Goal: Use online tool/utility: Utilize a website feature to perform a specific function

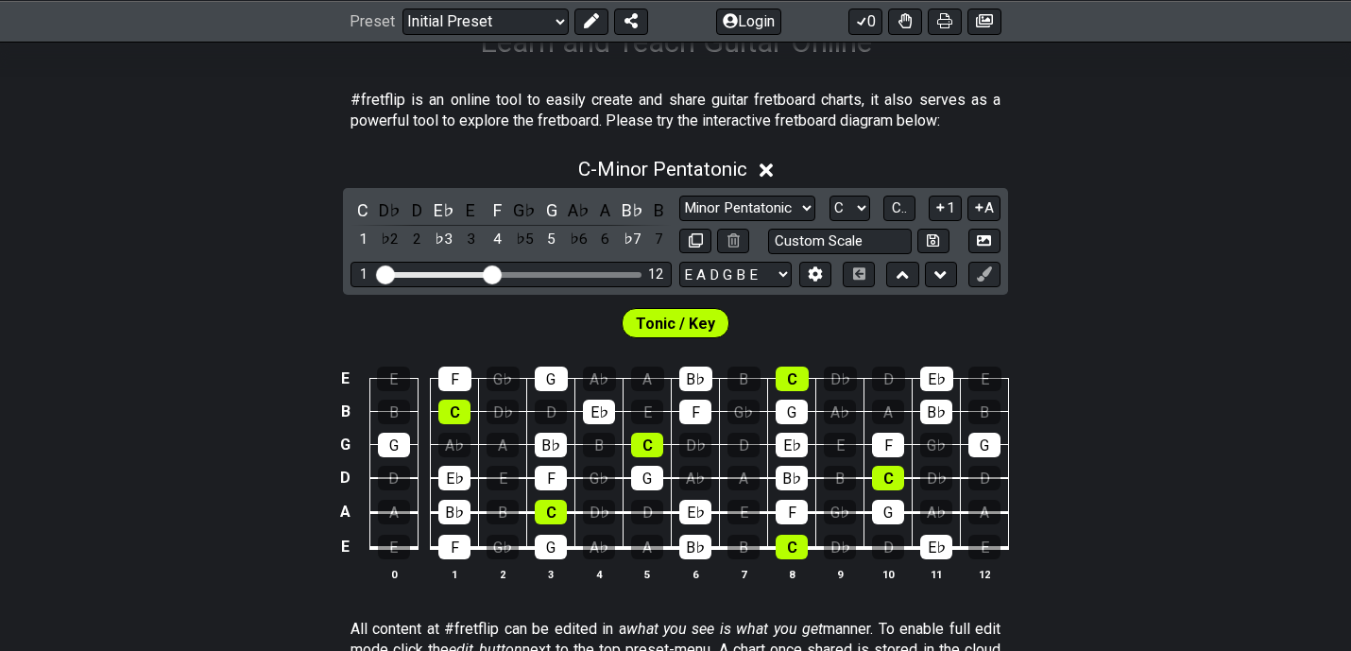
scroll to position [364, 0]
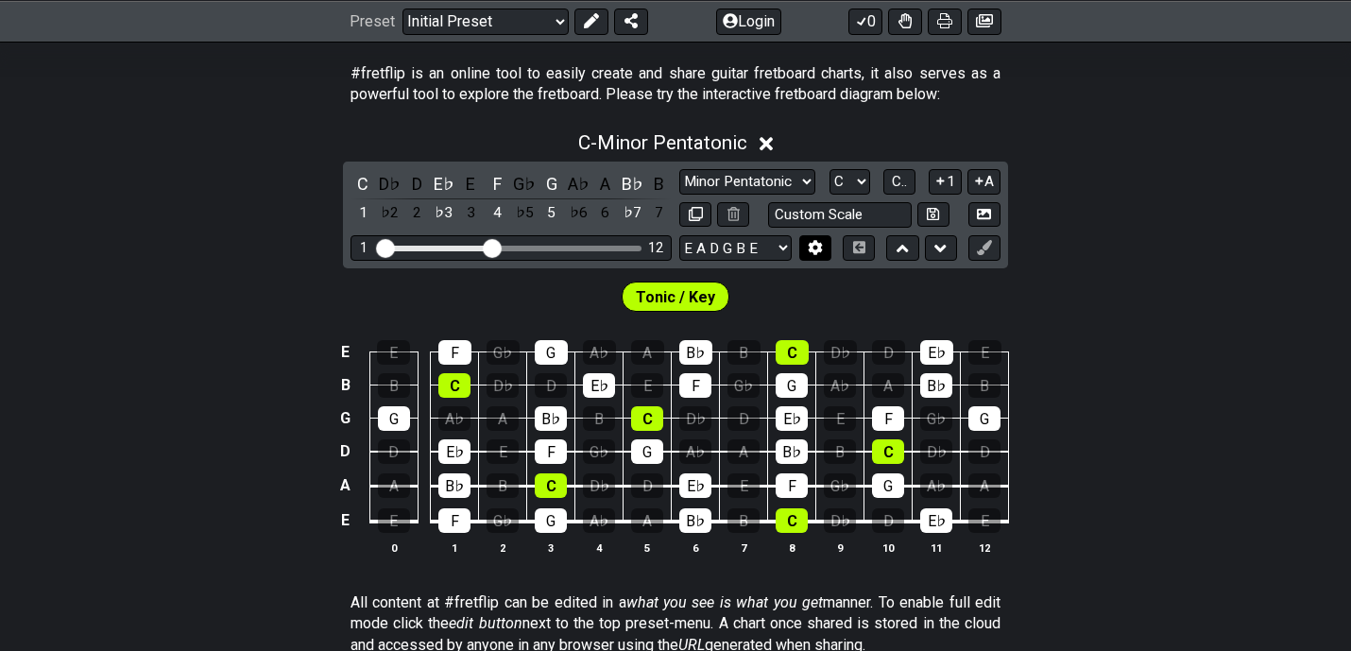
click at [812, 250] on icon at bounding box center [815, 248] width 13 height 14
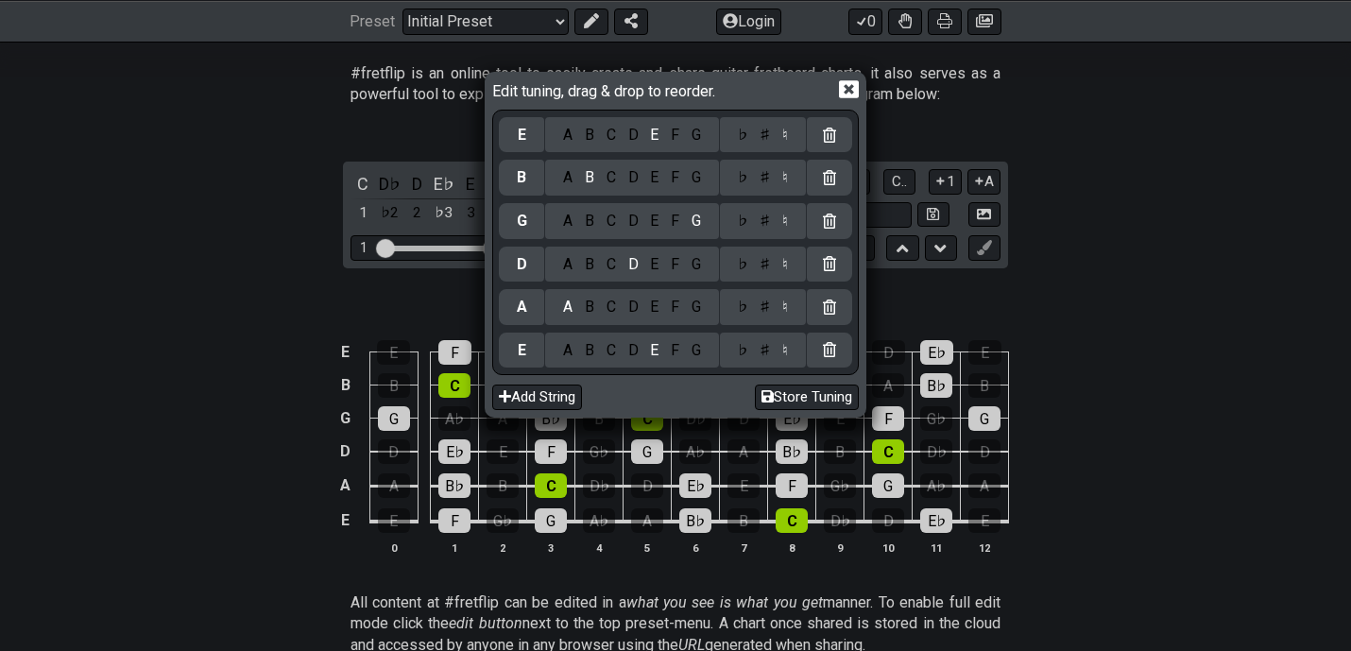
click at [831, 349] on icon at bounding box center [829, 349] width 13 height 15
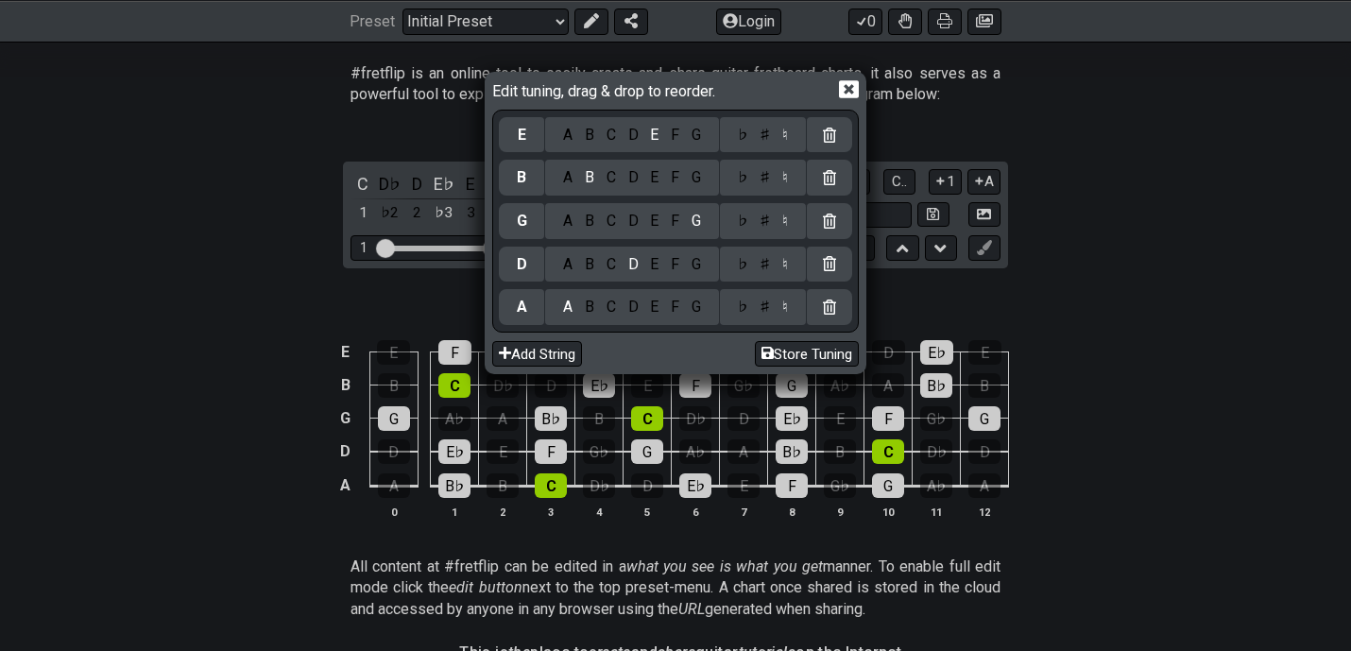
click at [675, 146] on div "A B C D E F G" at bounding box center [632, 135] width 174 height 36
click at [608, 180] on div "C" at bounding box center [611, 177] width 22 height 21
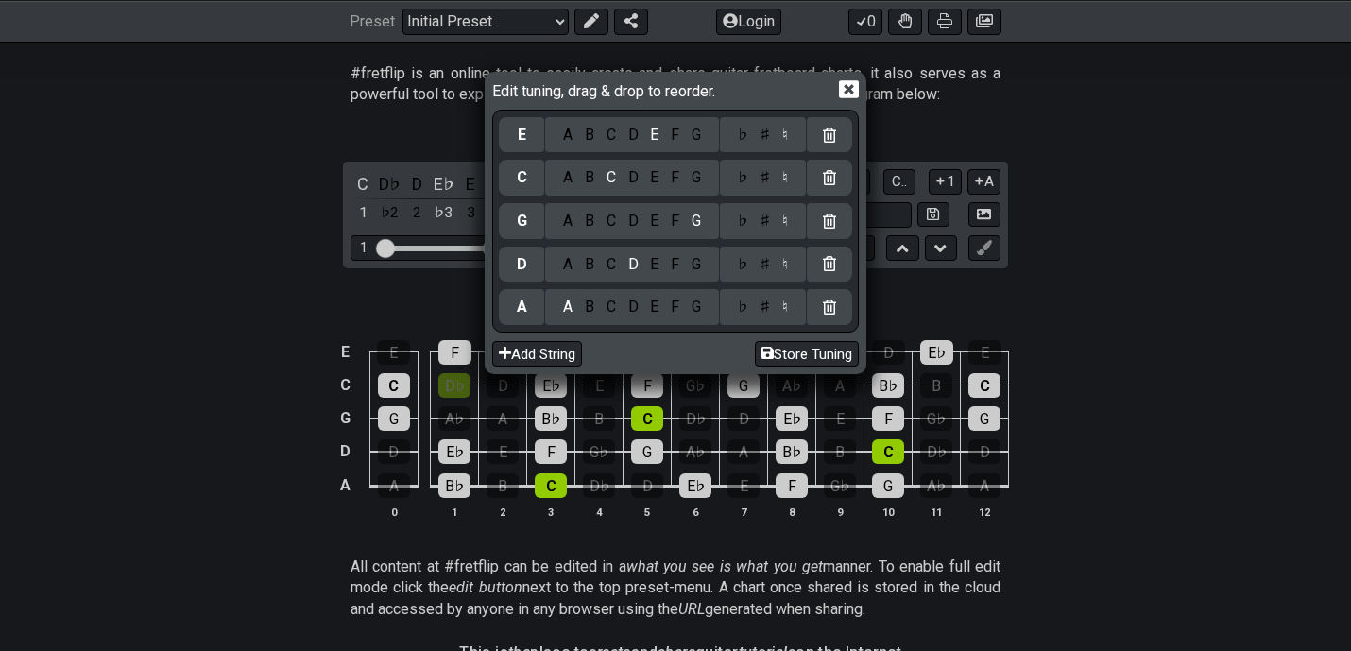
click at [677, 146] on div "A B C D E F G" at bounding box center [632, 135] width 174 height 36
click at [665, 129] on div "F" at bounding box center [675, 135] width 21 height 21
click at [859, 99] on icon at bounding box center [849, 89] width 20 height 20
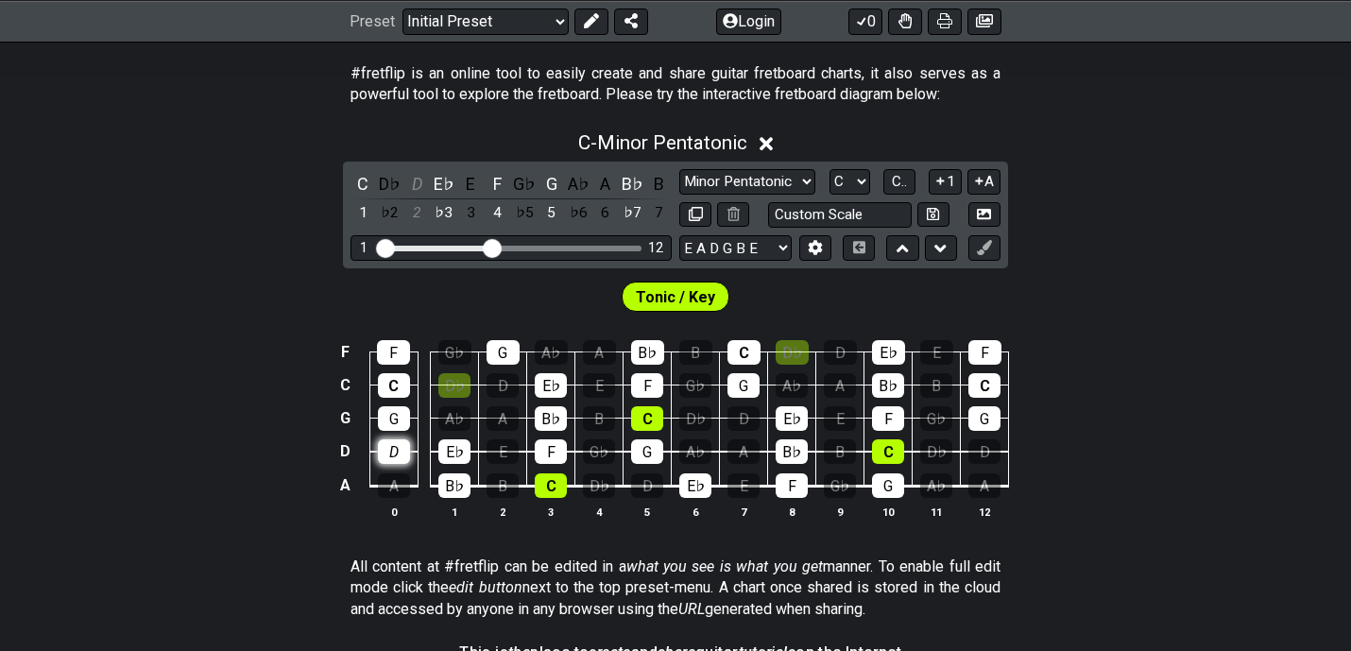
click at [393, 451] on div "D" at bounding box center [394, 451] width 32 height 25
click at [393, 483] on div "A" at bounding box center [394, 485] width 32 height 25
click at [464, 384] on div "D♭" at bounding box center [454, 385] width 32 height 25
click at [820, 240] on icon at bounding box center [815, 247] width 14 height 14
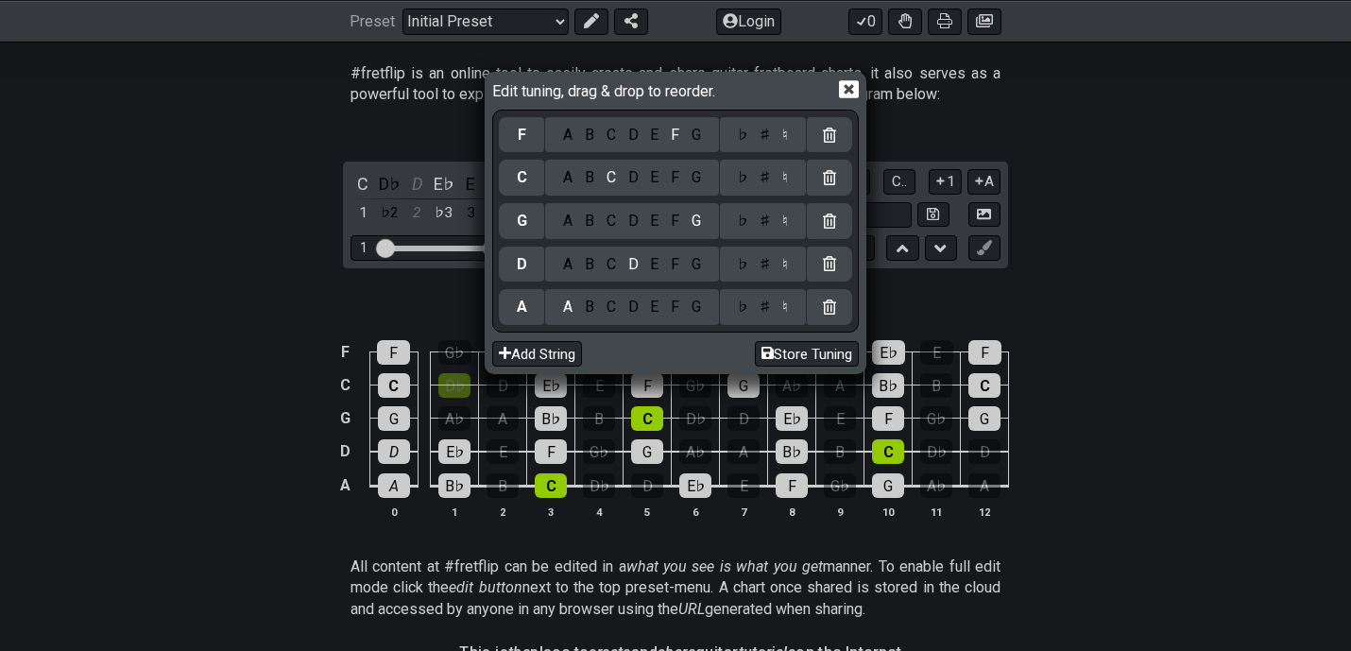
click at [849, 85] on icon at bounding box center [849, 89] width 20 height 20
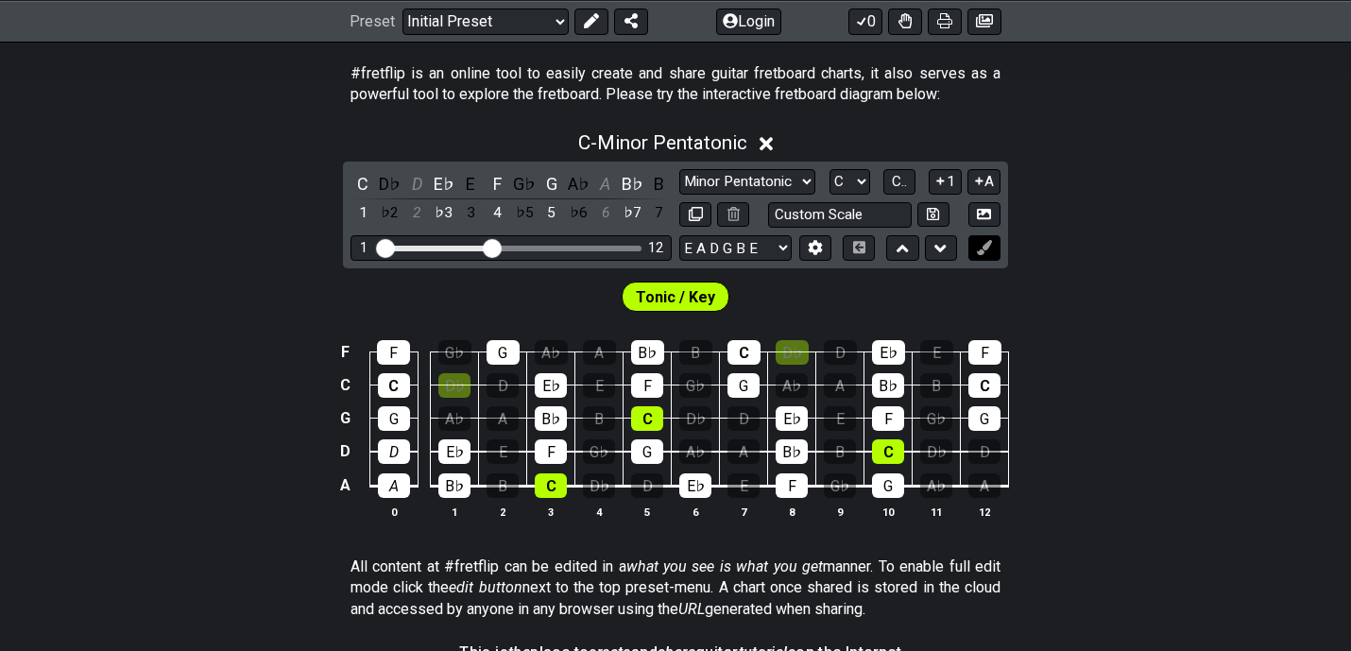
click at [975, 249] on button at bounding box center [984, 248] width 32 height 26
click at [806, 183] on select "Minor Pentatonic Click to edit Minor Pentatonic Major Pentatonic Minor Blues Ma…" at bounding box center [747, 182] width 136 height 26
click at [679, 169] on select "Minor Pentatonic Click to edit Minor Pentatonic Major Pentatonic Minor Blues Ma…" at bounding box center [747, 182] width 136 height 26
click at [532, 354] on td "E♭" at bounding box center [551, 368] width 48 height 33
click at [523, 354] on td "D" at bounding box center [503, 368] width 48 height 33
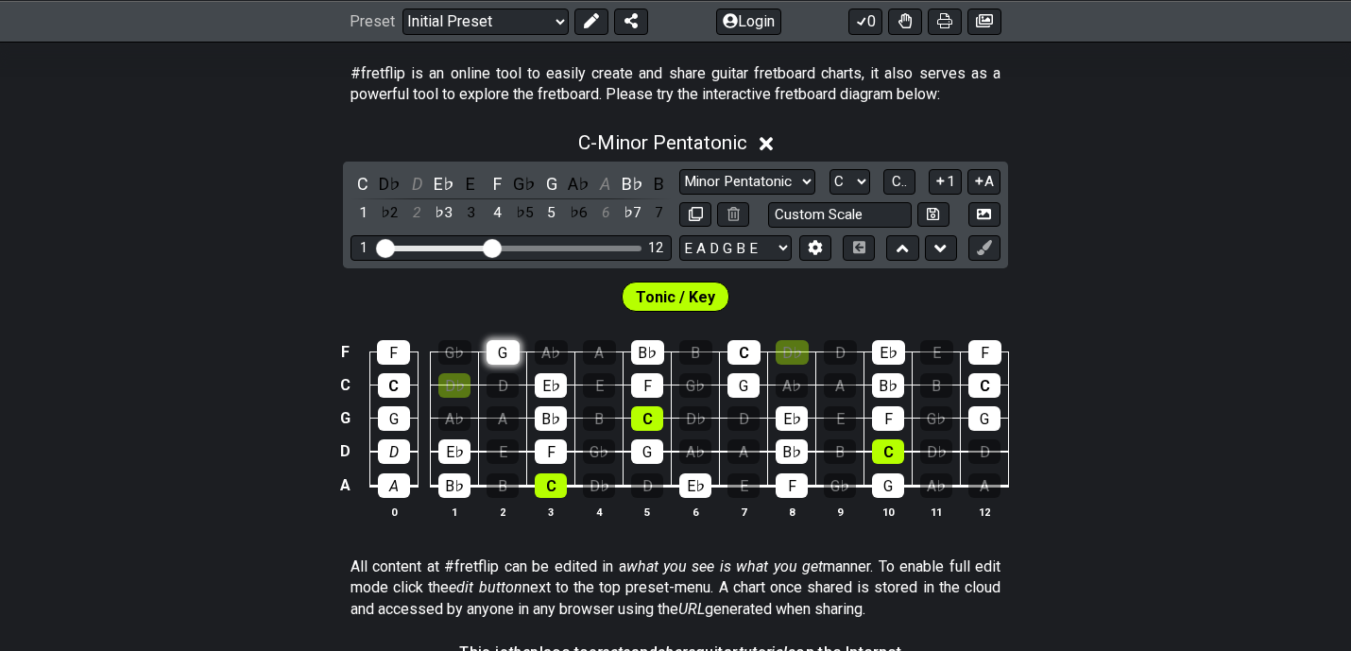
click at [514, 355] on div "G" at bounding box center [503, 352] width 33 height 25
click at [449, 450] on div "E♭" at bounding box center [454, 451] width 32 height 25
click at [449, 488] on div "B♭" at bounding box center [454, 485] width 32 height 25
click at [666, 476] on td "D" at bounding box center [648, 469] width 48 height 35
click at [655, 479] on div "D" at bounding box center [647, 485] width 32 height 25
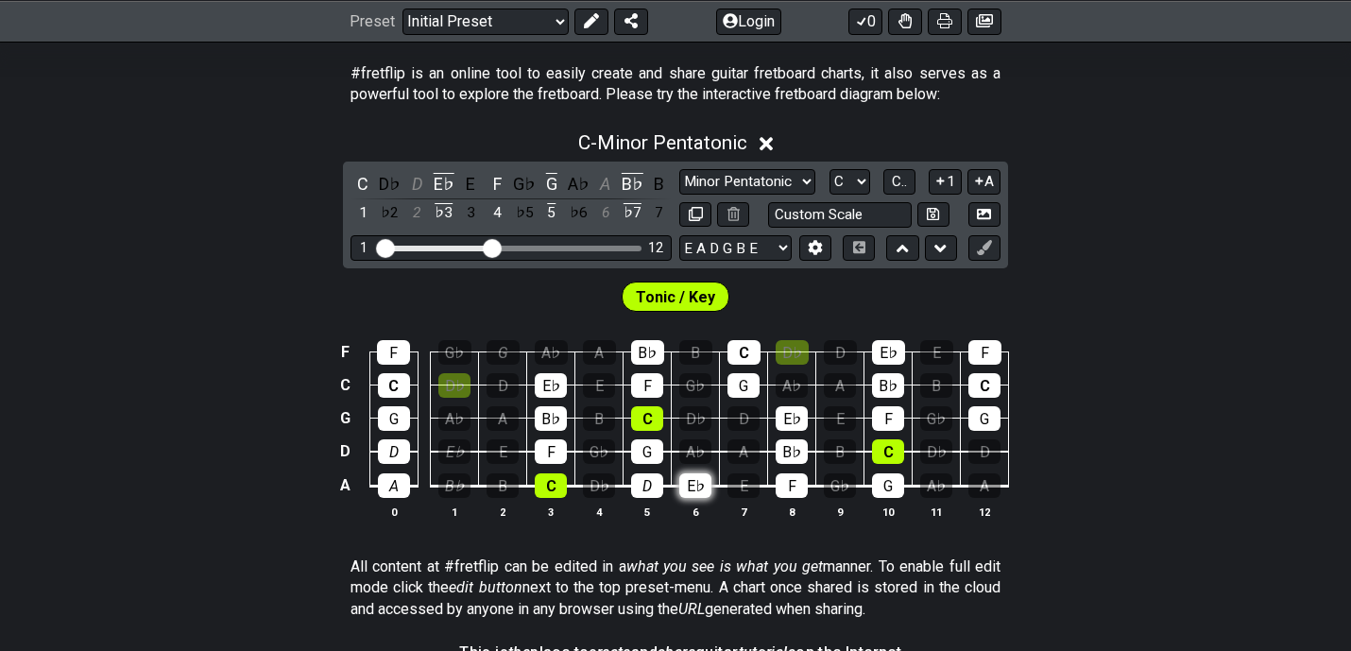
click at [698, 485] on div "E♭" at bounding box center [695, 485] width 32 height 25
click at [789, 377] on div "A♭" at bounding box center [792, 385] width 32 height 25
click at [792, 348] on div "D♭" at bounding box center [792, 352] width 33 height 25
click at [754, 354] on div "C" at bounding box center [744, 352] width 33 height 25
click at [750, 390] on div "G" at bounding box center [744, 385] width 32 height 25
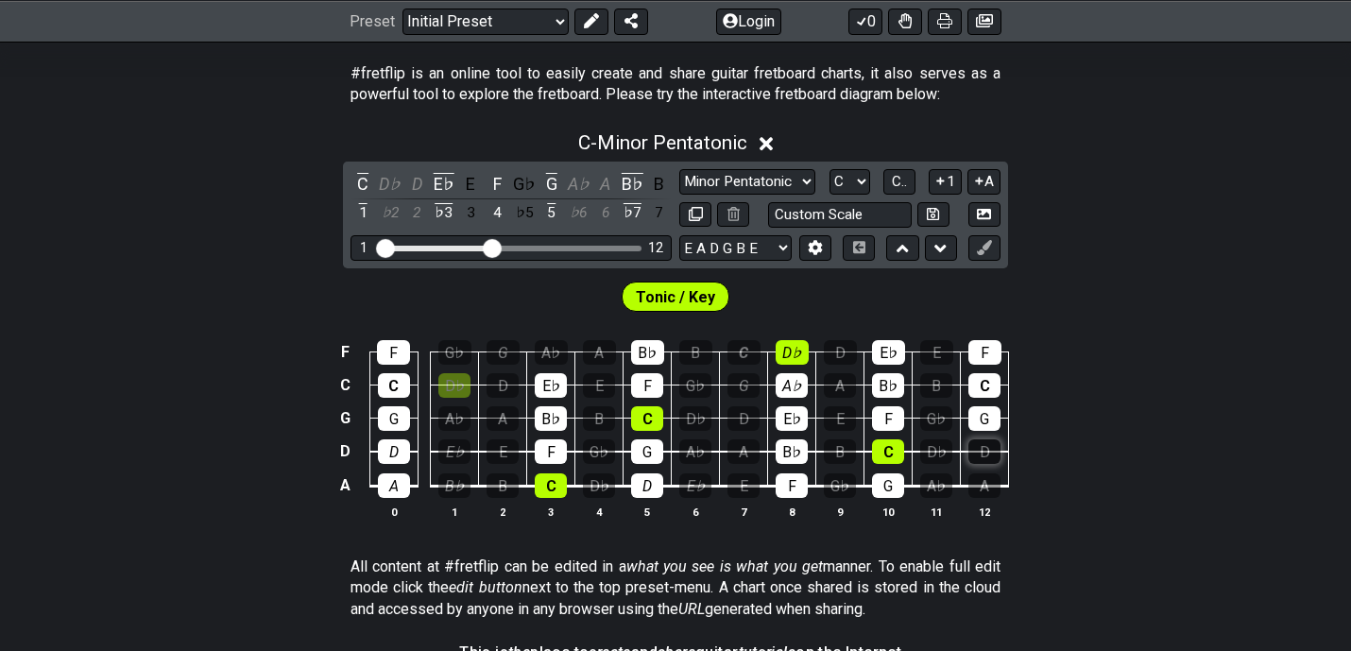
click at [1001, 452] on td "A" at bounding box center [985, 469] width 48 height 35
click at [995, 453] on div "D" at bounding box center [984, 451] width 32 height 25
click at [994, 487] on div "A" at bounding box center [984, 485] width 32 height 25
click at [838, 486] on div "G♭" at bounding box center [840, 485] width 32 height 25
click at [753, 489] on div "E" at bounding box center [744, 485] width 32 height 25
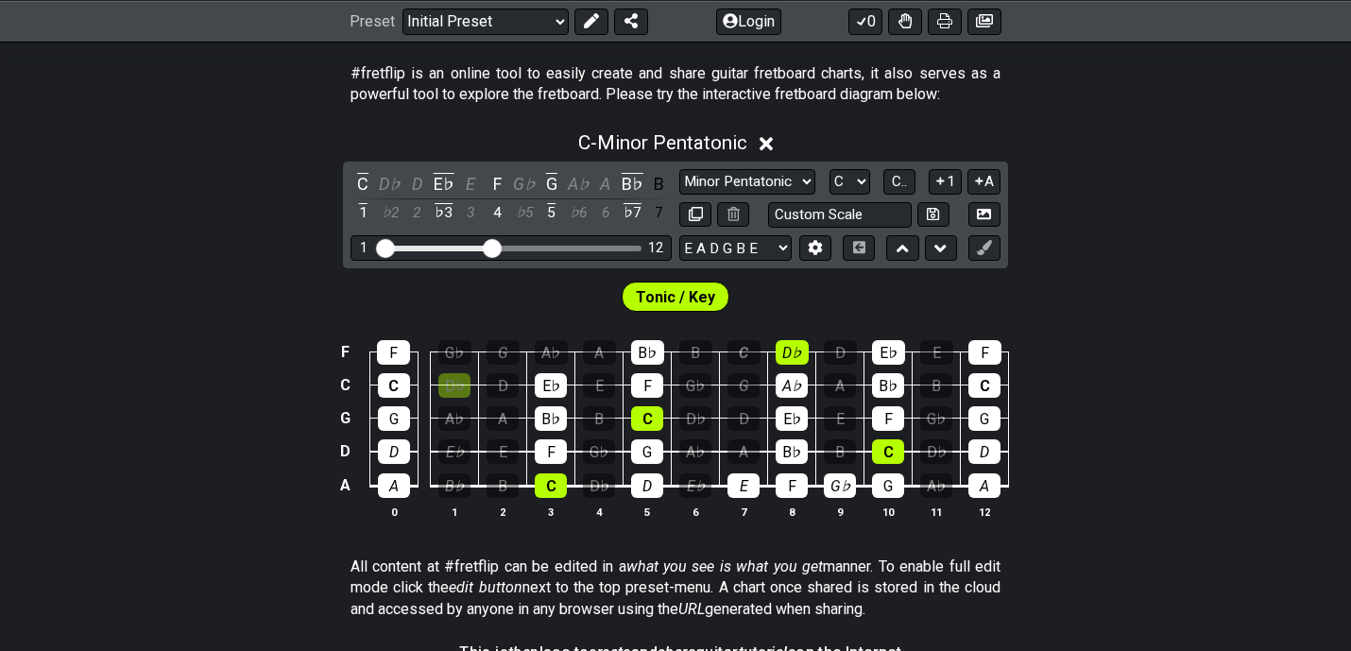
click at [753, 471] on td "E" at bounding box center [744, 469] width 48 height 35
click at [752, 461] on div "A" at bounding box center [744, 451] width 32 height 25
click at [750, 419] on div "D" at bounding box center [744, 418] width 32 height 25
click at [750, 382] on div "G" at bounding box center [744, 385] width 32 height 25
click at [750, 360] on div "C" at bounding box center [744, 352] width 33 height 25
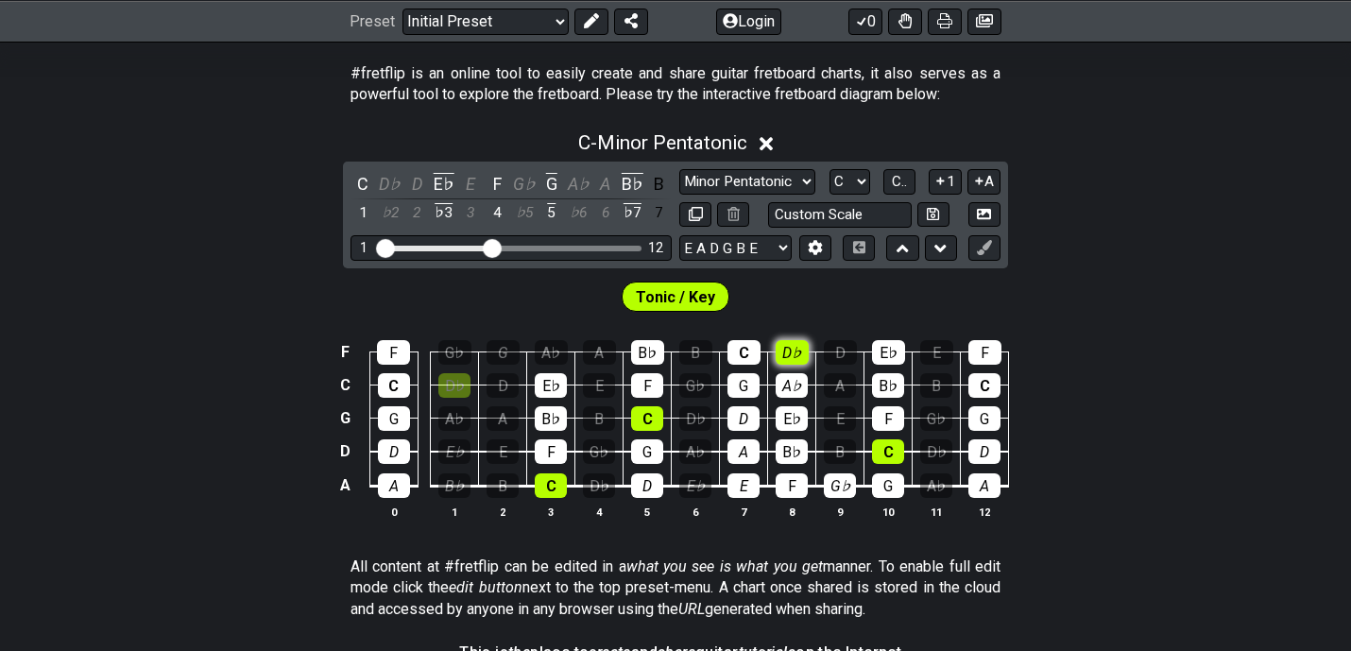
click at [795, 355] on div "D♭" at bounding box center [792, 352] width 33 height 25
click at [796, 380] on div "A♭" at bounding box center [792, 385] width 32 height 25
click at [795, 418] on div "E♭" at bounding box center [792, 418] width 32 height 25
click at [794, 451] on div "B♭" at bounding box center [792, 451] width 32 height 25
click at [794, 489] on div "F" at bounding box center [792, 485] width 32 height 25
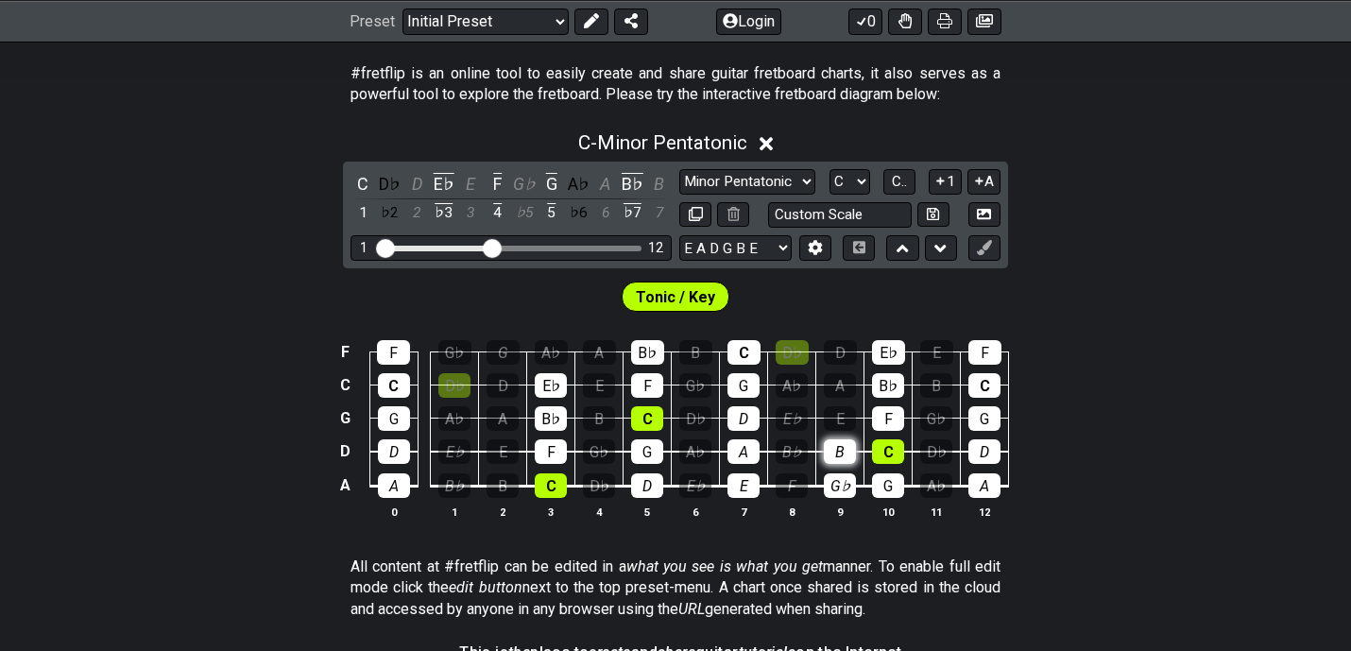
click at [847, 457] on div "B" at bounding box center [840, 451] width 32 height 25
click at [844, 413] on div "E" at bounding box center [840, 418] width 32 height 25
click at [844, 389] on div "A" at bounding box center [840, 385] width 32 height 25
click at [844, 351] on div "D" at bounding box center [840, 352] width 33 height 25
click at [884, 351] on div "E♭" at bounding box center [888, 352] width 33 height 25
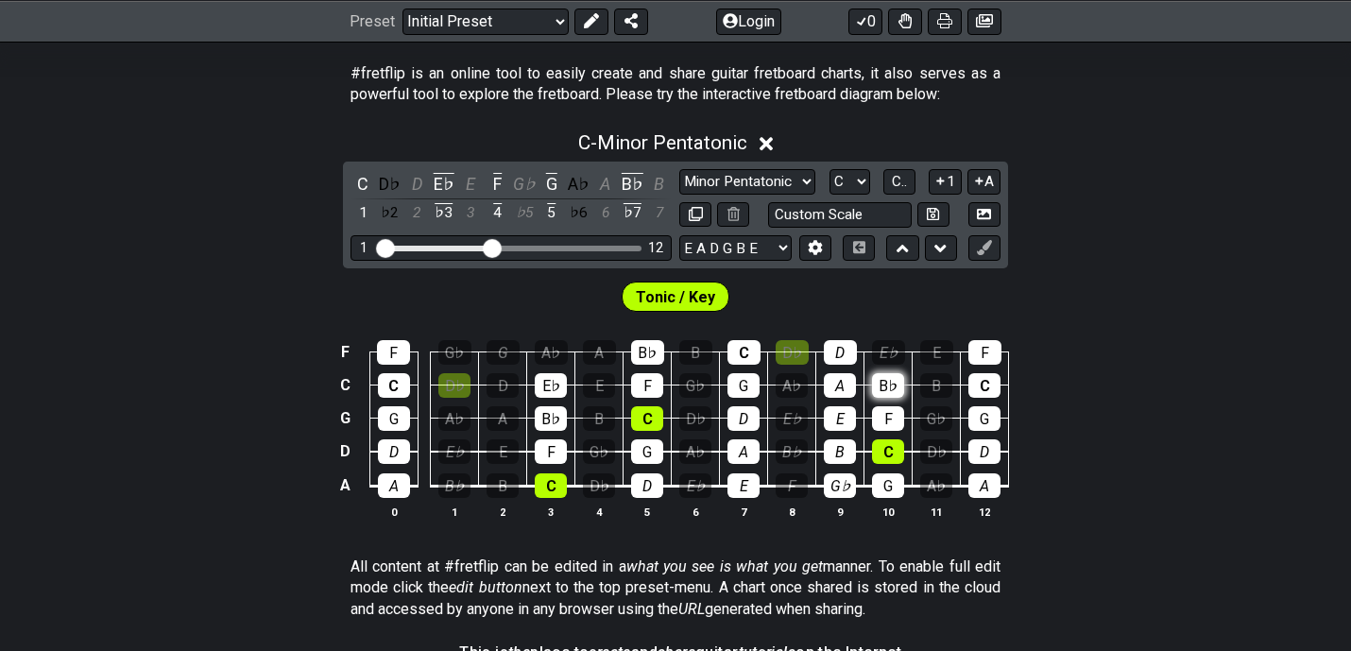
click at [885, 381] on div "B♭" at bounding box center [888, 385] width 32 height 25
click at [886, 431] on td "C" at bounding box center [889, 436] width 48 height 34
click at [886, 445] on div "C" at bounding box center [888, 451] width 32 height 25
click at [887, 422] on div "F" at bounding box center [888, 418] width 32 height 25
click at [888, 471] on td "G" at bounding box center [889, 469] width 48 height 35
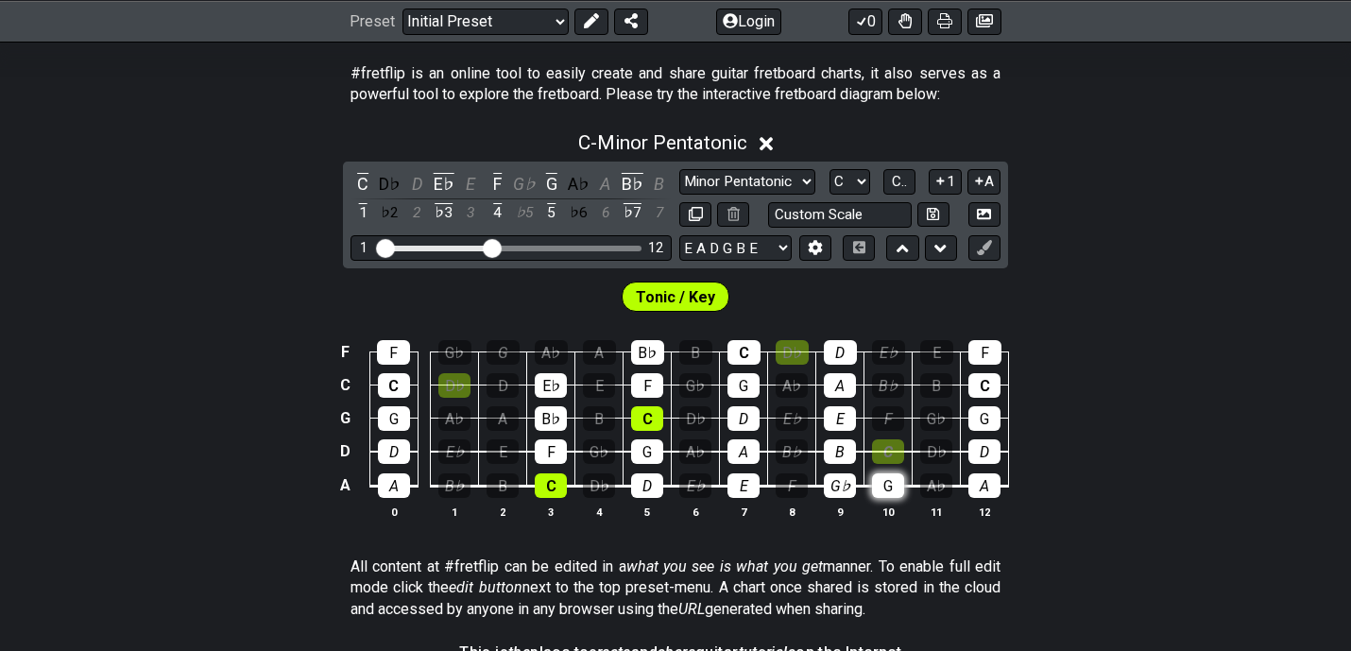
click at [887, 485] on div "G" at bounding box center [888, 485] width 32 height 25
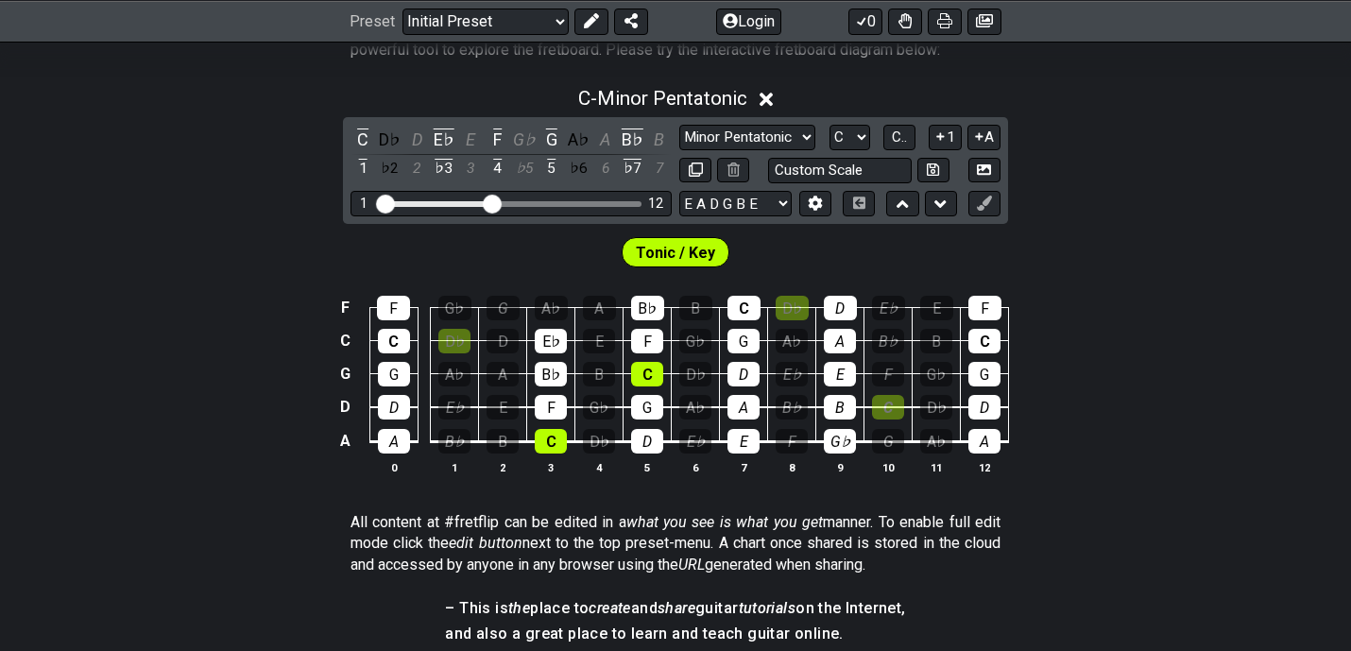
scroll to position [387, 0]
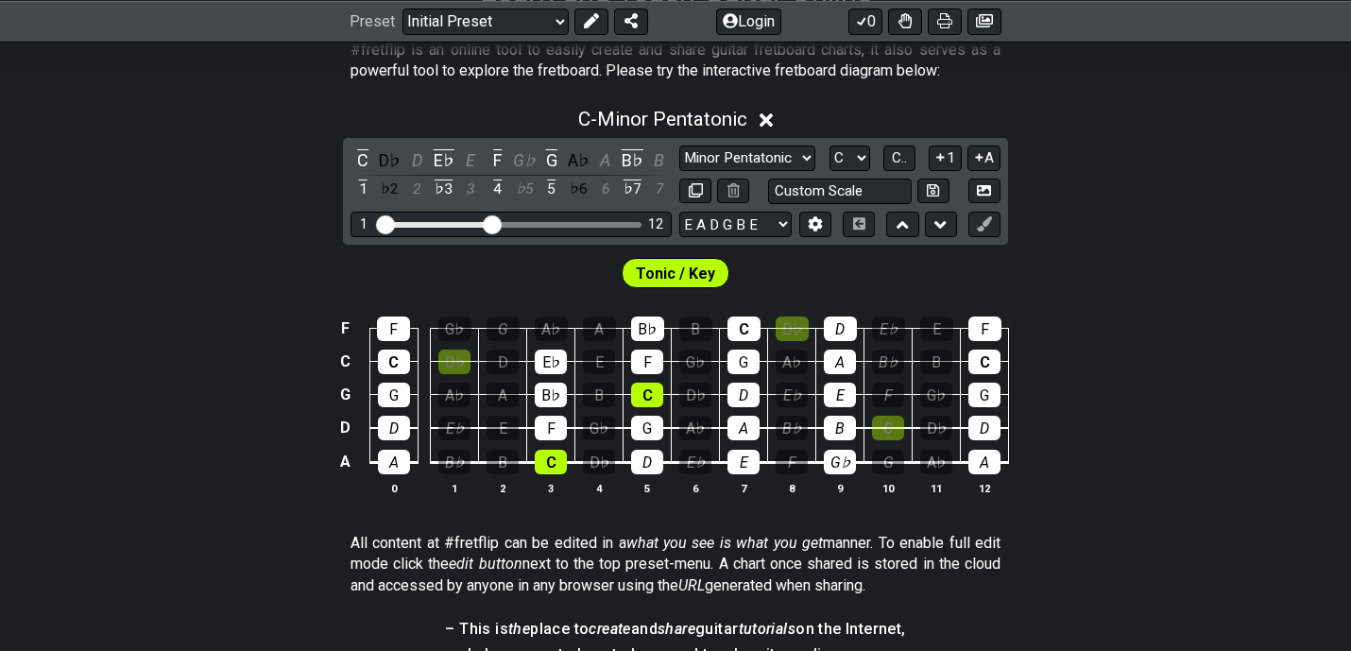
click at [711, 270] on span "Tonic / Key" at bounding box center [675, 273] width 79 height 27
click at [677, 280] on span "Tonic / Key" at bounding box center [675, 273] width 79 height 27
click at [824, 231] on button at bounding box center [815, 225] width 32 height 26
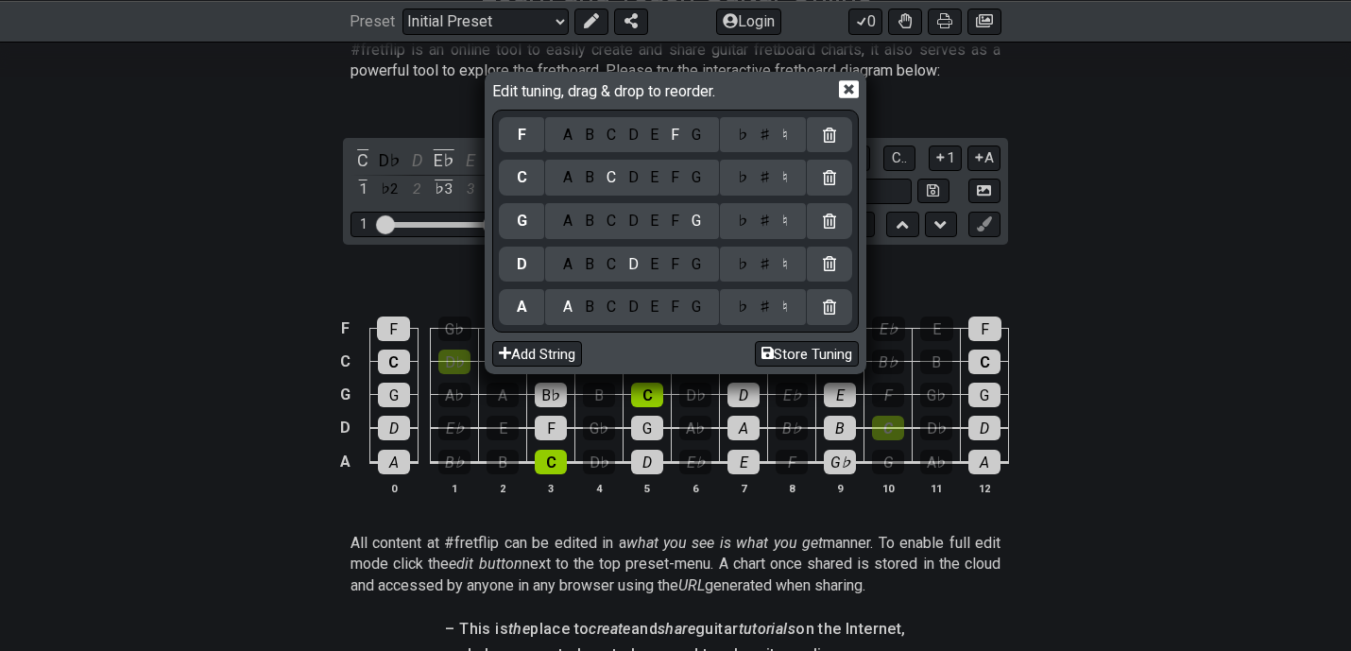
click at [860, 77] on div "Edit tuning, drag & drop to reorder." at bounding box center [676, 93] width 368 height 33
click at [855, 86] on icon at bounding box center [849, 89] width 20 height 20
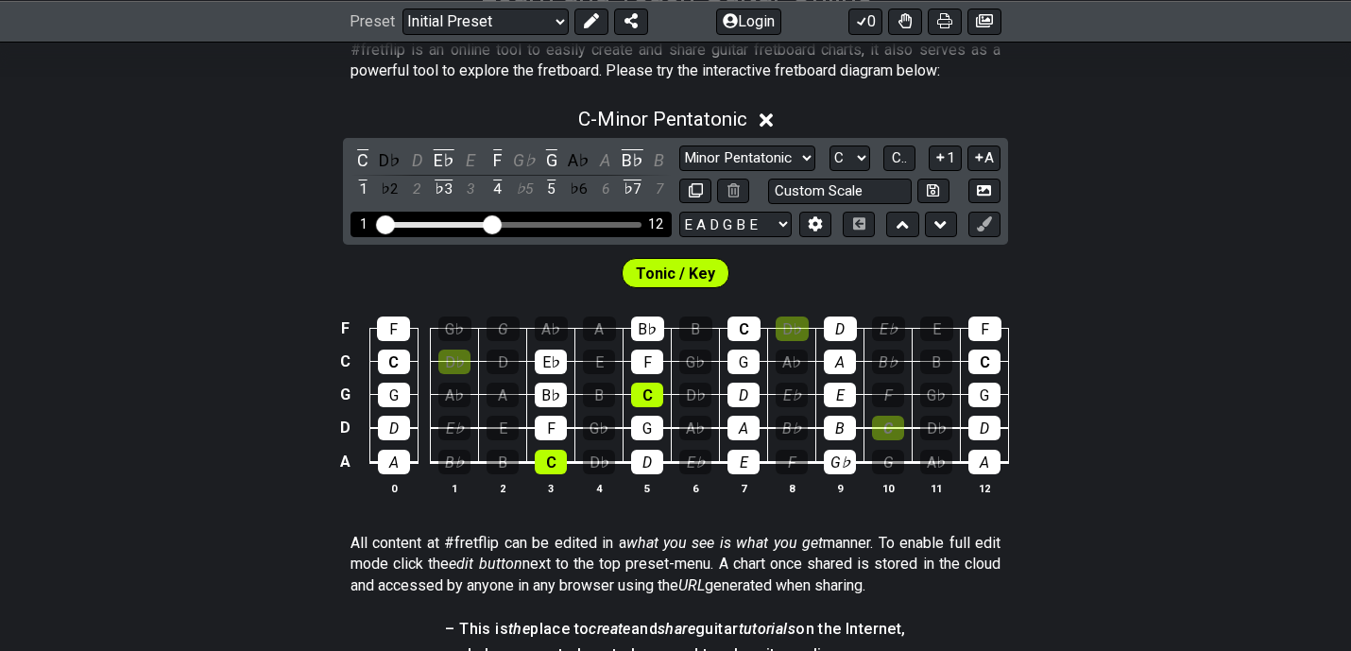
click at [490, 223] on input "Visible fret range" at bounding box center [511, 223] width 268 height 0
click at [863, 159] on select "A♭ A A♯ B♭ B C C♯ D♭ D D♯ E♭ E F F♯ G♭ G G♯" at bounding box center [850, 159] width 41 height 26
click at [900, 158] on span "C.." at bounding box center [899, 157] width 15 height 17
click at [900, 158] on span "1..7" at bounding box center [898, 157] width 23 height 17
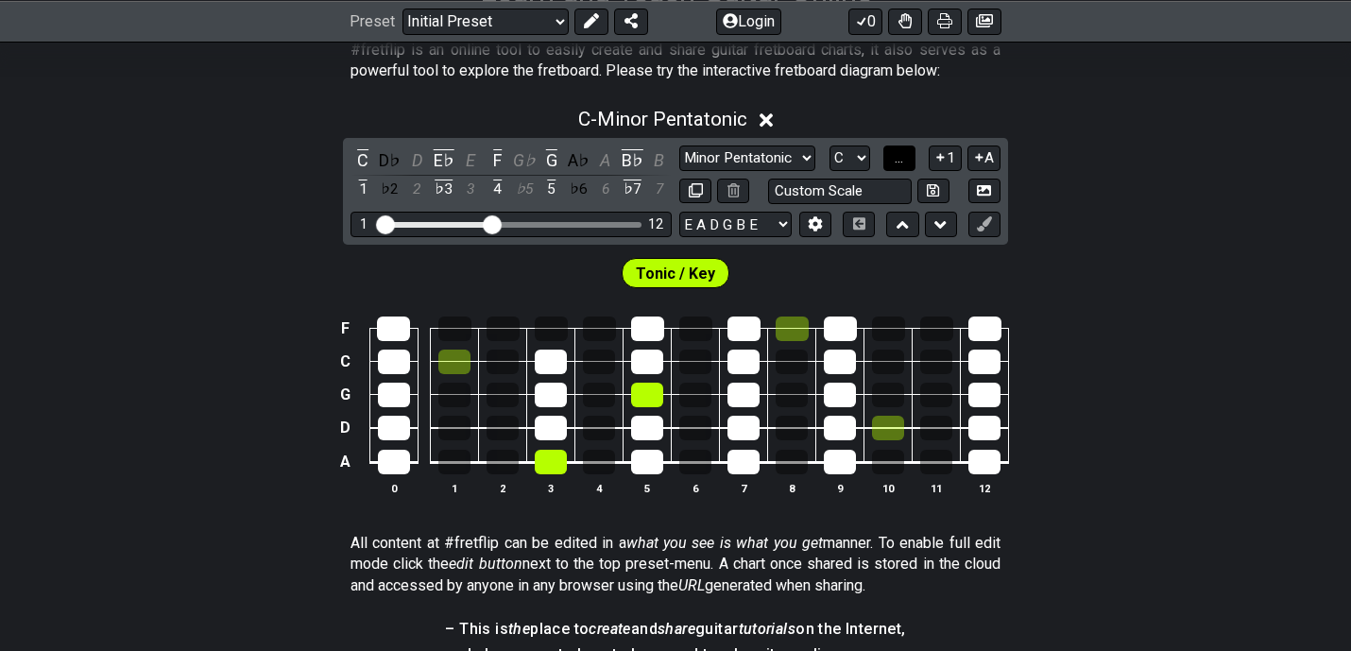
click at [900, 158] on span "..." at bounding box center [899, 157] width 9 height 17
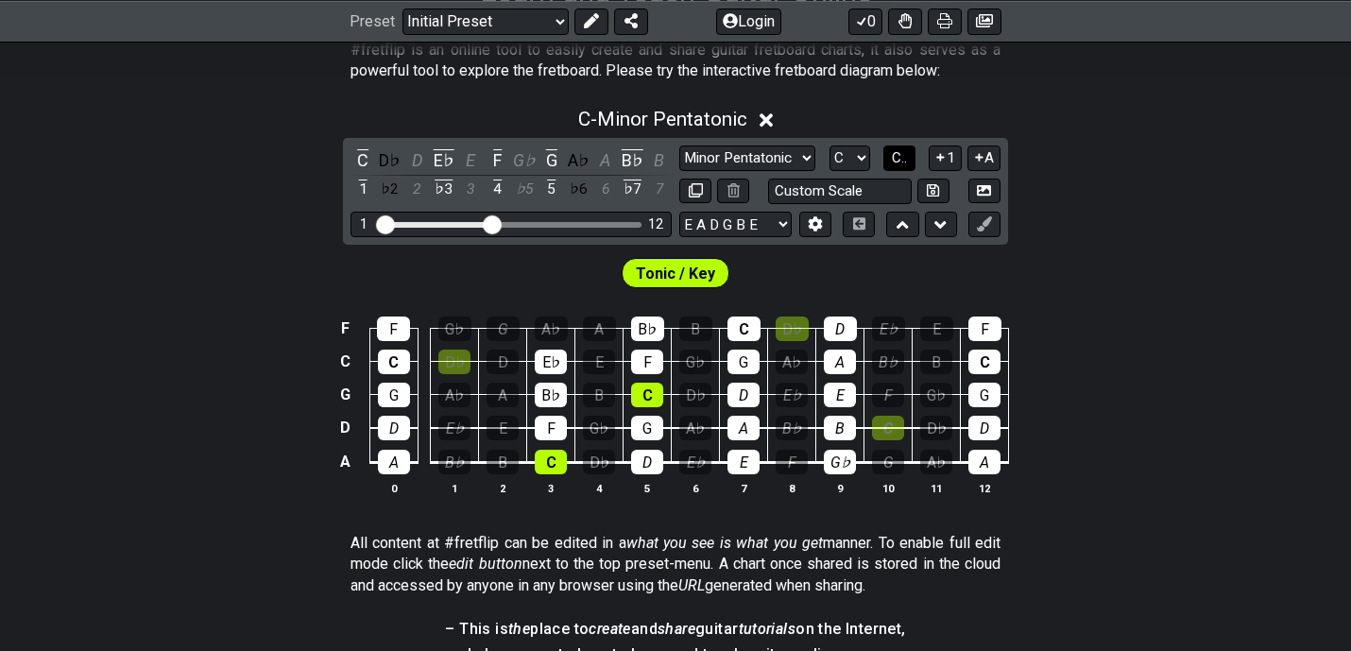
click at [900, 158] on span "C.." at bounding box center [899, 157] width 15 height 17
click at [900, 158] on span "1..7" at bounding box center [898, 157] width 23 height 17
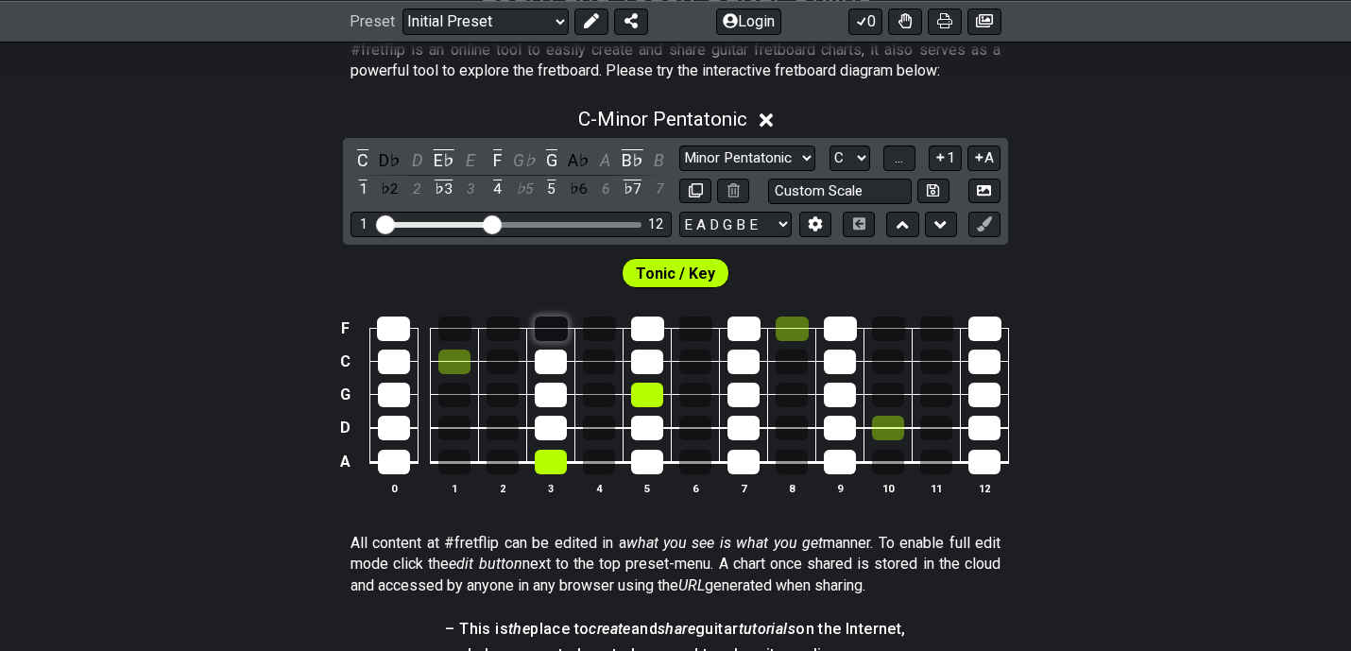
click at [548, 335] on div at bounding box center [551, 329] width 33 height 25
click at [895, 151] on span "..." at bounding box center [899, 157] width 9 height 17
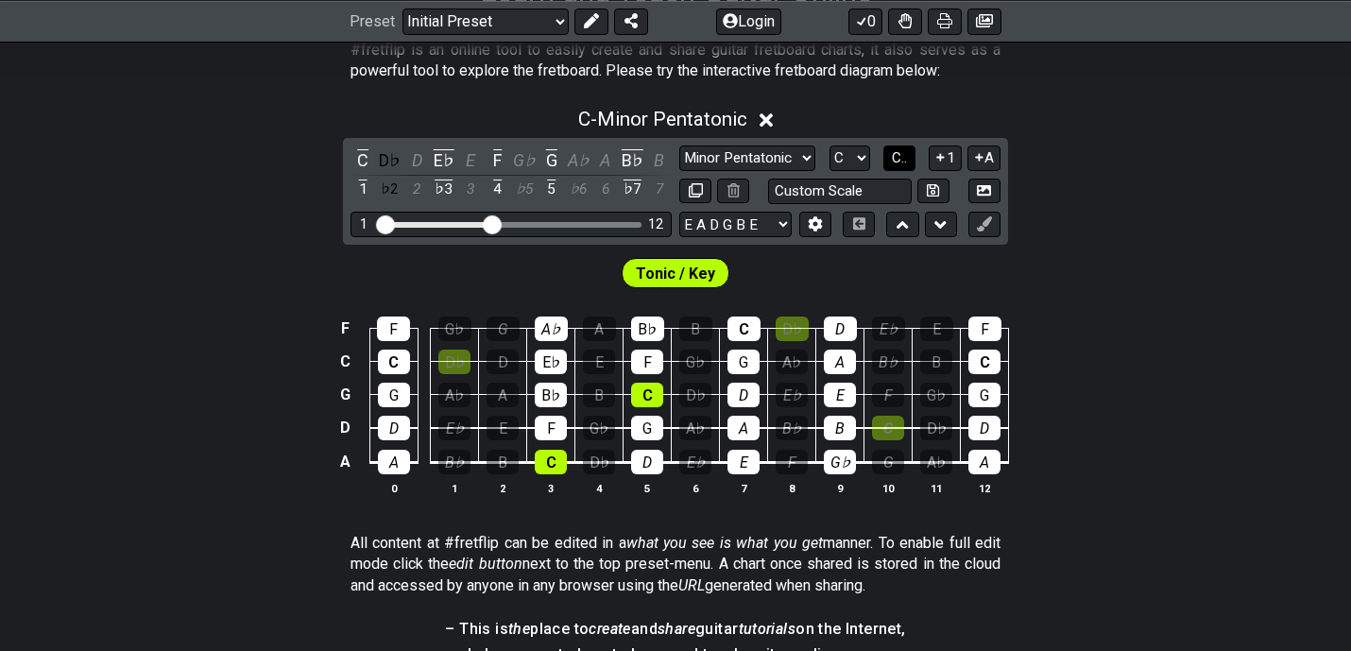
click at [896, 151] on span "C.." at bounding box center [899, 157] width 15 height 17
click at [896, 151] on span "1..7" at bounding box center [898, 157] width 23 height 17
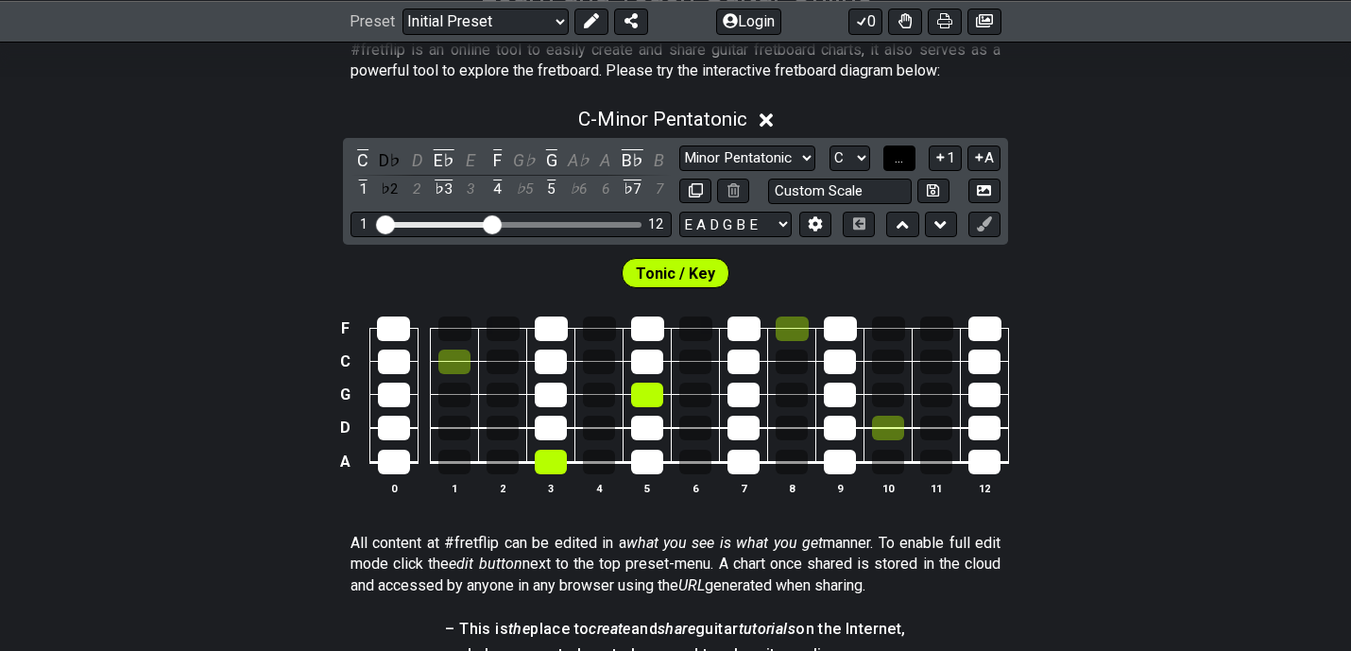
click at [896, 151] on span "..." at bounding box center [899, 157] width 9 height 17
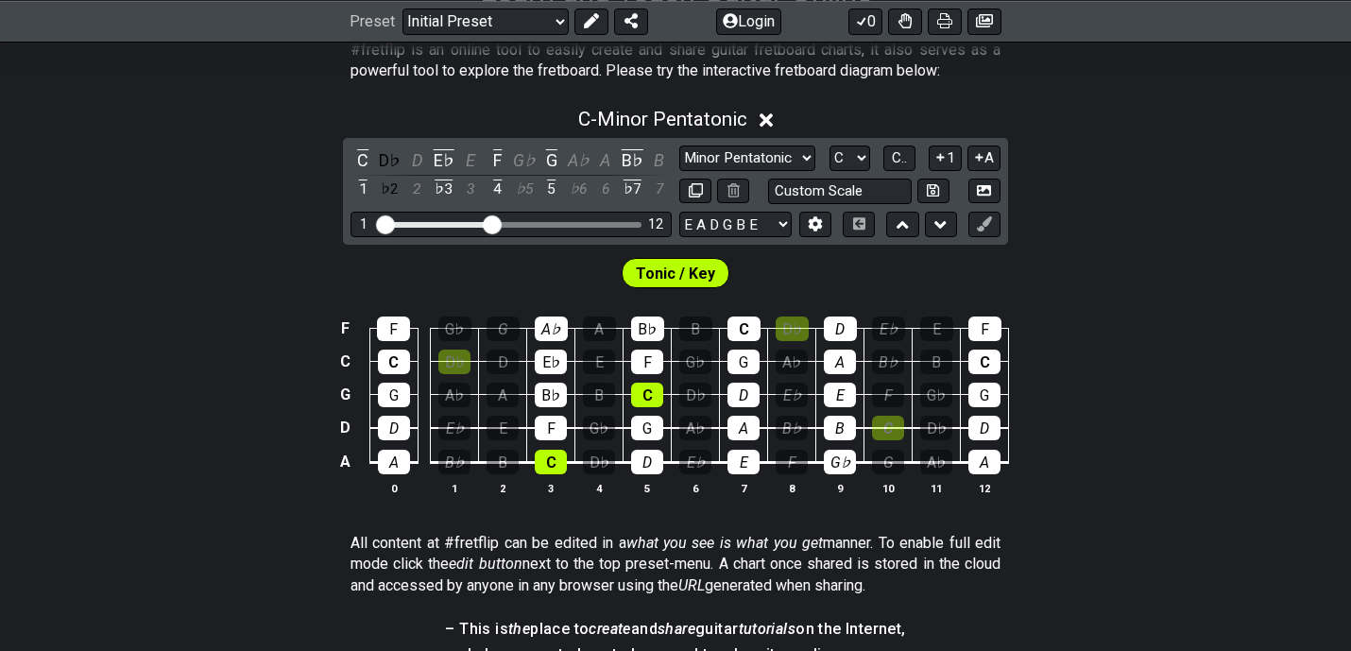
click at [906, 222] on icon at bounding box center [903, 224] width 12 height 19
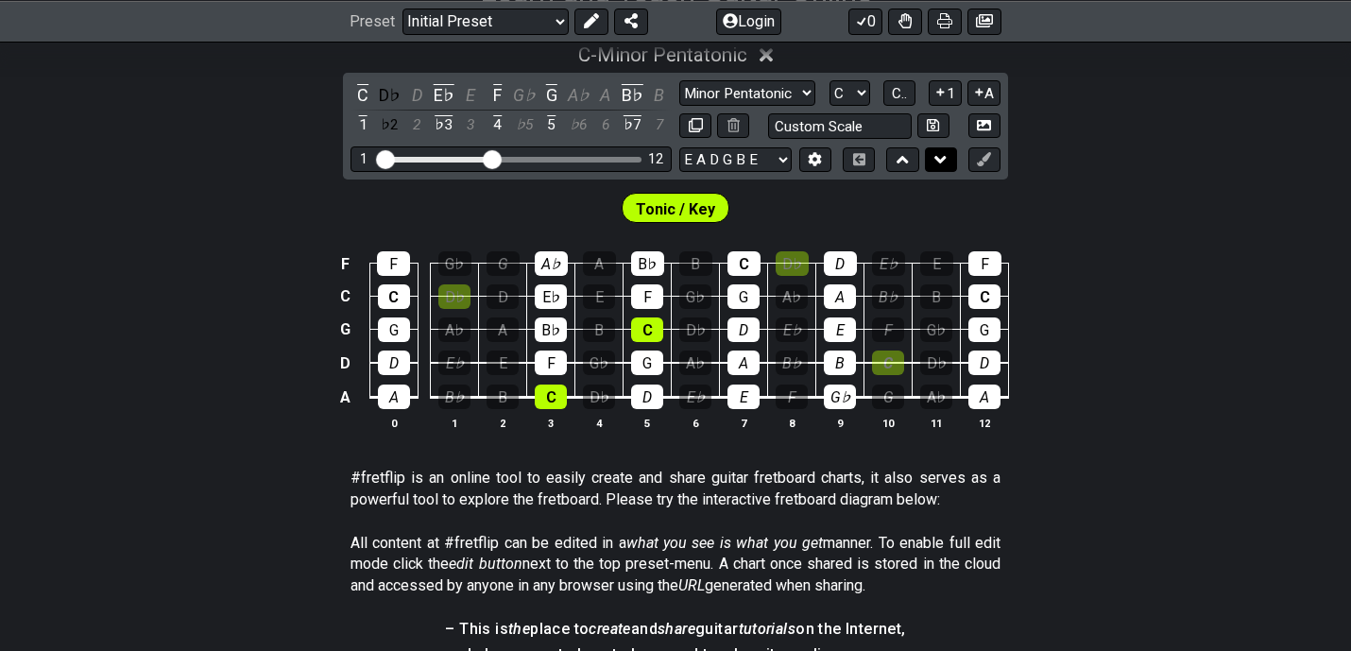
click at [933, 157] on button at bounding box center [941, 160] width 32 height 26
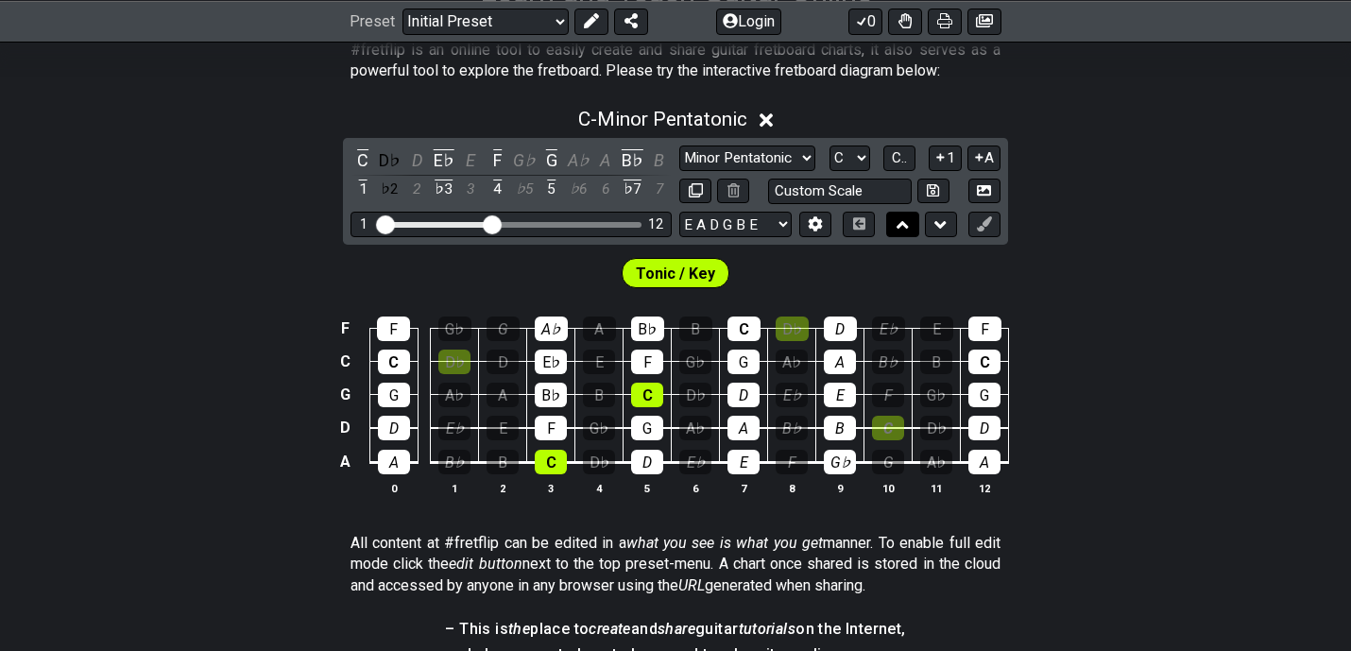
click at [900, 219] on icon at bounding box center [903, 224] width 12 height 19
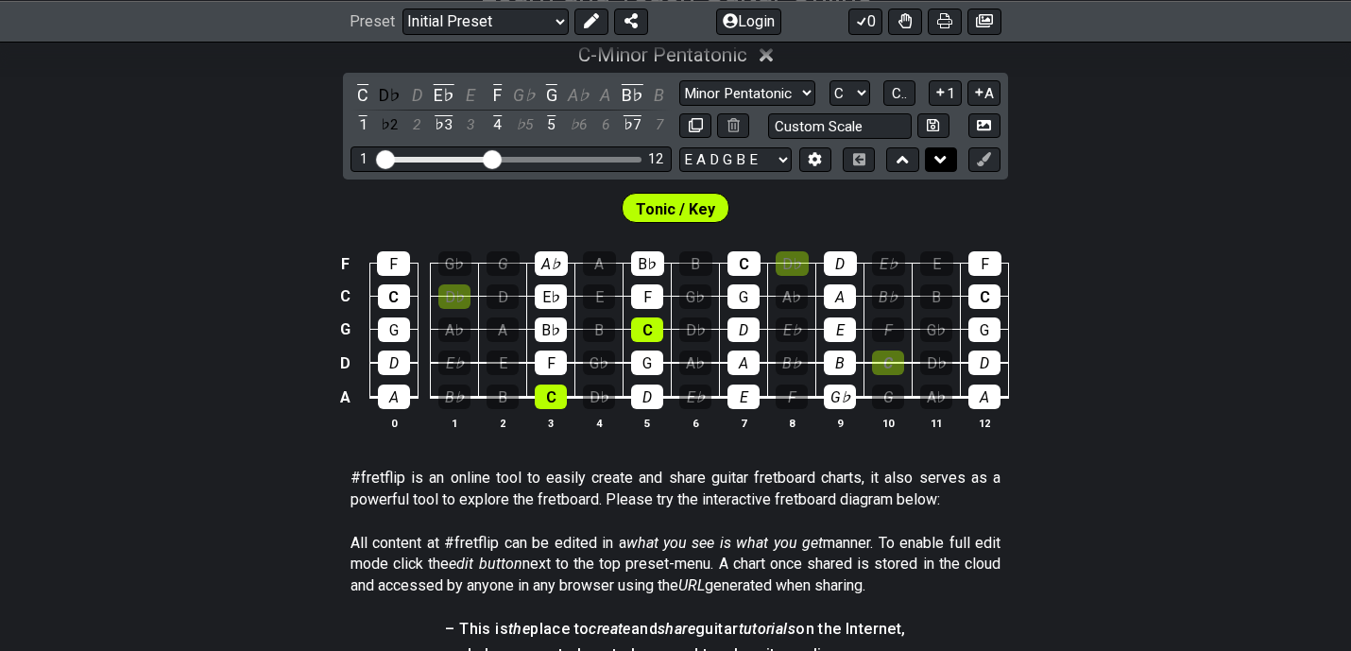
click at [938, 163] on icon at bounding box center [940, 159] width 12 height 19
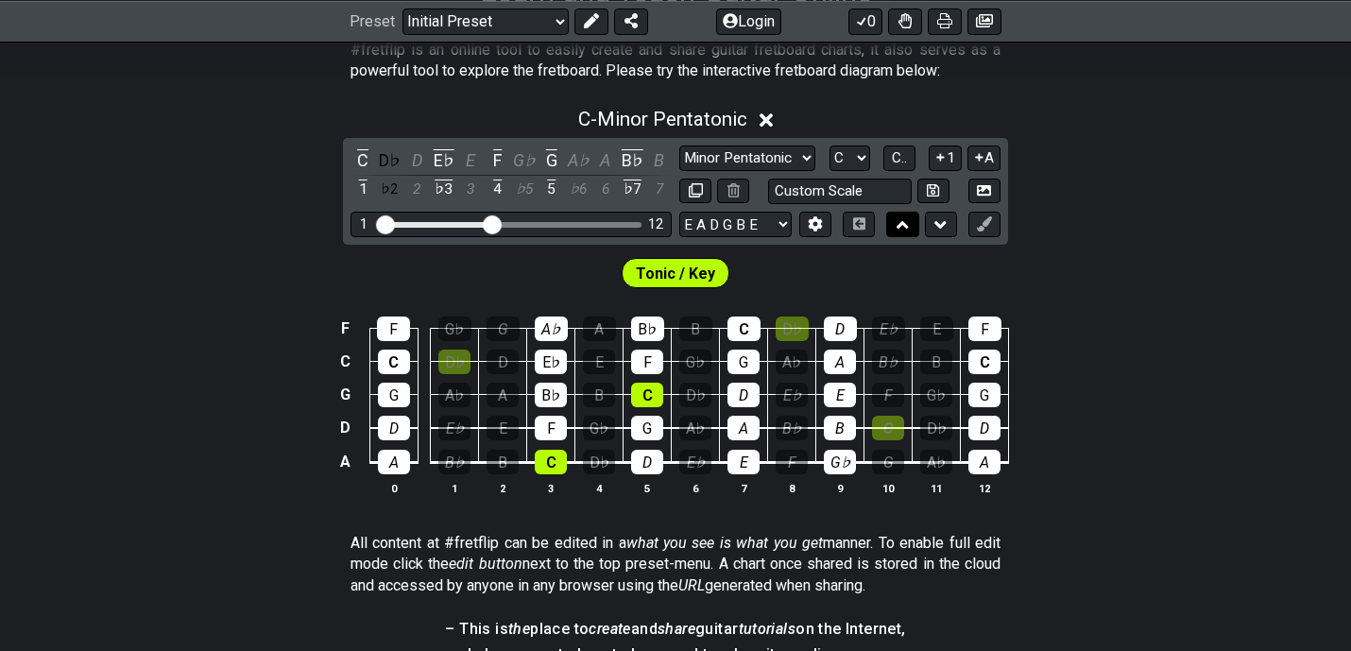
click at [897, 220] on icon at bounding box center [903, 224] width 12 height 19
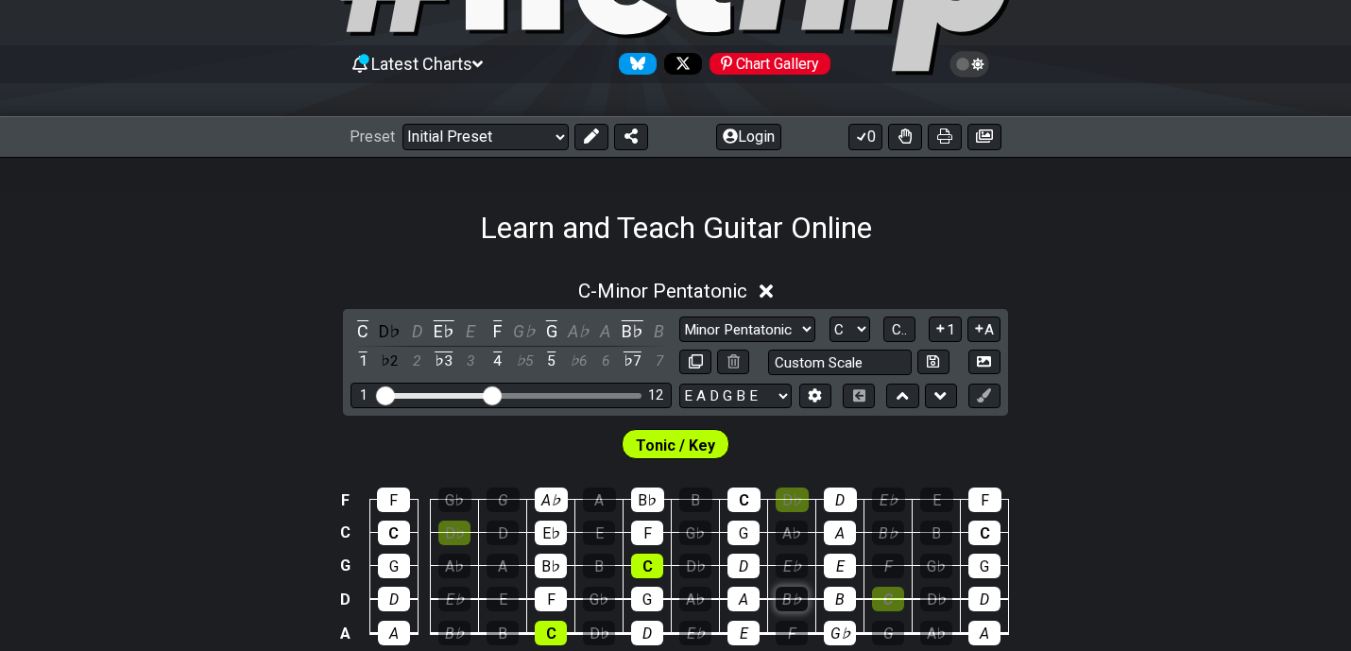
scroll to position [186, 0]
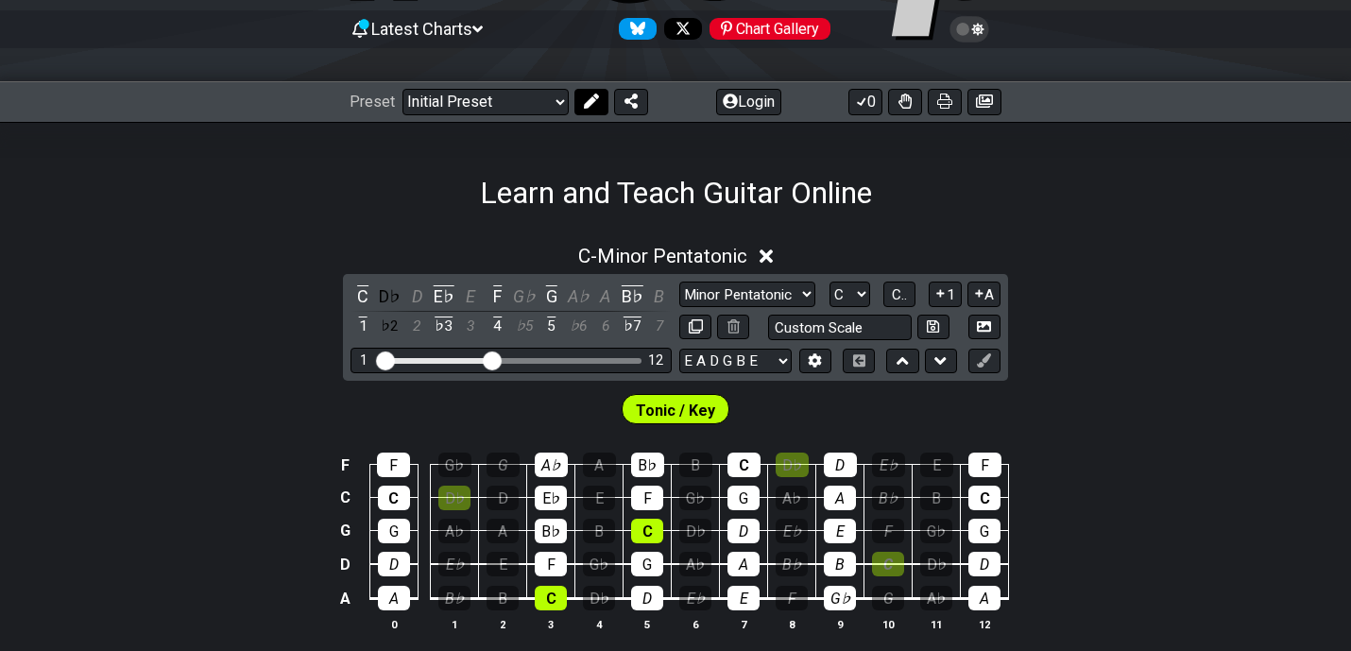
click at [585, 103] on icon at bounding box center [591, 101] width 15 height 15
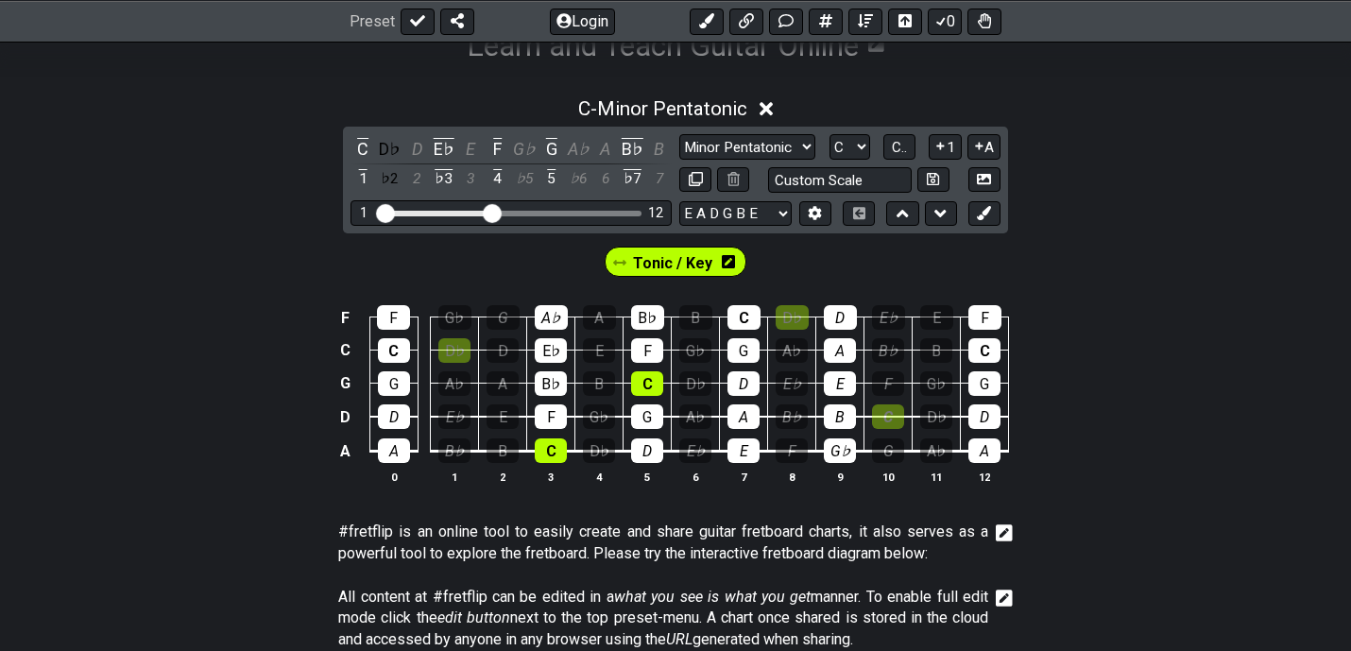
scroll to position [344, 0]
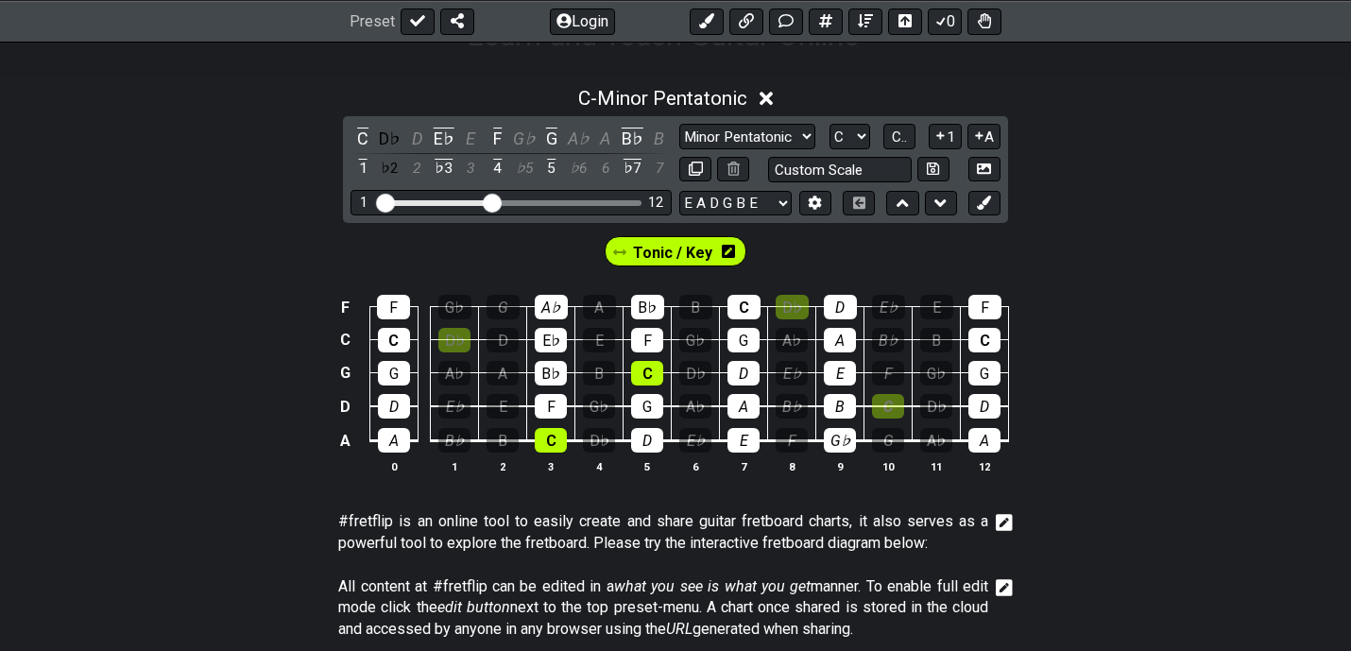
click at [710, 249] on span "Tonic / Key" at bounding box center [672, 252] width 79 height 27
click at [729, 253] on icon at bounding box center [725, 251] width 13 height 13
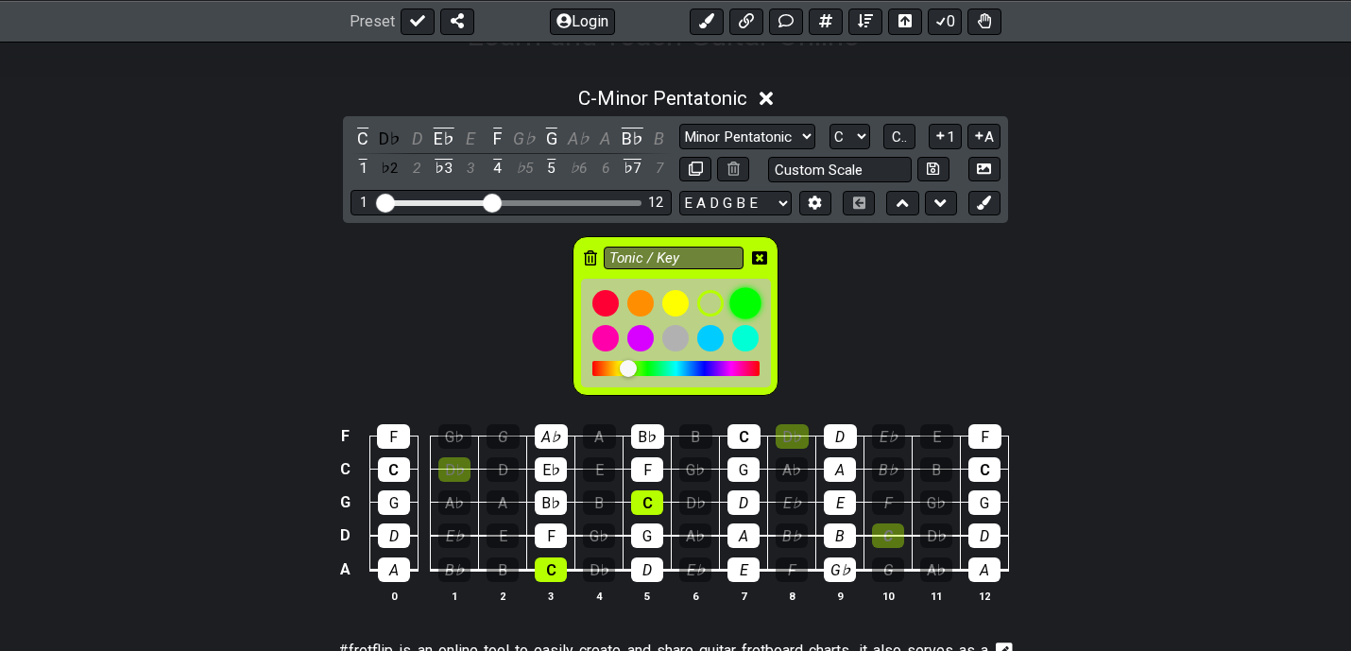
click at [758, 296] on div at bounding box center [745, 303] width 32 height 32
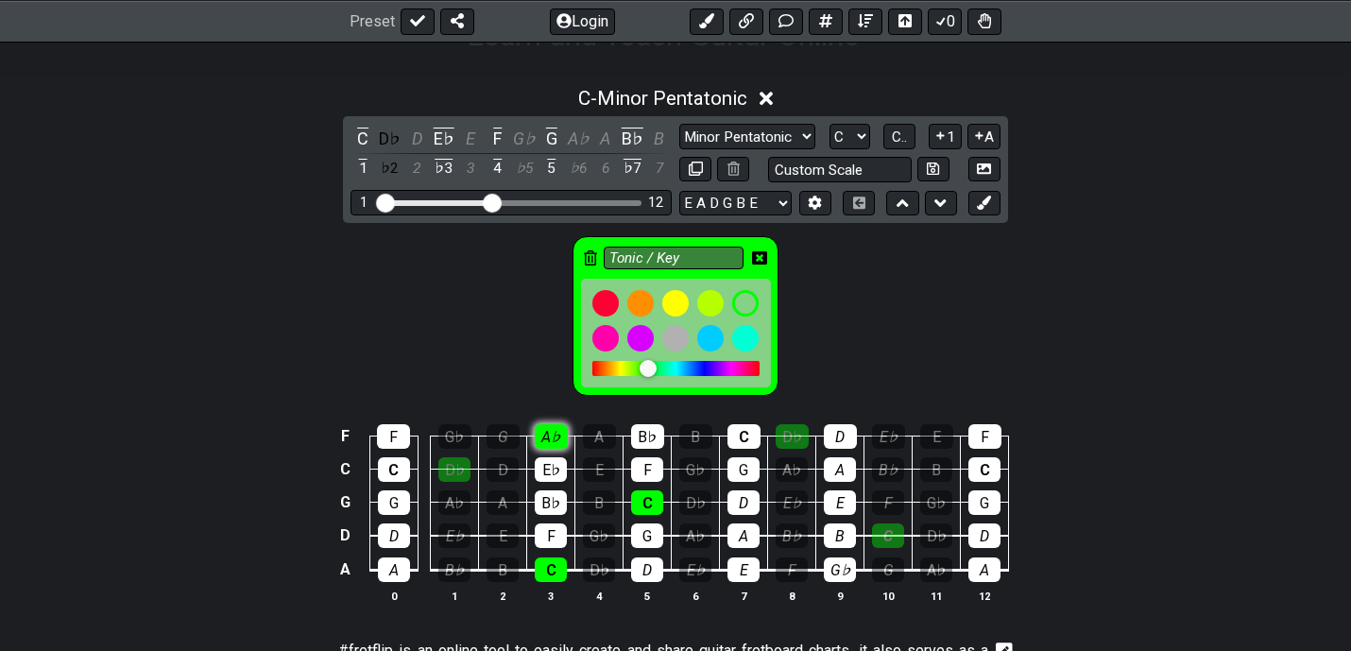
click at [553, 426] on div "A♭" at bounding box center [551, 436] width 33 height 25
click at [552, 426] on div "A♭" at bounding box center [551, 436] width 33 height 25
click at [552, 471] on div "E♭" at bounding box center [551, 469] width 32 height 25
click at [551, 491] on div "B♭" at bounding box center [551, 502] width 32 height 25
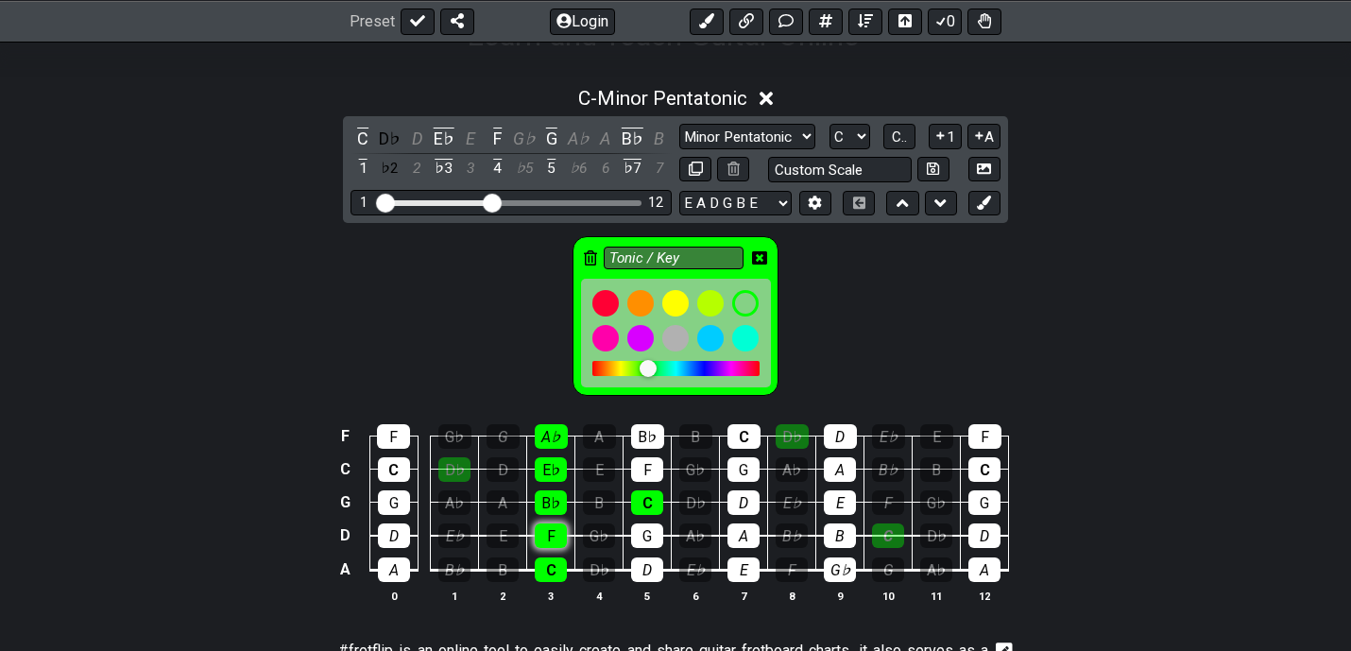
click at [550, 528] on div "F" at bounding box center [551, 535] width 32 height 25
click at [646, 528] on div "G" at bounding box center [647, 535] width 32 height 25
click at [646, 561] on div "D" at bounding box center [647, 569] width 32 height 25
click at [652, 467] on div "F" at bounding box center [647, 469] width 32 height 25
click at [652, 442] on div "B♭" at bounding box center [647, 436] width 33 height 25
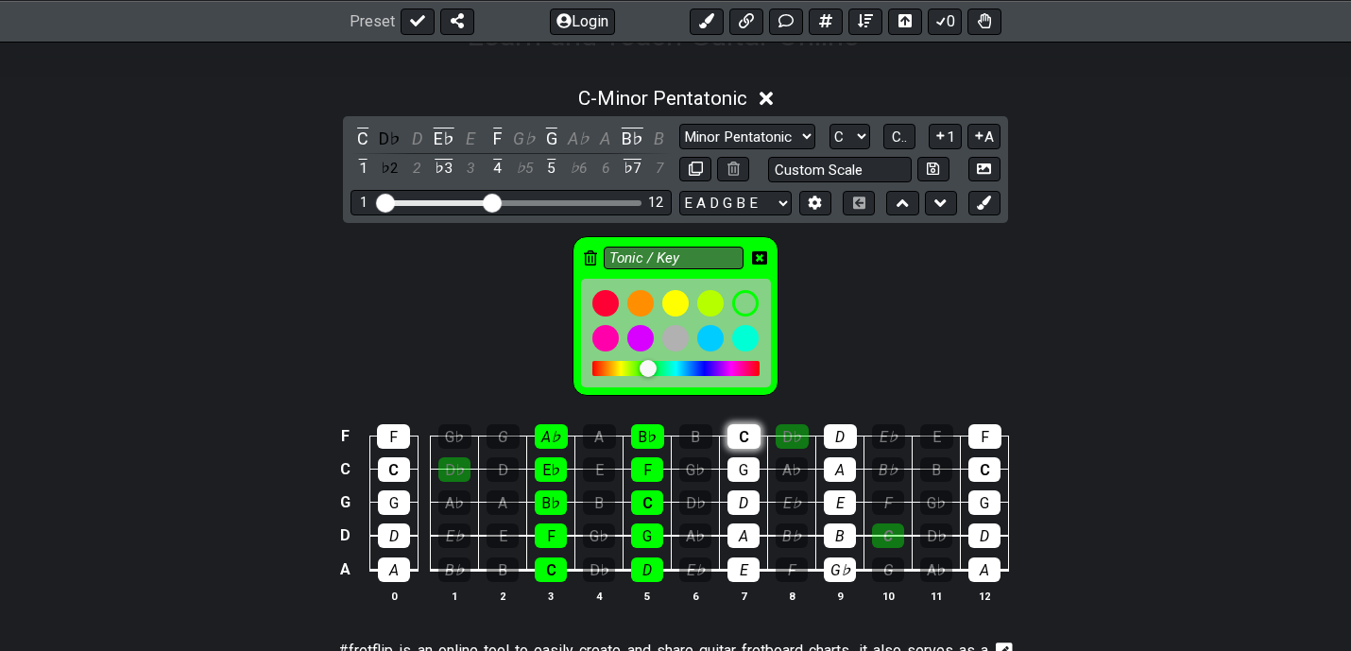
click at [738, 433] on div "C" at bounding box center [744, 436] width 33 height 25
click at [737, 469] on div "G" at bounding box center [744, 469] width 32 height 25
click at [737, 493] on div "D" at bounding box center [744, 502] width 32 height 25
click at [737, 532] on div "A" at bounding box center [744, 535] width 32 height 25
click at [737, 559] on div "E" at bounding box center [744, 569] width 32 height 25
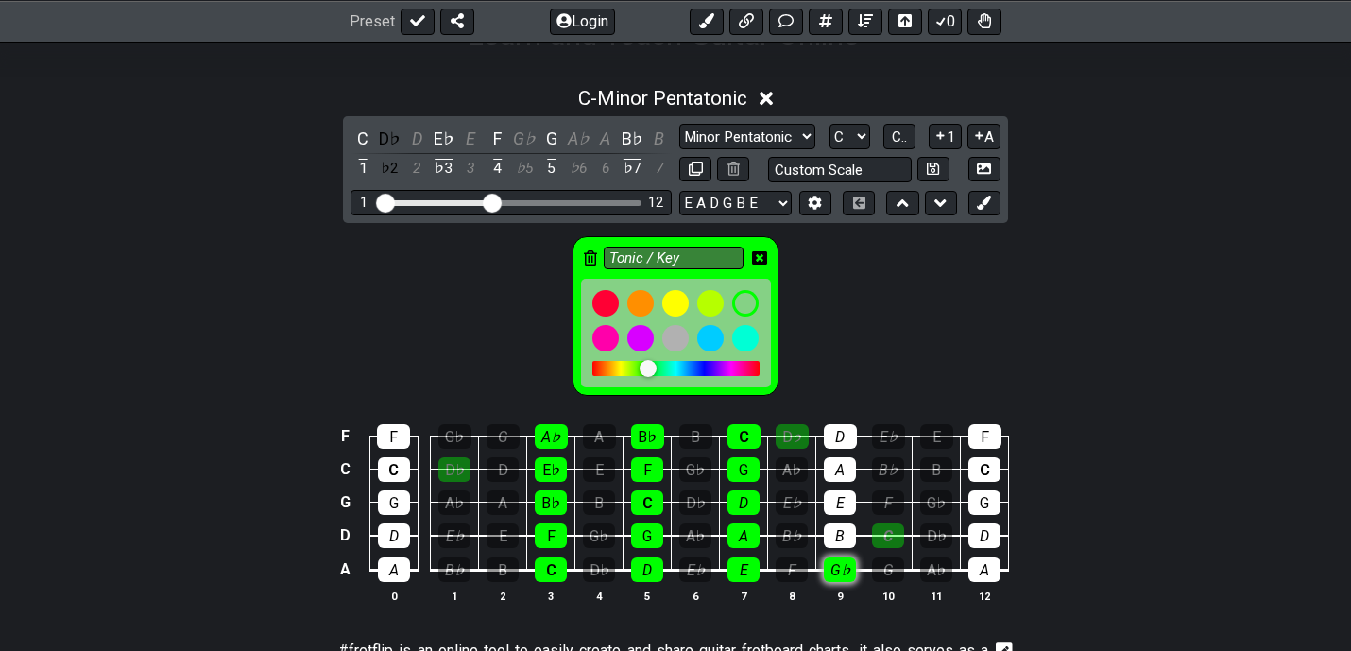
click at [836, 567] on div "G♭" at bounding box center [840, 569] width 32 height 25
click at [837, 548] on td "G♭" at bounding box center [840, 553] width 48 height 35
click at [838, 536] on div "B" at bounding box center [840, 535] width 32 height 25
click at [842, 503] on div "E" at bounding box center [840, 502] width 32 height 25
click at [844, 463] on div "A" at bounding box center [840, 469] width 32 height 25
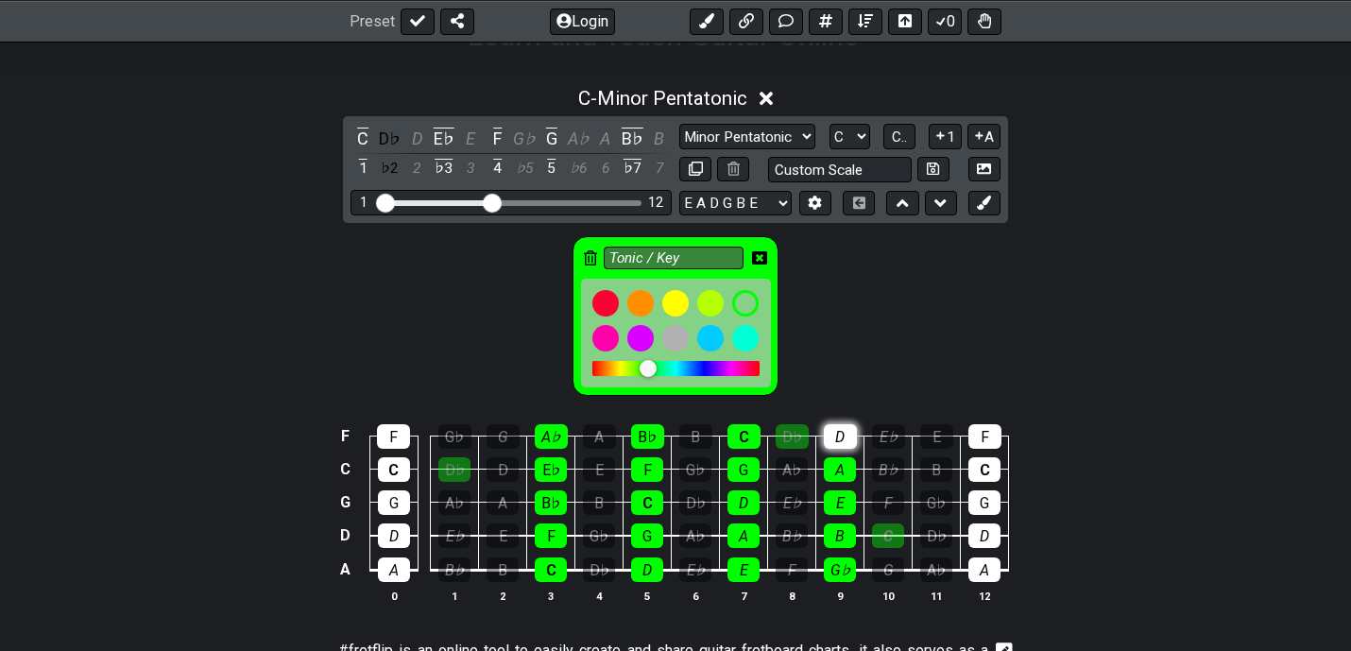
click at [844, 443] on div "D" at bounding box center [840, 436] width 33 height 25
click at [981, 436] on div "F" at bounding box center [984, 436] width 33 height 25
click at [979, 466] on div "C" at bounding box center [984, 469] width 32 height 25
click at [979, 492] on div "G" at bounding box center [984, 502] width 32 height 25
click at [982, 537] on div "D" at bounding box center [984, 535] width 32 height 25
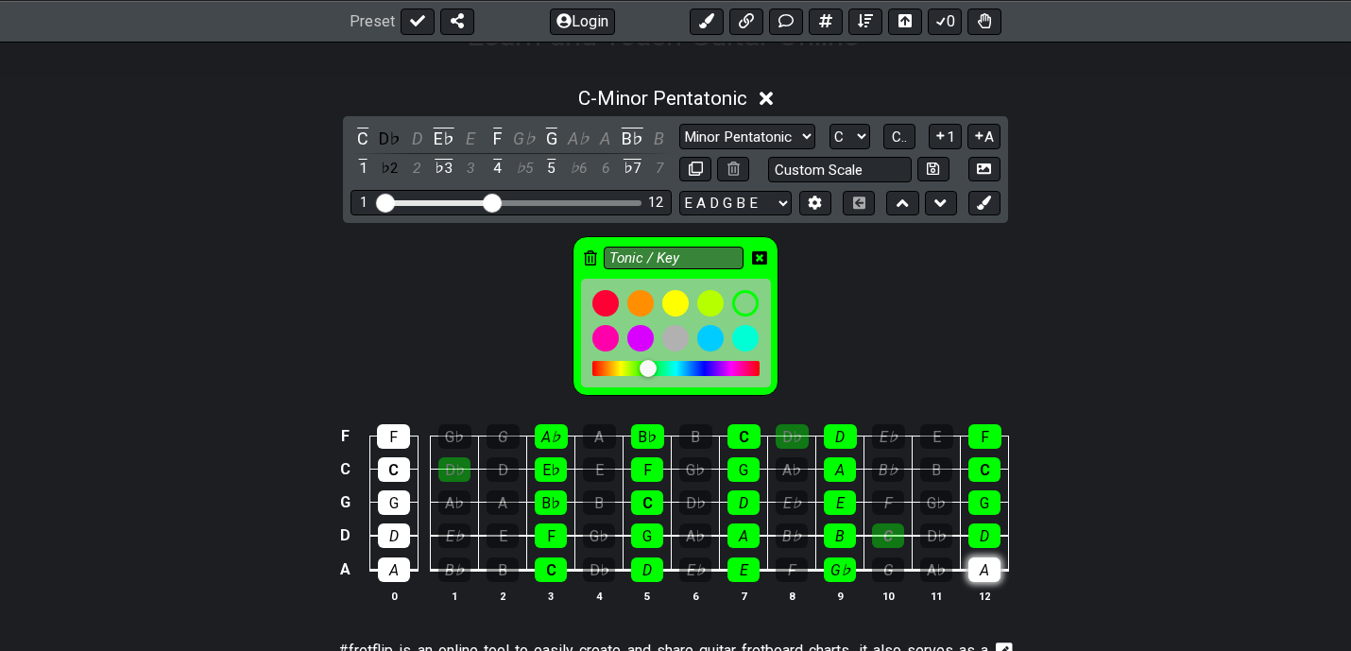
click at [982, 561] on div "A" at bounding box center [984, 569] width 32 height 25
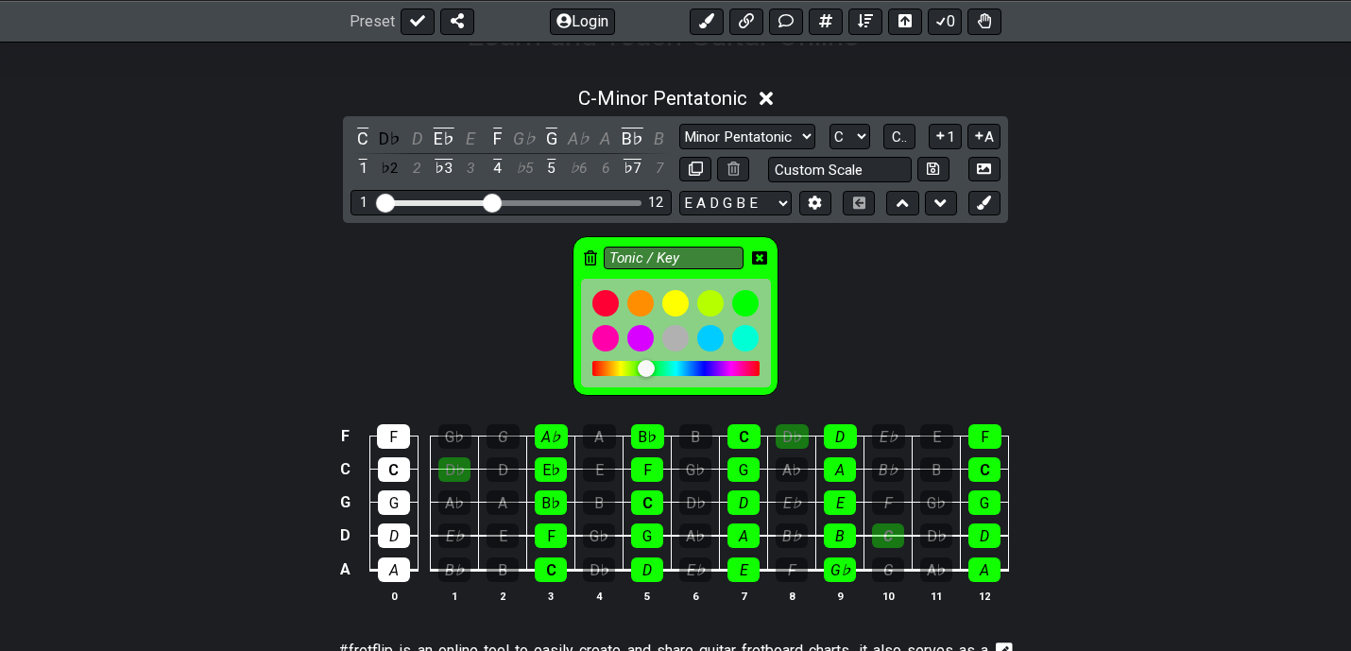
drag, startPoint x: 646, startPoint y: 365, endPoint x: 591, endPoint y: 366, distance: 54.8
click at [592, 366] on div at bounding box center [675, 368] width 167 height 15
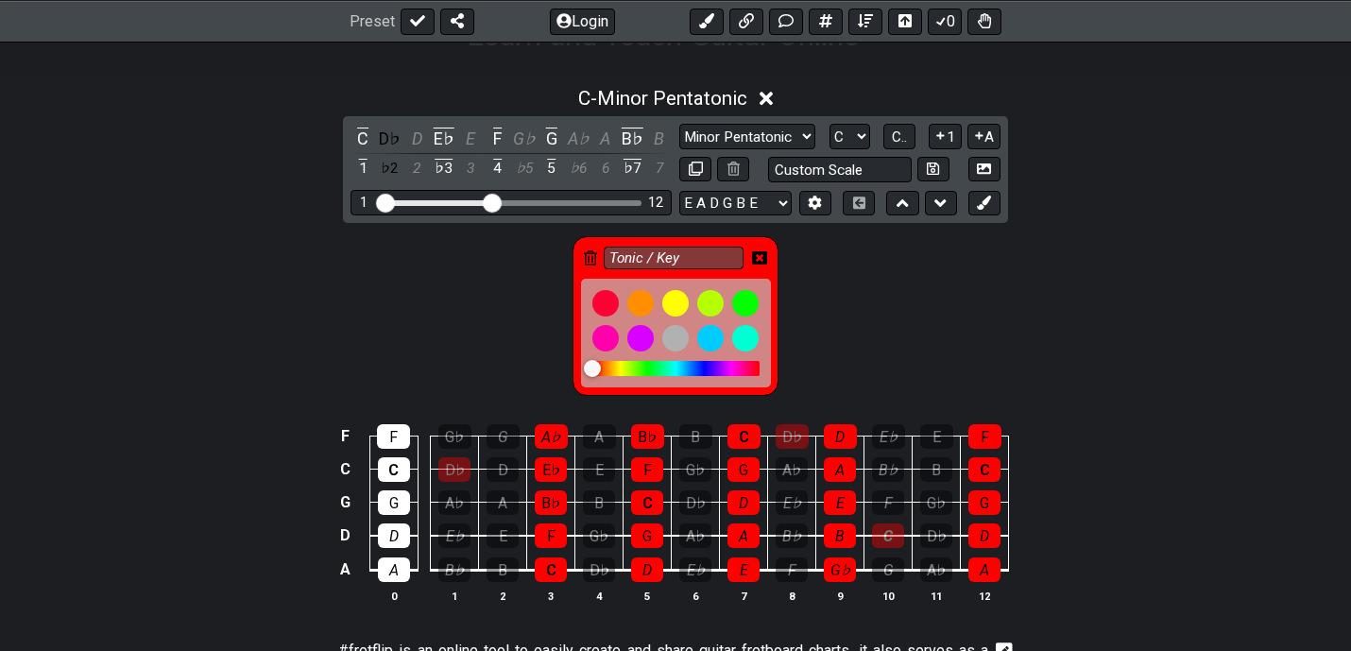
drag, startPoint x: 591, startPoint y: 366, endPoint x: 661, endPoint y: 362, distance: 70.0
click at [661, 362] on div at bounding box center [675, 368] width 167 height 15
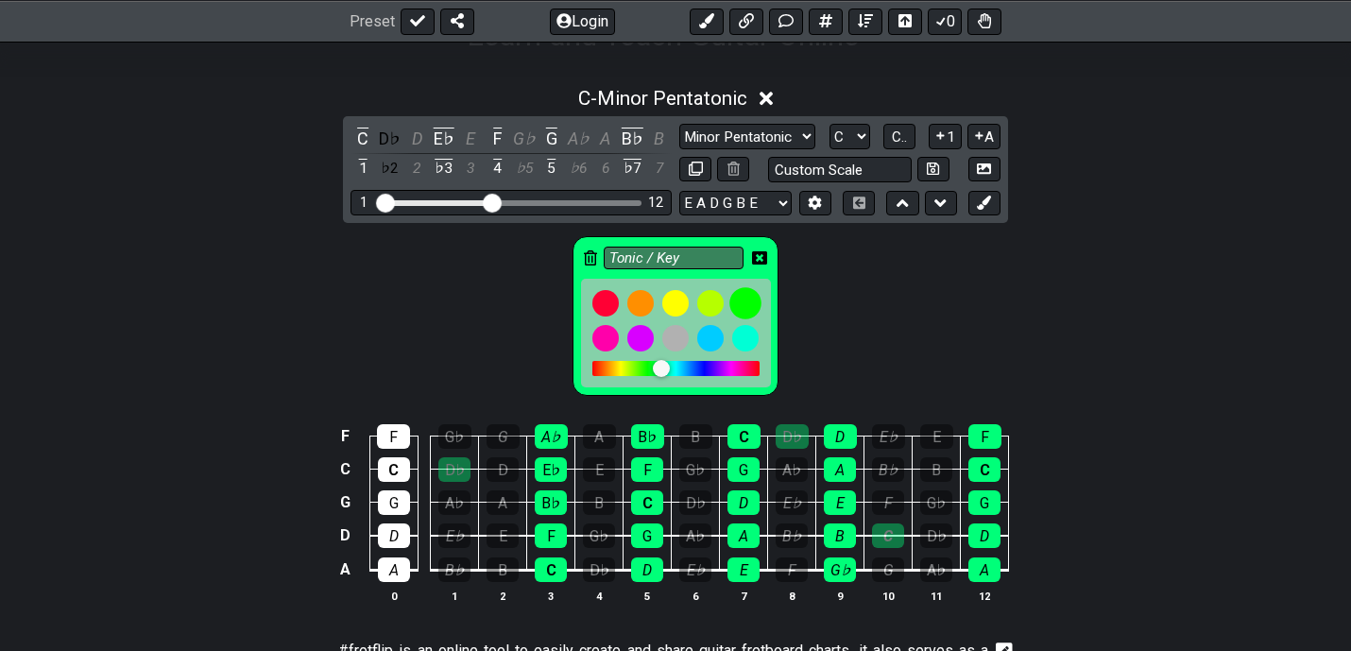
click at [745, 299] on div at bounding box center [745, 303] width 32 height 32
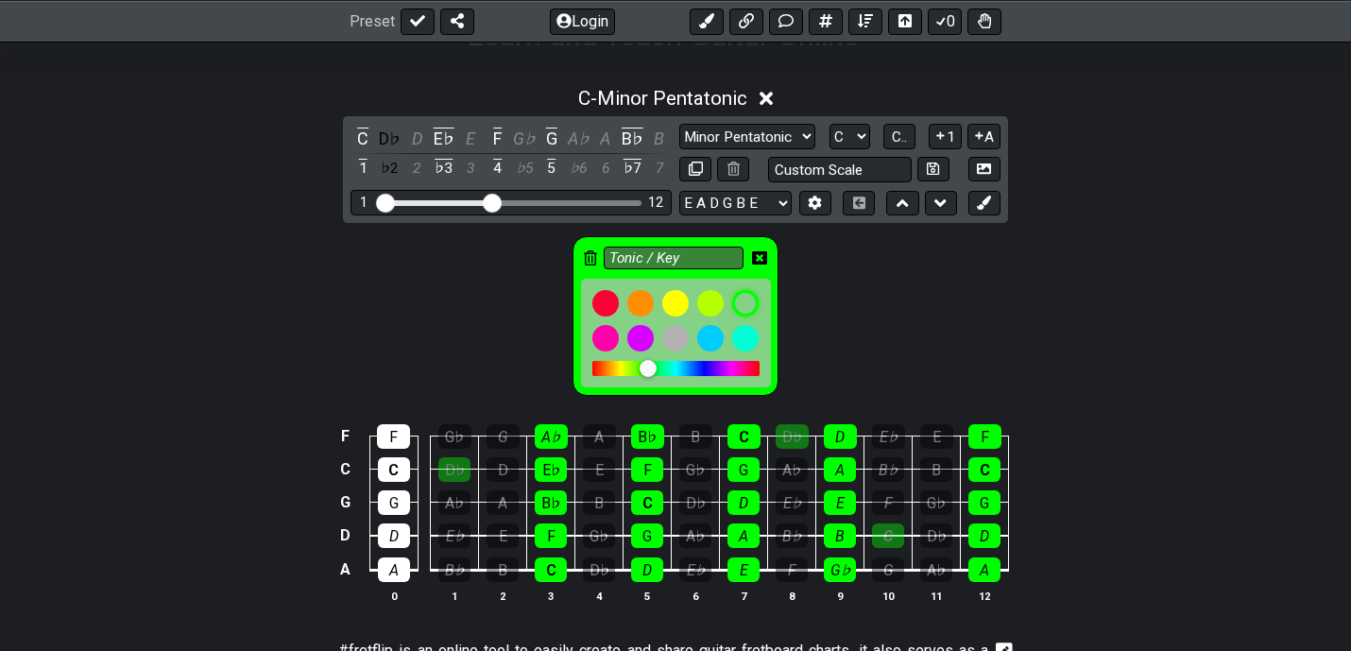
click at [591, 253] on icon at bounding box center [590, 257] width 13 height 15
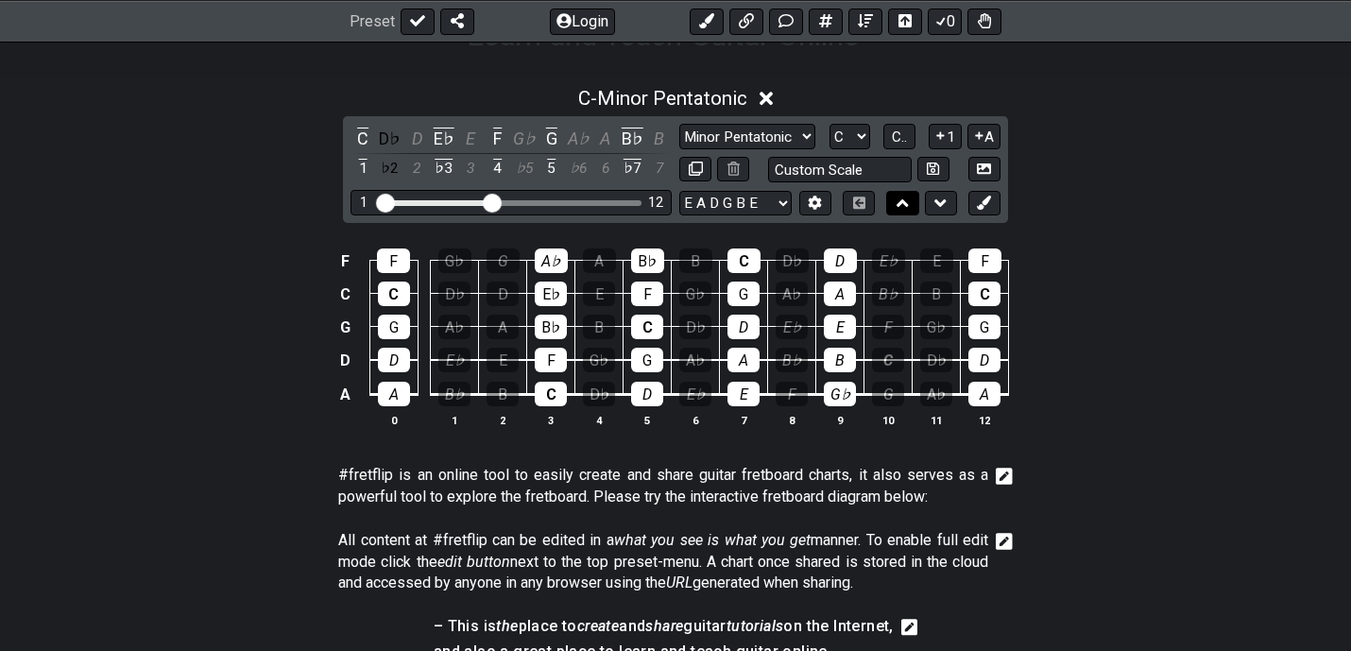
click at [908, 201] on button at bounding box center [902, 204] width 32 height 26
click at [699, 31] on button at bounding box center [707, 21] width 34 height 26
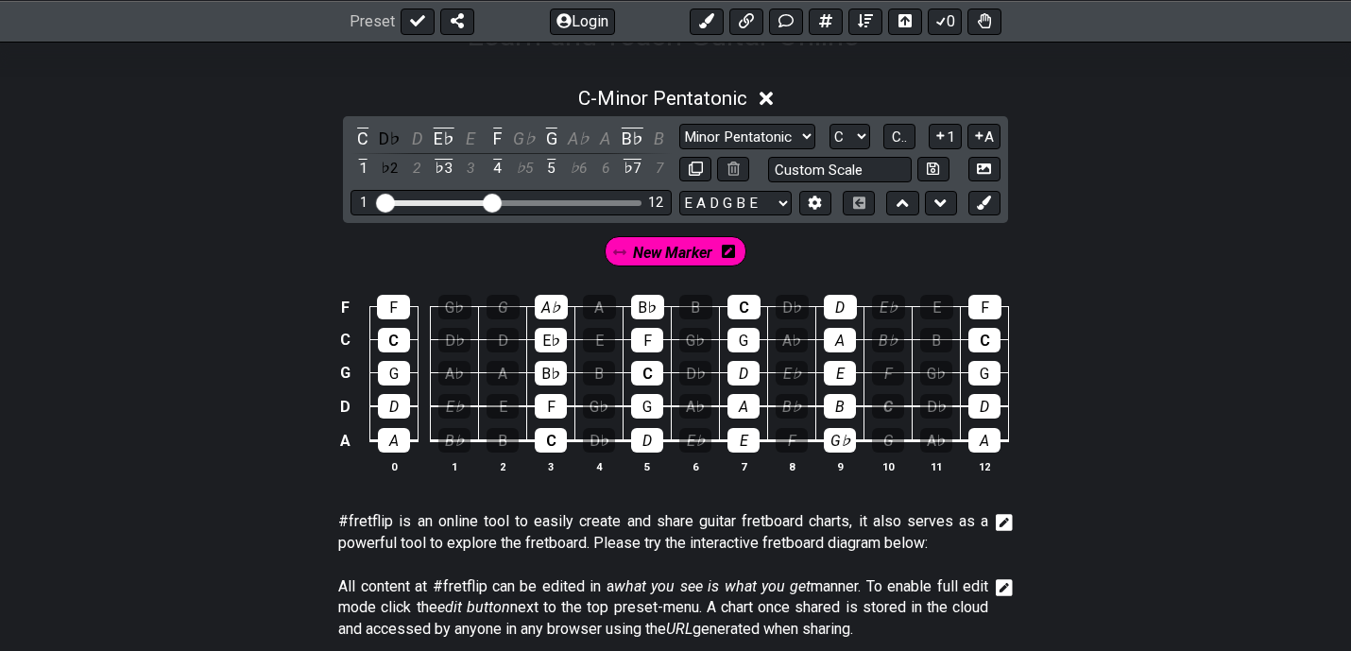
click at [730, 257] on icon at bounding box center [728, 251] width 13 height 15
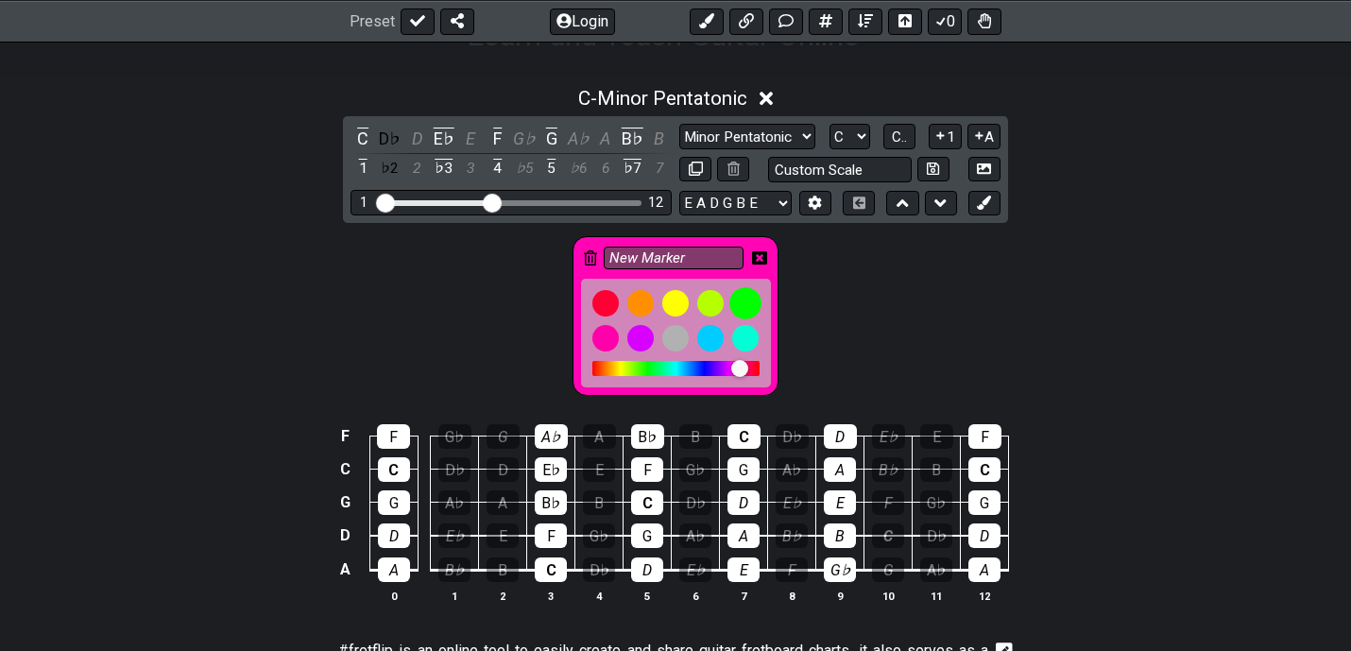
click at [739, 300] on div at bounding box center [745, 303] width 32 height 32
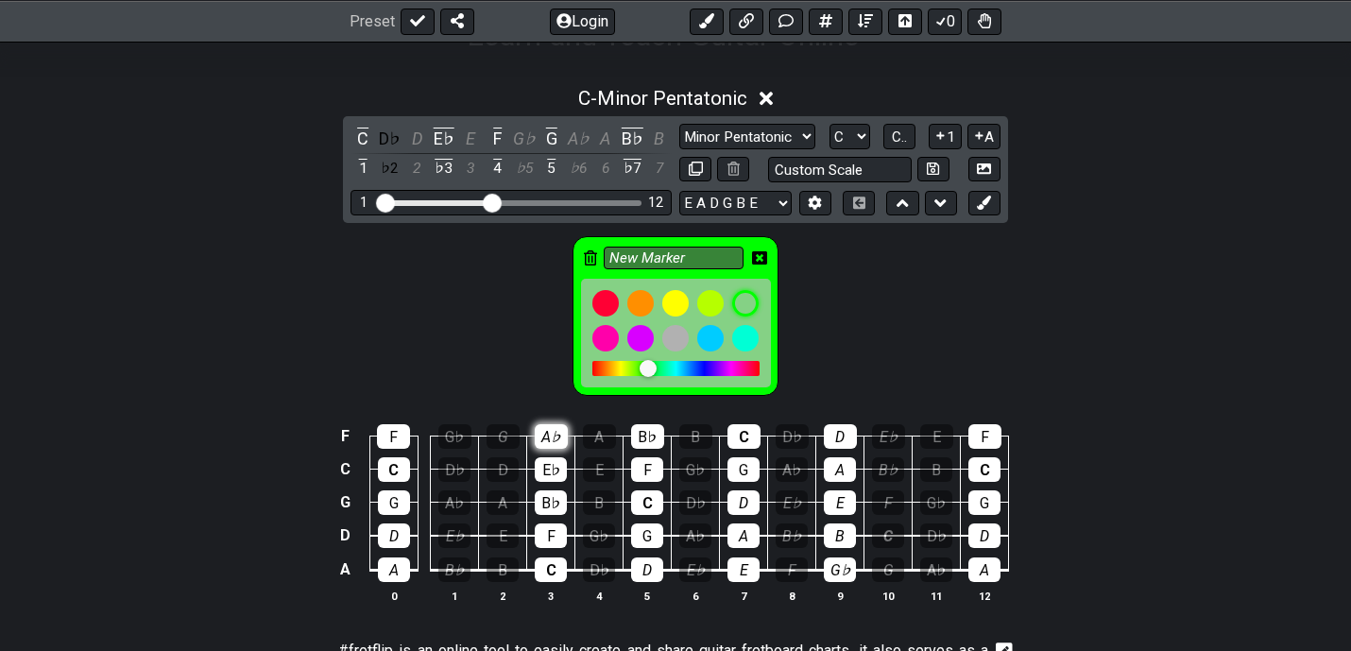
click at [552, 436] on div "A♭" at bounding box center [551, 436] width 33 height 25
click at [551, 462] on div "E♭" at bounding box center [551, 469] width 32 height 25
click at [551, 495] on div "B♭" at bounding box center [551, 502] width 32 height 25
click at [551, 533] on div "F" at bounding box center [551, 535] width 32 height 25
click at [551, 564] on div "C" at bounding box center [551, 569] width 32 height 25
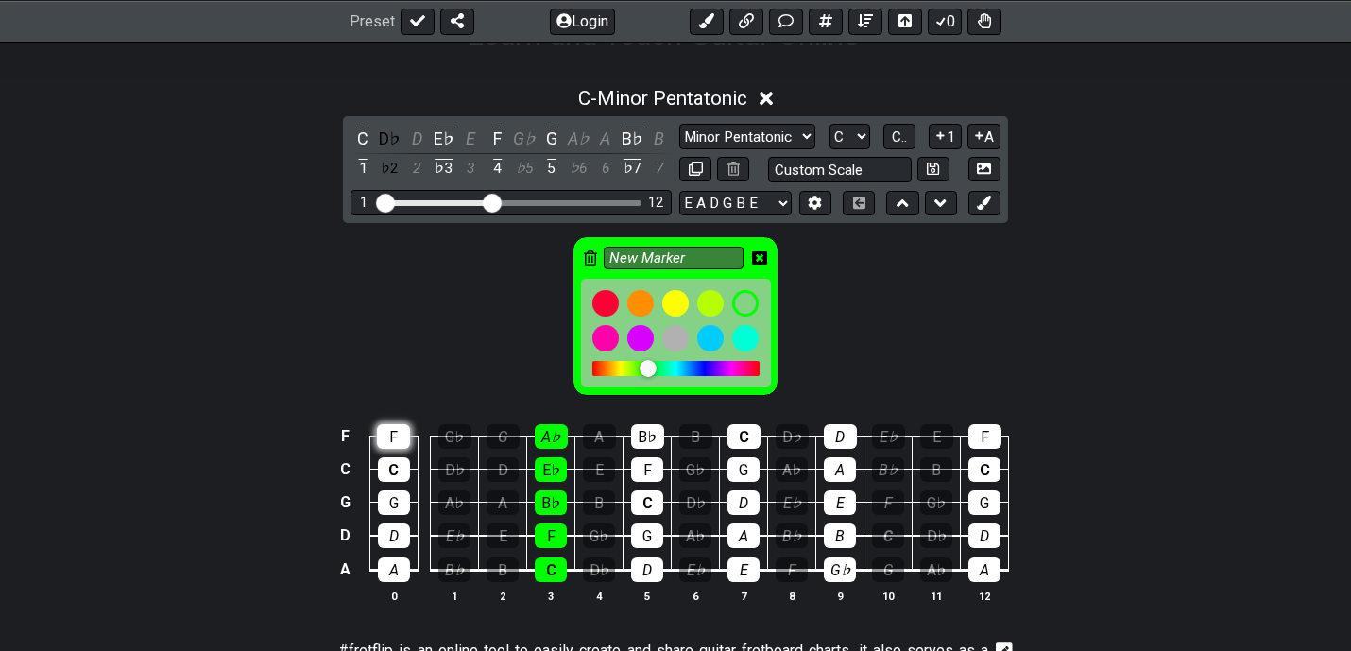
click at [387, 440] on div "F" at bounding box center [393, 436] width 33 height 25
click at [387, 466] on div "C" at bounding box center [394, 469] width 32 height 25
click at [387, 490] on div "G" at bounding box center [394, 502] width 32 height 25
click at [387, 525] on div "D" at bounding box center [394, 535] width 32 height 25
click at [387, 558] on div "A" at bounding box center [394, 569] width 32 height 25
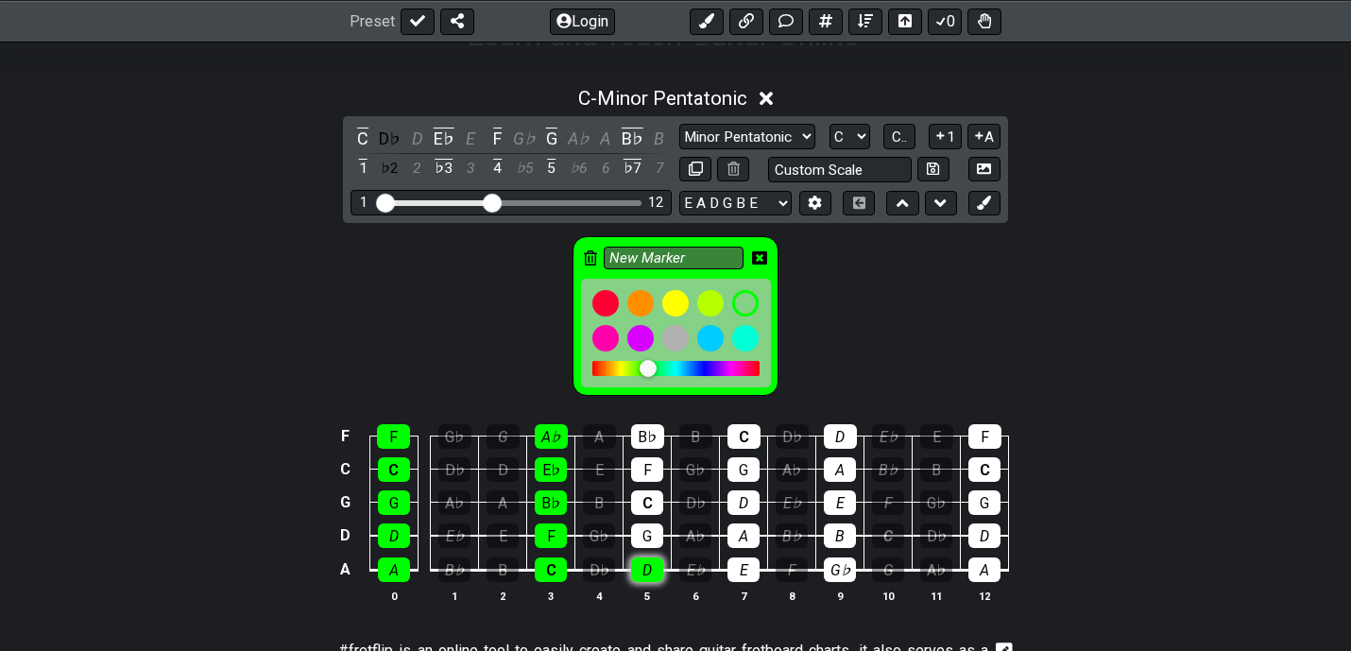
click at [642, 557] on div "D" at bounding box center [647, 569] width 32 height 25
click at [644, 527] on div "G" at bounding box center [647, 535] width 32 height 25
click at [644, 501] on div "C" at bounding box center [647, 502] width 32 height 25
click at [646, 471] on div "F" at bounding box center [647, 469] width 32 height 25
click at [646, 440] on div "B♭" at bounding box center [647, 436] width 33 height 25
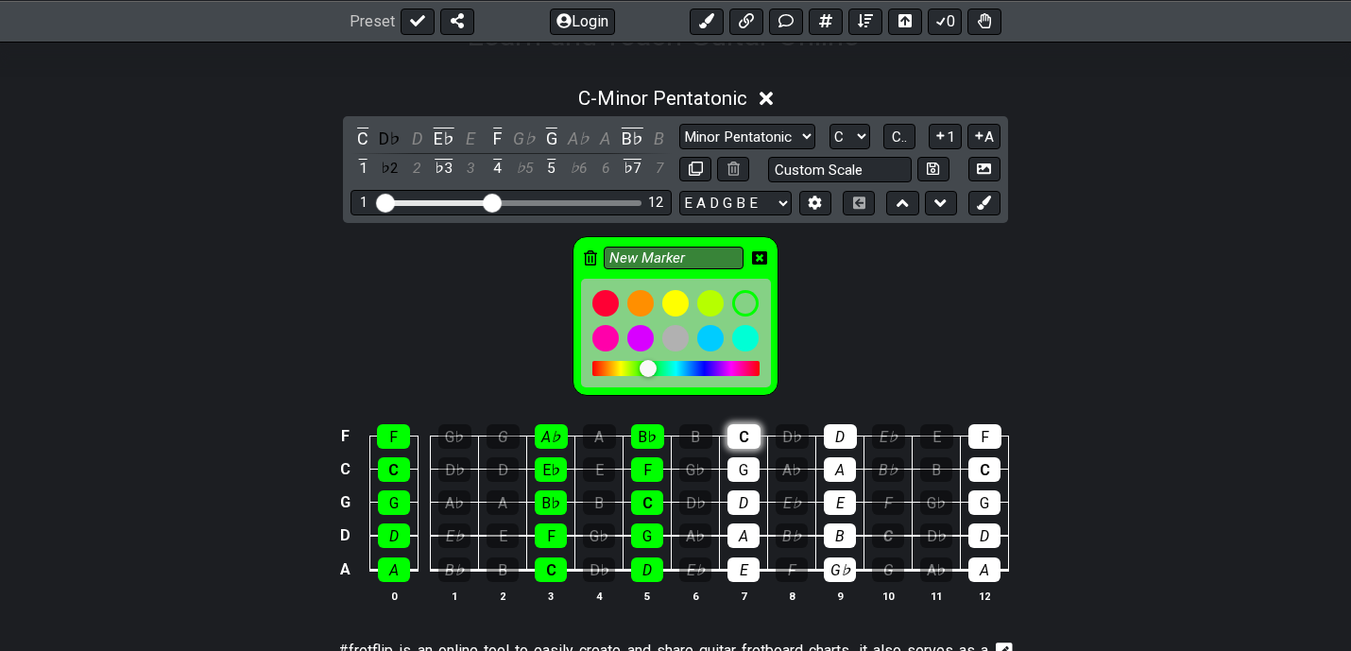
click at [740, 428] on div "C" at bounding box center [744, 436] width 33 height 25
click at [740, 468] on div "G" at bounding box center [744, 469] width 32 height 25
click at [740, 500] on div "D" at bounding box center [744, 502] width 32 height 25
click at [741, 536] on div "A" at bounding box center [744, 535] width 32 height 25
click at [741, 554] on td "E" at bounding box center [744, 553] width 48 height 35
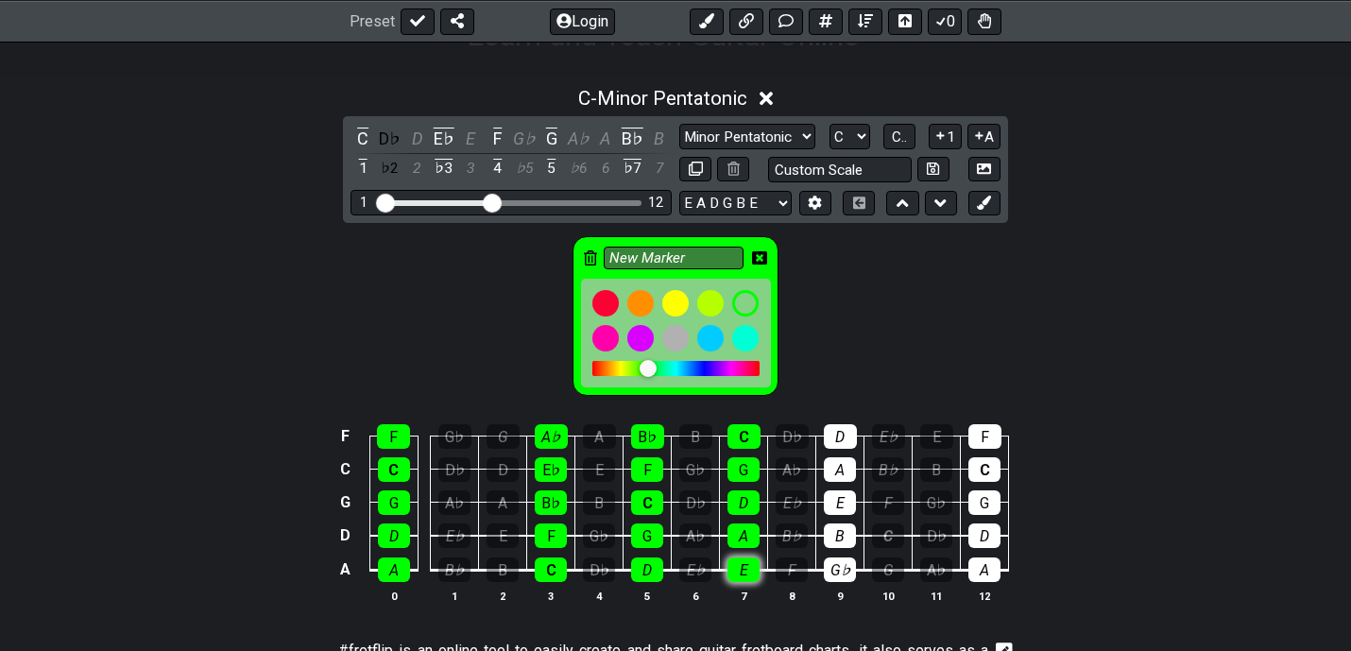
click at [741, 557] on div "E" at bounding box center [744, 569] width 32 height 25
click at [827, 566] on div "G♭" at bounding box center [840, 569] width 32 height 25
click at [831, 536] on div "B" at bounding box center [840, 535] width 32 height 25
click at [832, 505] on div "E" at bounding box center [840, 502] width 32 height 25
click at [833, 468] on div "A" at bounding box center [840, 469] width 32 height 25
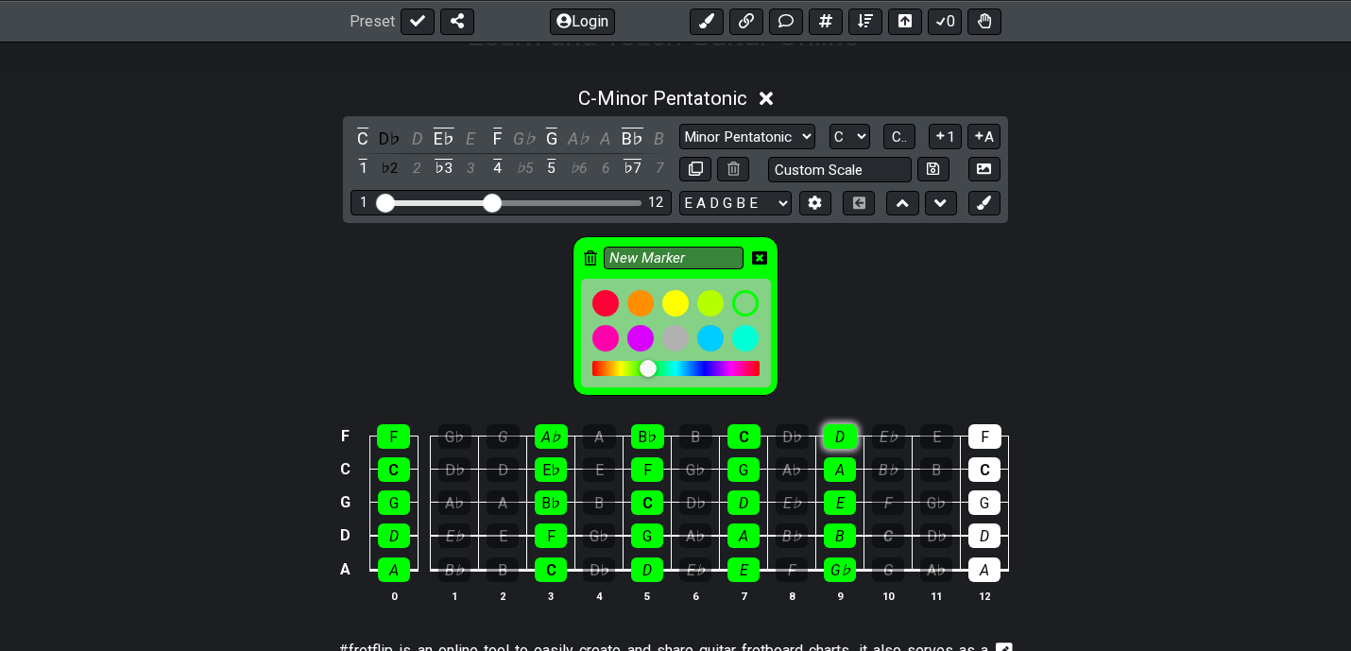
click at [837, 436] on div "D" at bounding box center [840, 436] width 33 height 25
click at [982, 430] on div "F" at bounding box center [984, 436] width 33 height 25
click at [982, 462] on div "C" at bounding box center [984, 469] width 32 height 25
click at [982, 503] on div "G" at bounding box center [984, 502] width 32 height 25
click at [981, 528] on div "D" at bounding box center [984, 535] width 32 height 25
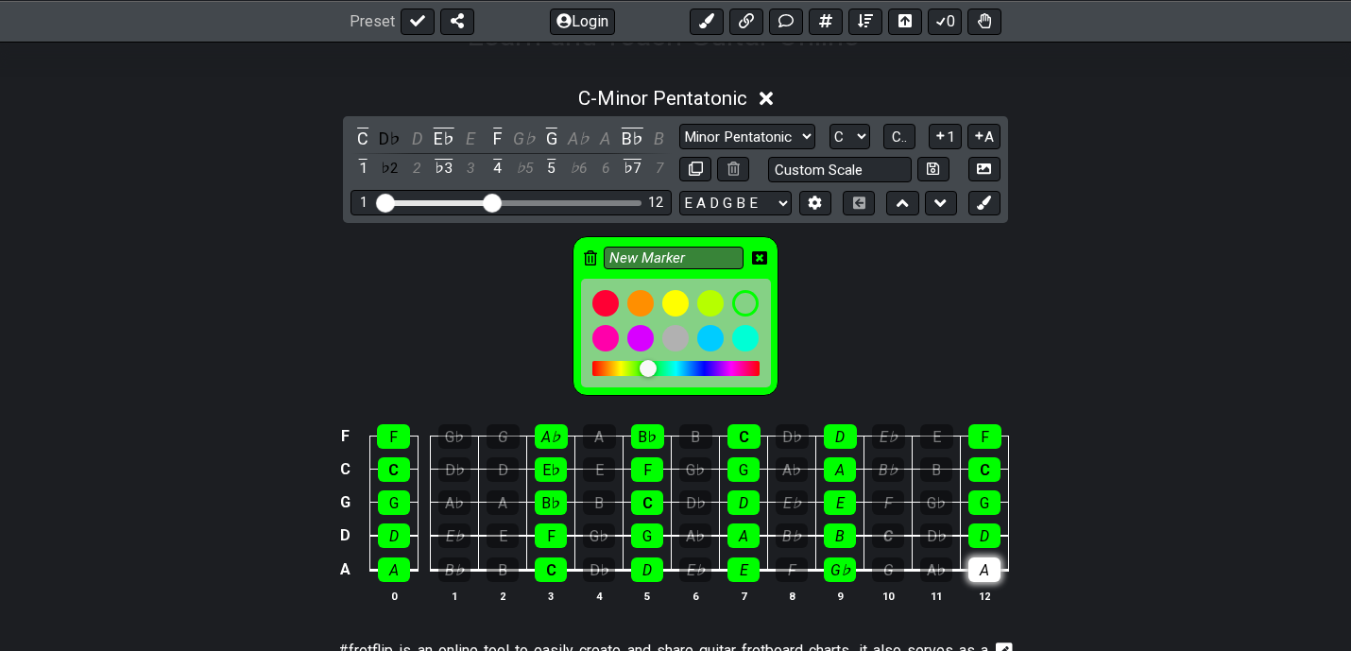
click at [981, 560] on div "A" at bounding box center [984, 569] width 32 height 25
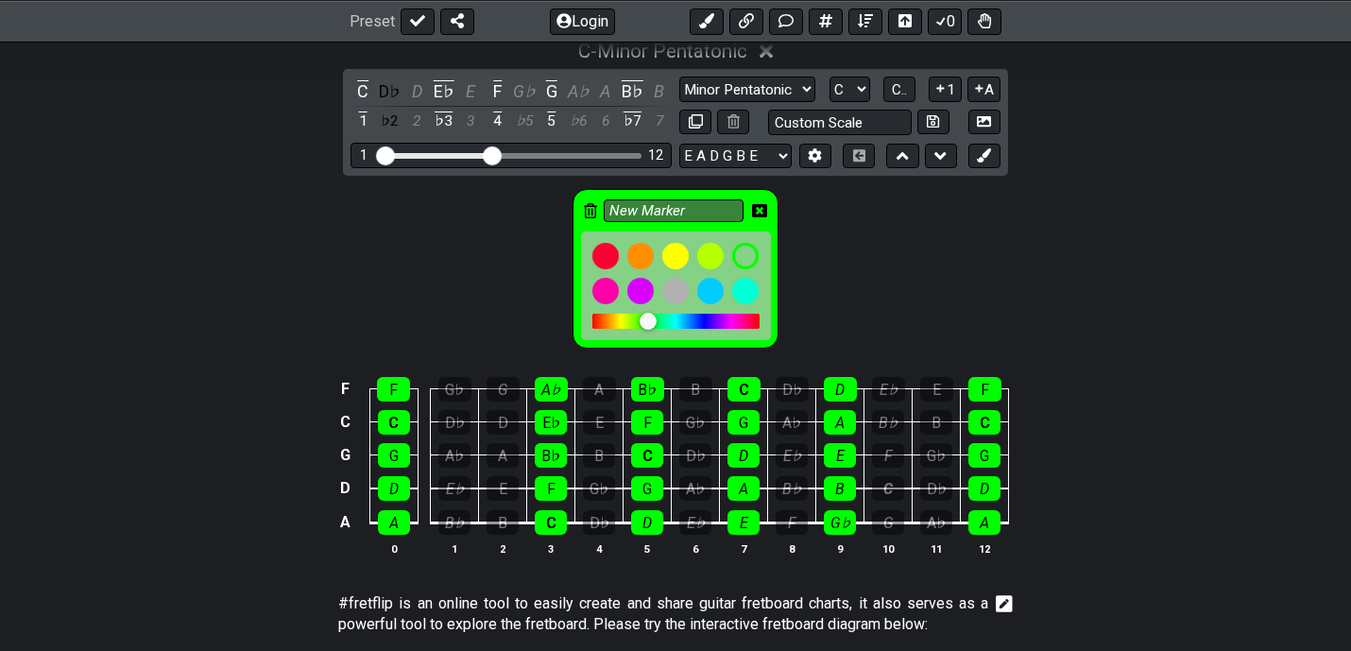
scroll to position [414, 0]
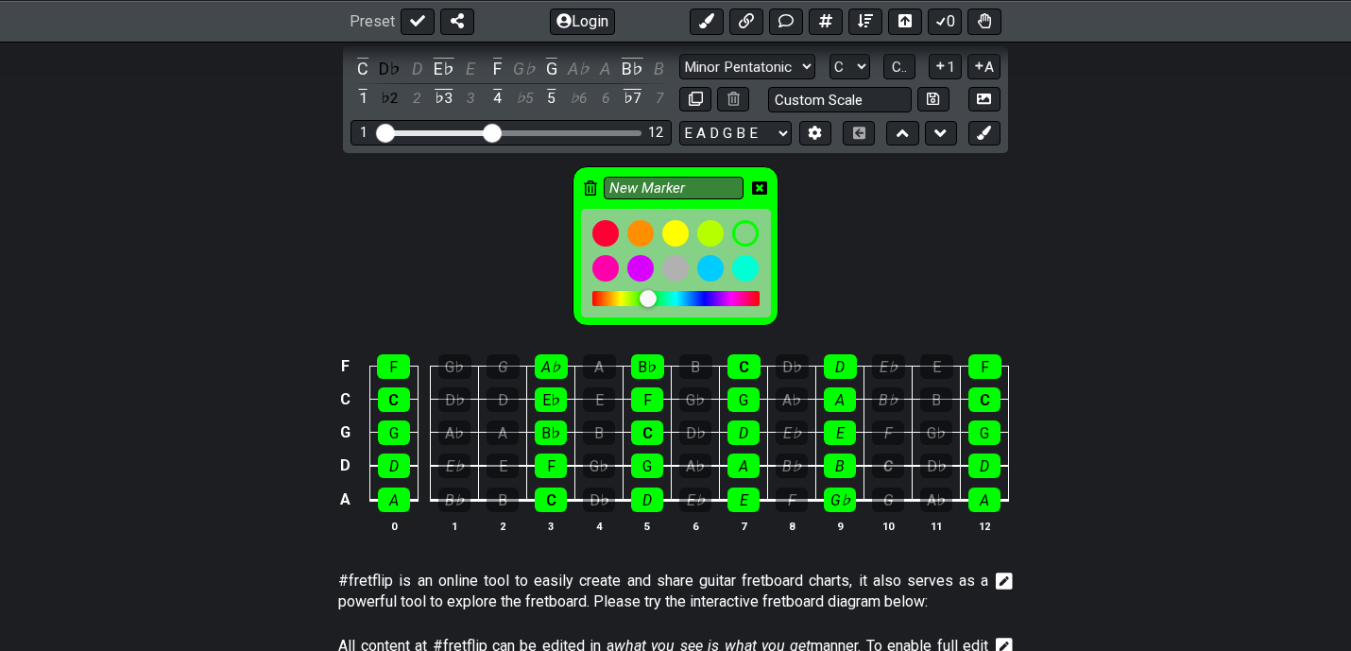
click at [760, 184] on icon at bounding box center [759, 187] width 15 height 15
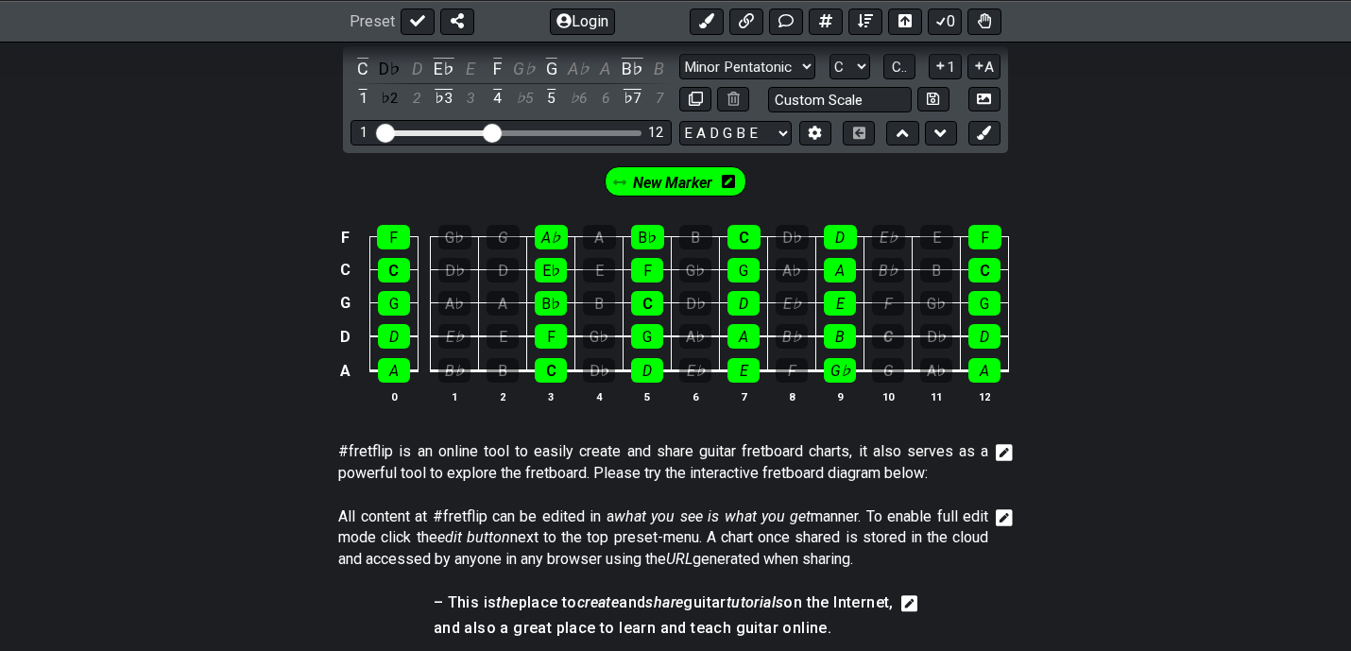
click at [720, 184] on div "New Marker" at bounding box center [676, 181] width 142 height 30
click at [738, 180] on div "New Marker" at bounding box center [676, 181] width 142 height 30
click at [728, 180] on icon at bounding box center [728, 181] width 13 height 15
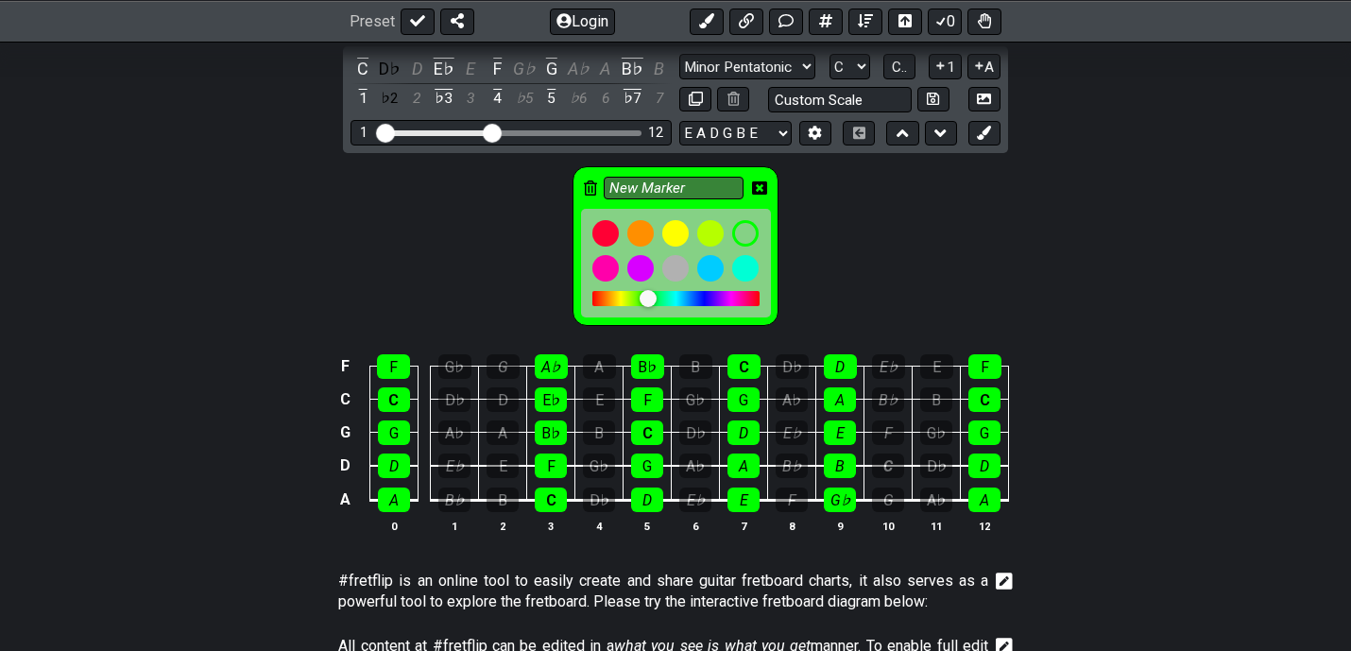
click at [766, 185] on icon at bounding box center [759, 187] width 15 height 13
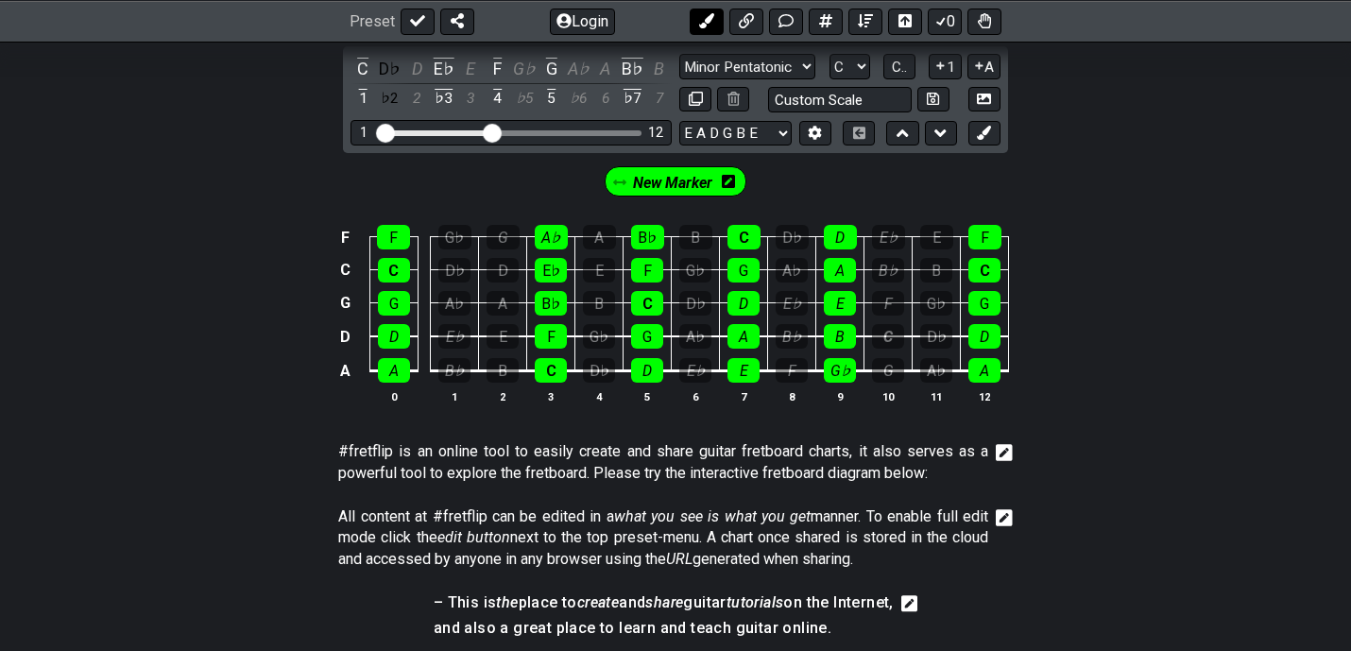
click at [713, 26] on icon at bounding box center [706, 20] width 15 height 15
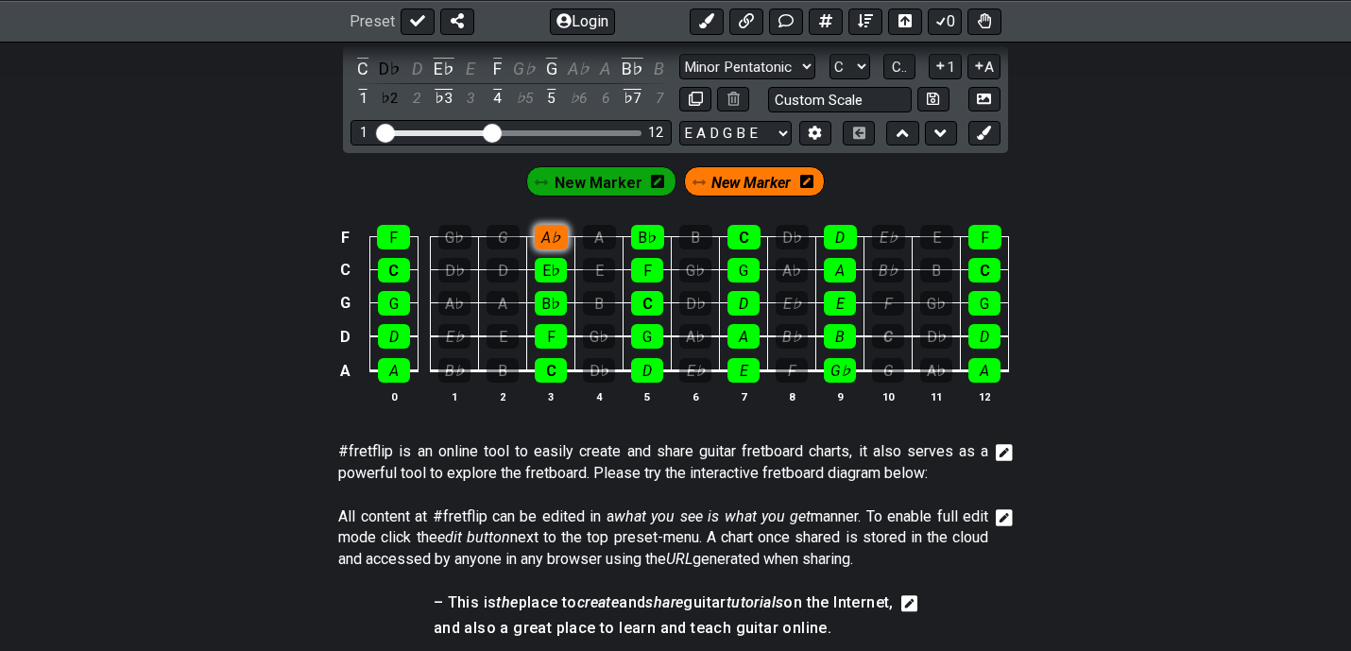
click at [545, 229] on div "A♭" at bounding box center [551, 237] width 33 height 25
click at [748, 175] on span "New Marker" at bounding box center [750, 182] width 79 height 27
click at [806, 176] on icon at bounding box center [810, 181] width 13 height 13
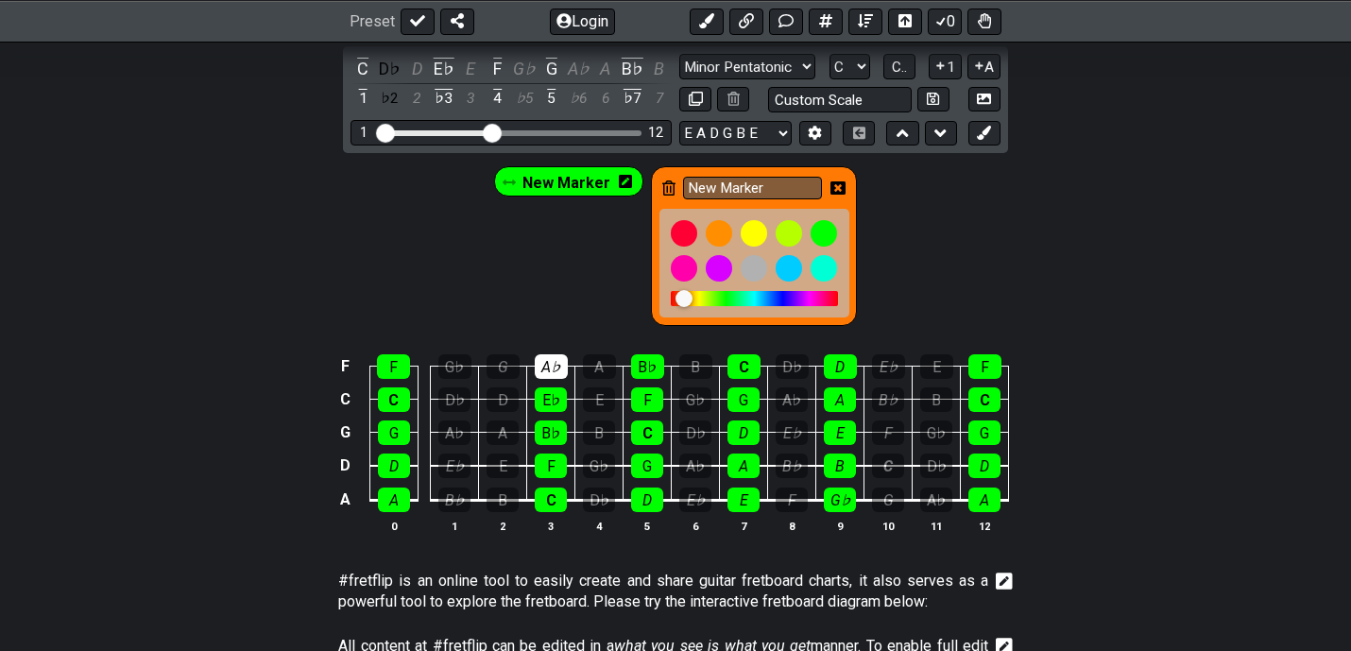
click at [833, 180] on icon at bounding box center [838, 187] width 15 height 15
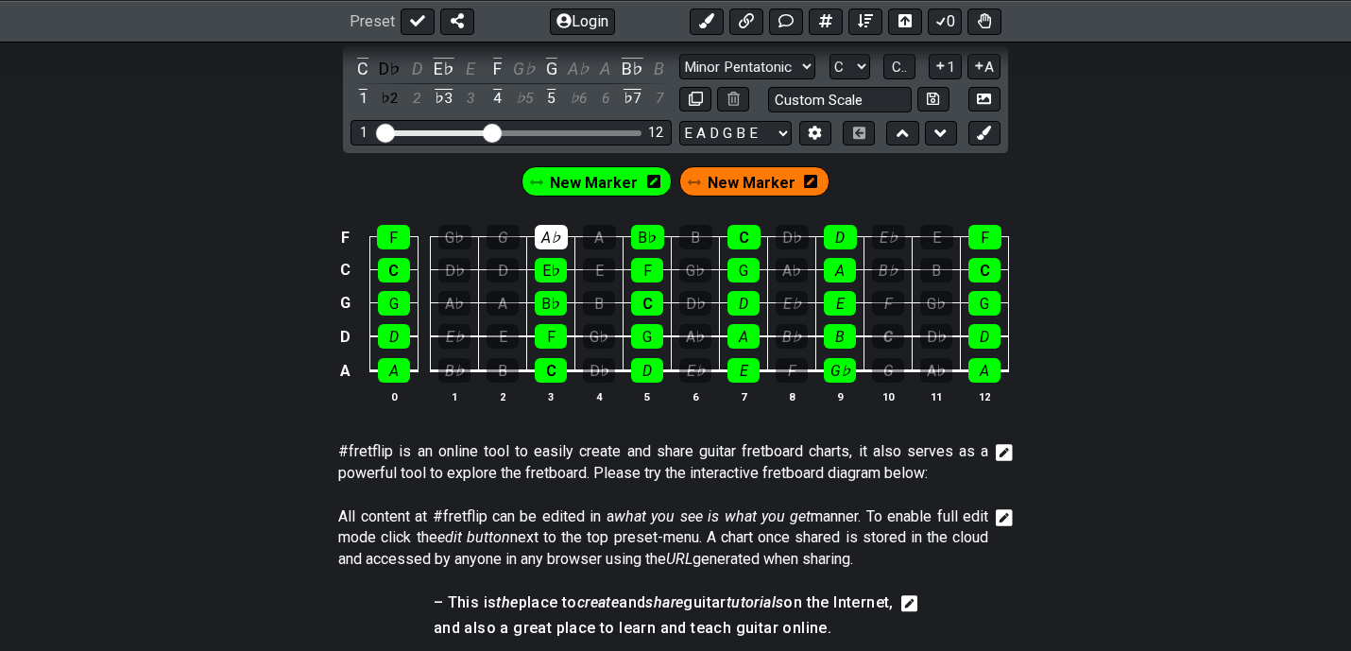
click at [767, 178] on span "New Marker" at bounding box center [752, 182] width 88 height 27
click at [800, 179] on icon at bounding box center [806, 181] width 13 height 13
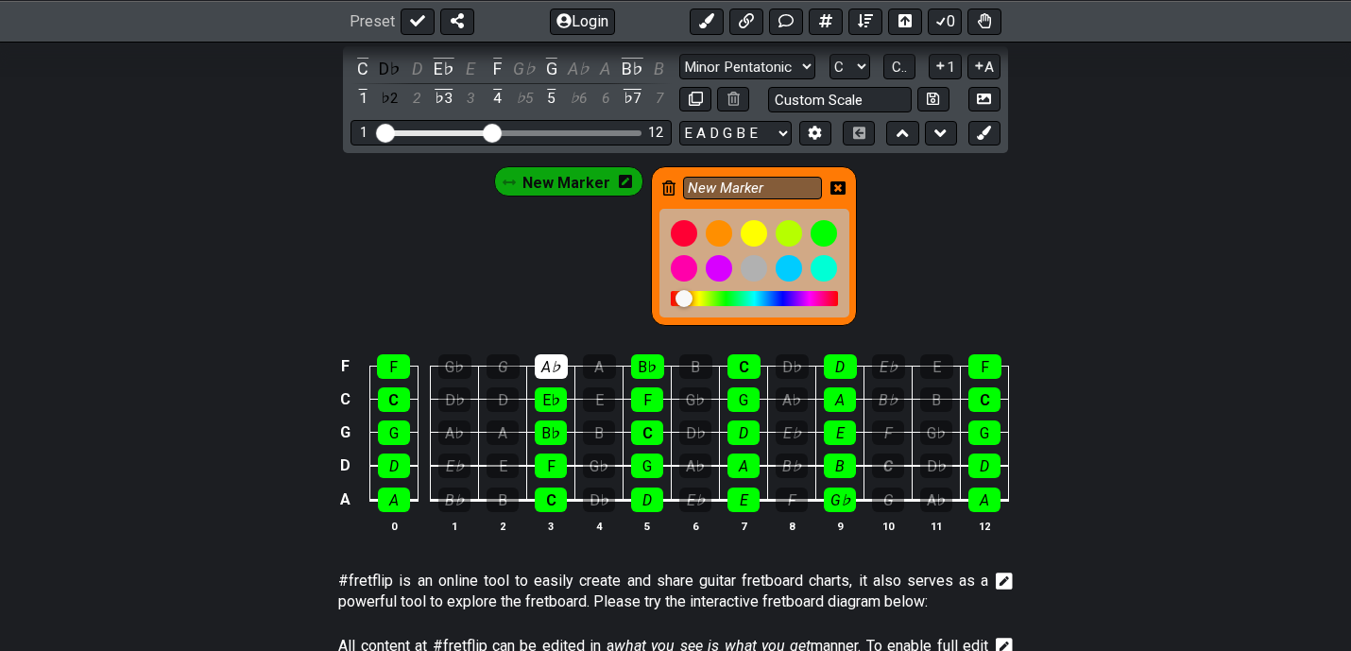
click at [667, 189] on icon at bounding box center [668, 187] width 13 height 15
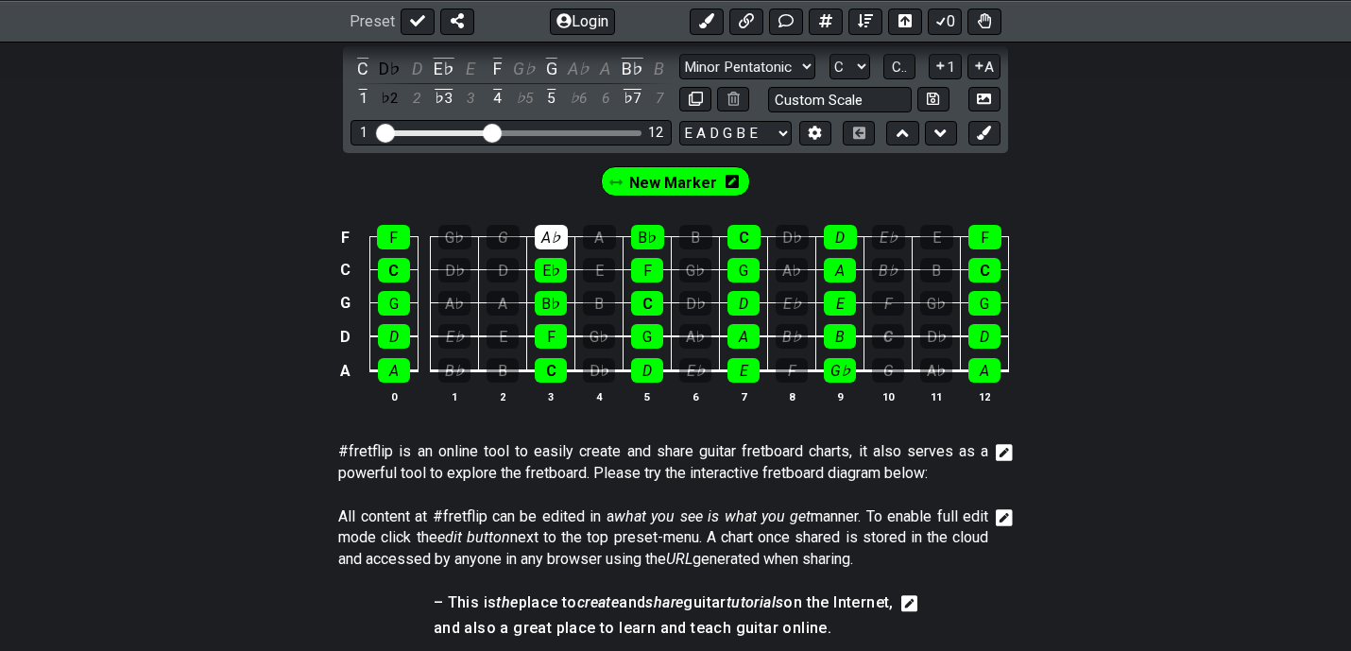
click at [665, 180] on span "New Marker" at bounding box center [673, 182] width 88 height 27
click at [555, 232] on div "A♭" at bounding box center [551, 237] width 33 height 25
click at [691, 173] on span "New Marker" at bounding box center [672, 182] width 79 height 27
click at [543, 234] on div "A♭" at bounding box center [551, 237] width 33 height 25
click at [548, 265] on div "E♭" at bounding box center [551, 270] width 32 height 25
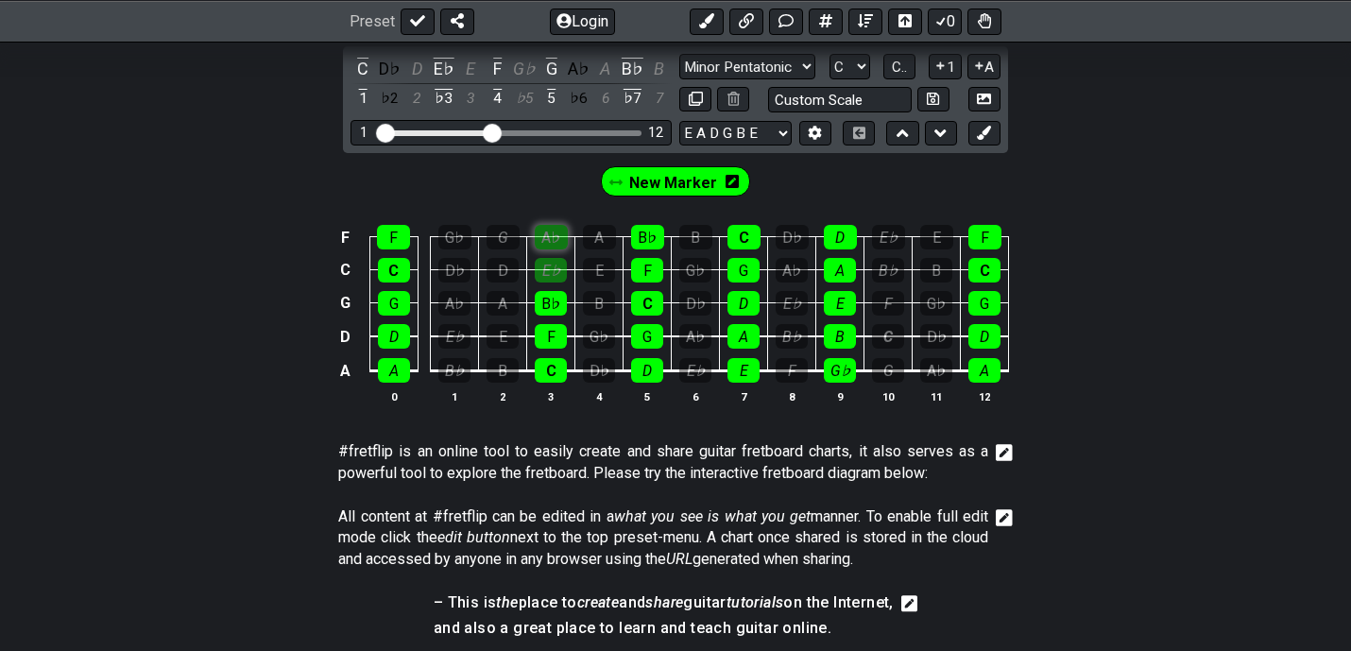
click at [548, 233] on div "A♭" at bounding box center [551, 237] width 33 height 25
click at [548, 268] on div "E♭" at bounding box center [551, 270] width 32 height 25
click at [686, 171] on span "New Marker" at bounding box center [673, 182] width 88 height 27
click at [666, 188] on span "New Marker" at bounding box center [672, 182] width 79 height 27
click at [726, 178] on icon at bounding box center [732, 181] width 13 height 13
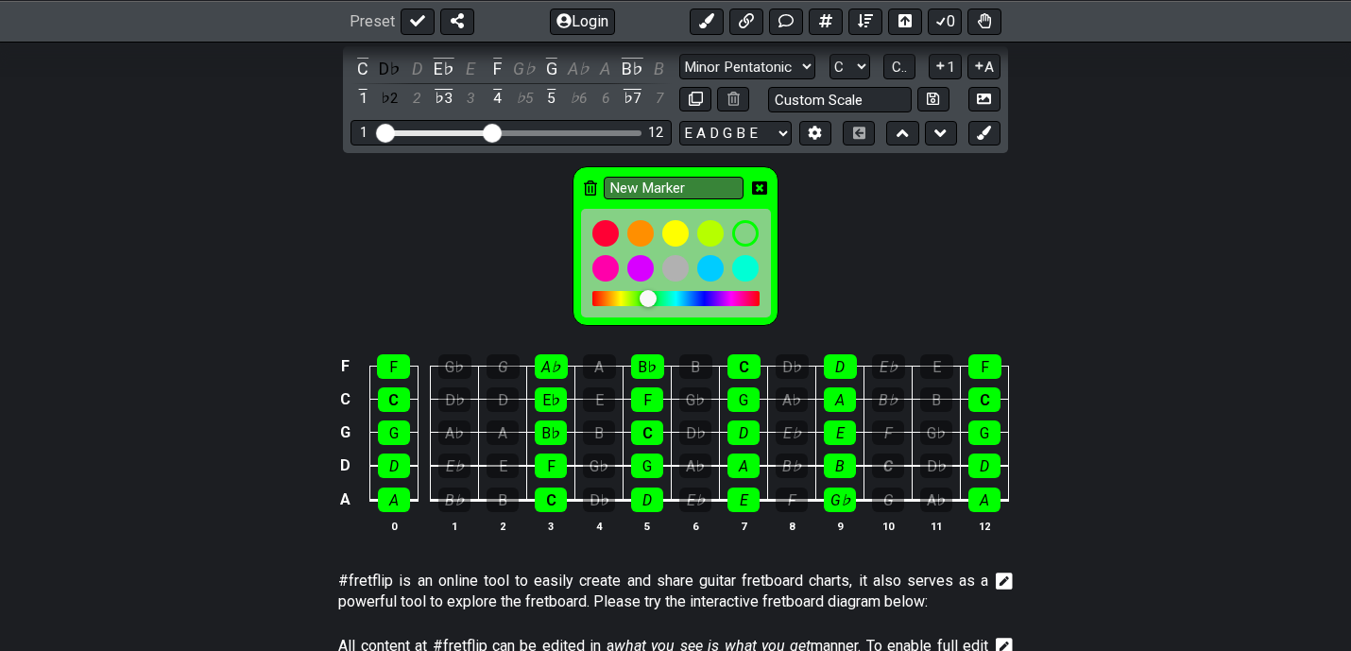
click at [592, 189] on icon at bounding box center [590, 187] width 13 height 15
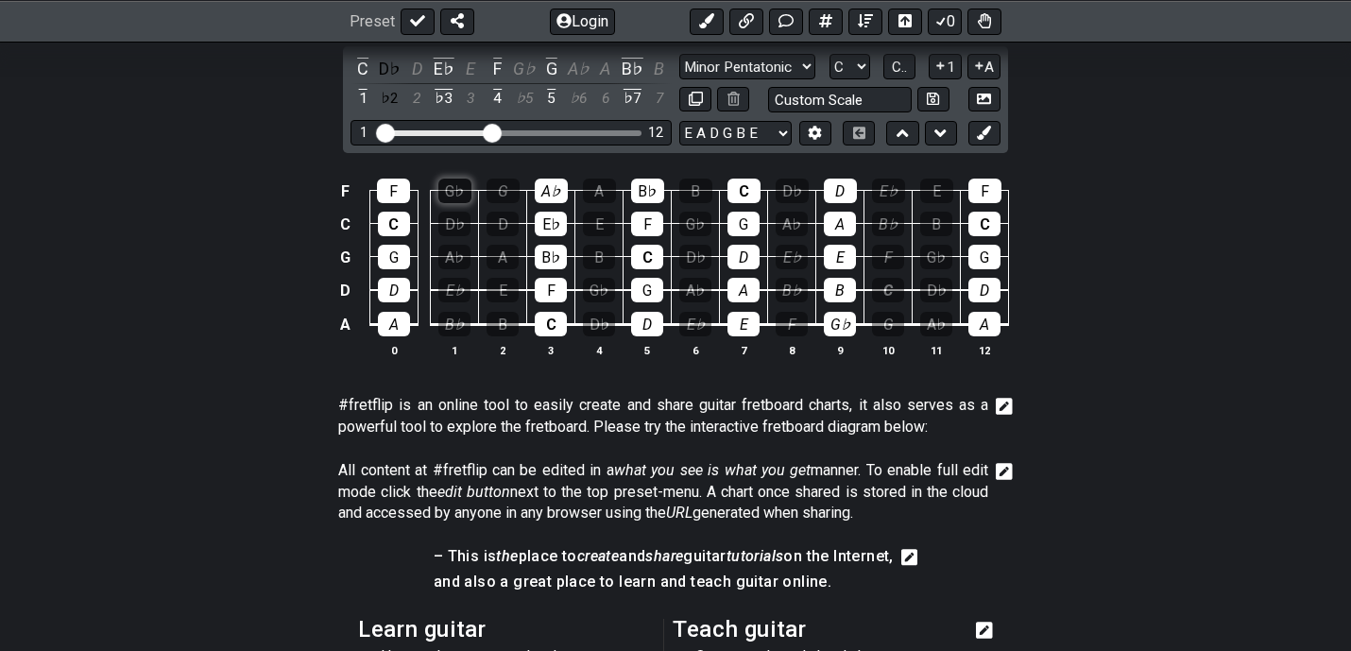
click at [453, 189] on div "G♭" at bounding box center [454, 191] width 33 height 25
click at [493, 182] on div "G" at bounding box center [503, 191] width 33 height 25
click at [435, 220] on td "D♭" at bounding box center [455, 207] width 48 height 33
click at [448, 220] on div "D♭" at bounding box center [454, 224] width 32 height 25
click at [493, 220] on div "D" at bounding box center [503, 224] width 32 height 25
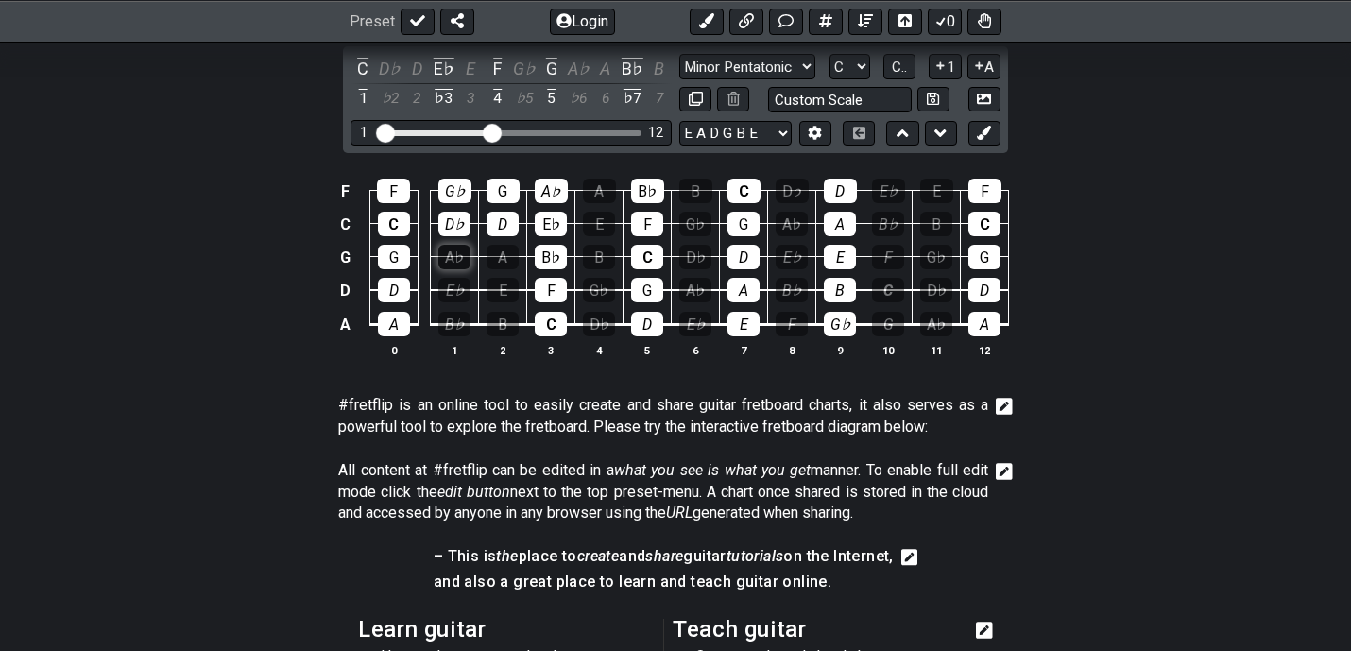
click at [444, 265] on div "A♭" at bounding box center [454, 257] width 32 height 25
click at [494, 265] on div "A" at bounding box center [503, 257] width 32 height 25
click at [470, 283] on div "E♭" at bounding box center [454, 290] width 32 height 25
click at [495, 284] on div "E" at bounding box center [503, 290] width 32 height 25
click at [458, 320] on div "B♭" at bounding box center [454, 324] width 32 height 25
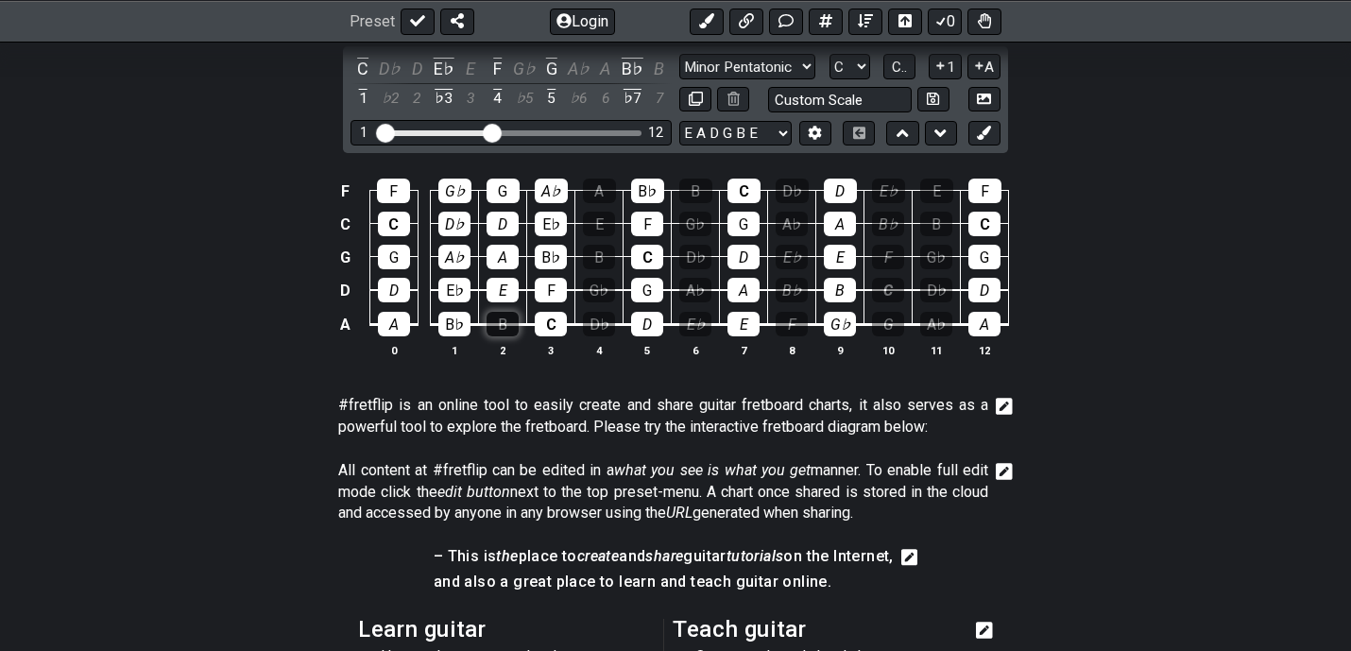
click at [488, 320] on div "B" at bounding box center [503, 324] width 32 height 25
click at [642, 313] on div "D" at bounding box center [647, 324] width 32 height 25
click at [643, 290] on div "G" at bounding box center [647, 290] width 32 height 25
click at [643, 261] on div "C" at bounding box center [647, 257] width 32 height 25
click at [644, 228] on div "F" at bounding box center [647, 224] width 32 height 25
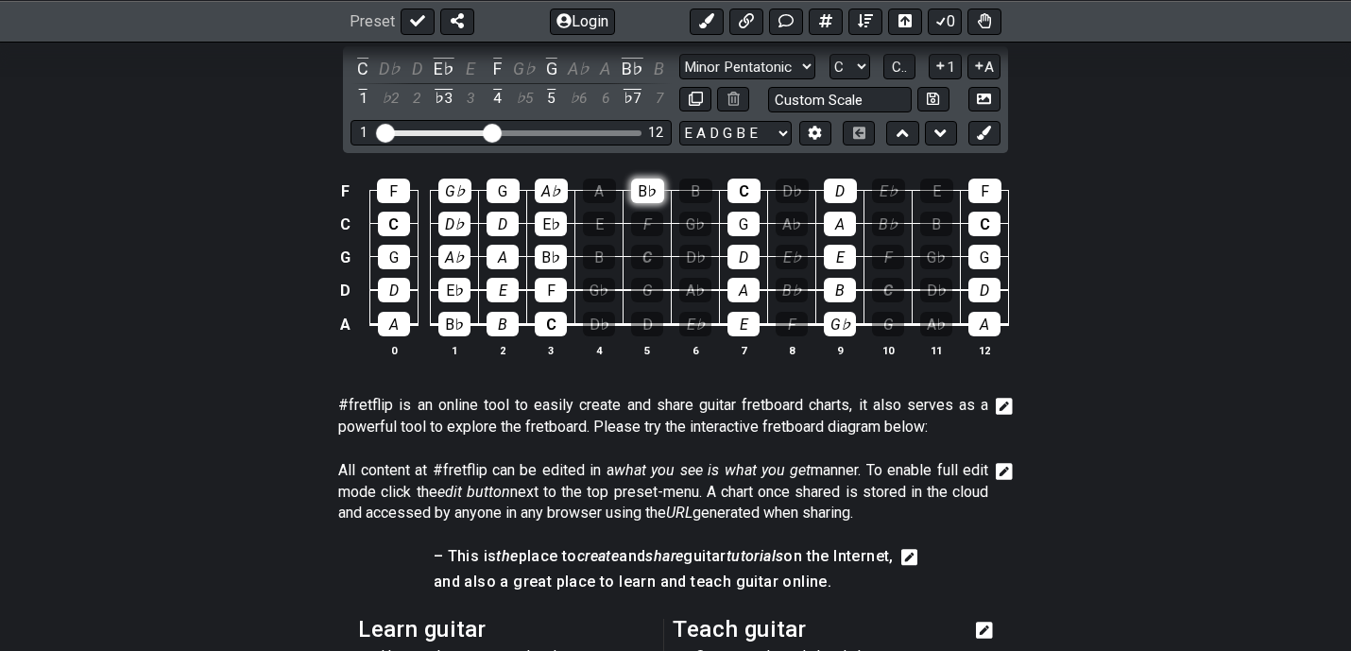
click at [644, 189] on div "B♭" at bounding box center [647, 191] width 33 height 25
click at [747, 192] on div "C" at bounding box center [744, 191] width 33 height 25
click at [746, 216] on div "G" at bounding box center [744, 224] width 32 height 25
click at [745, 251] on div "D" at bounding box center [744, 257] width 32 height 25
click at [745, 290] on div "A" at bounding box center [744, 290] width 32 height 25
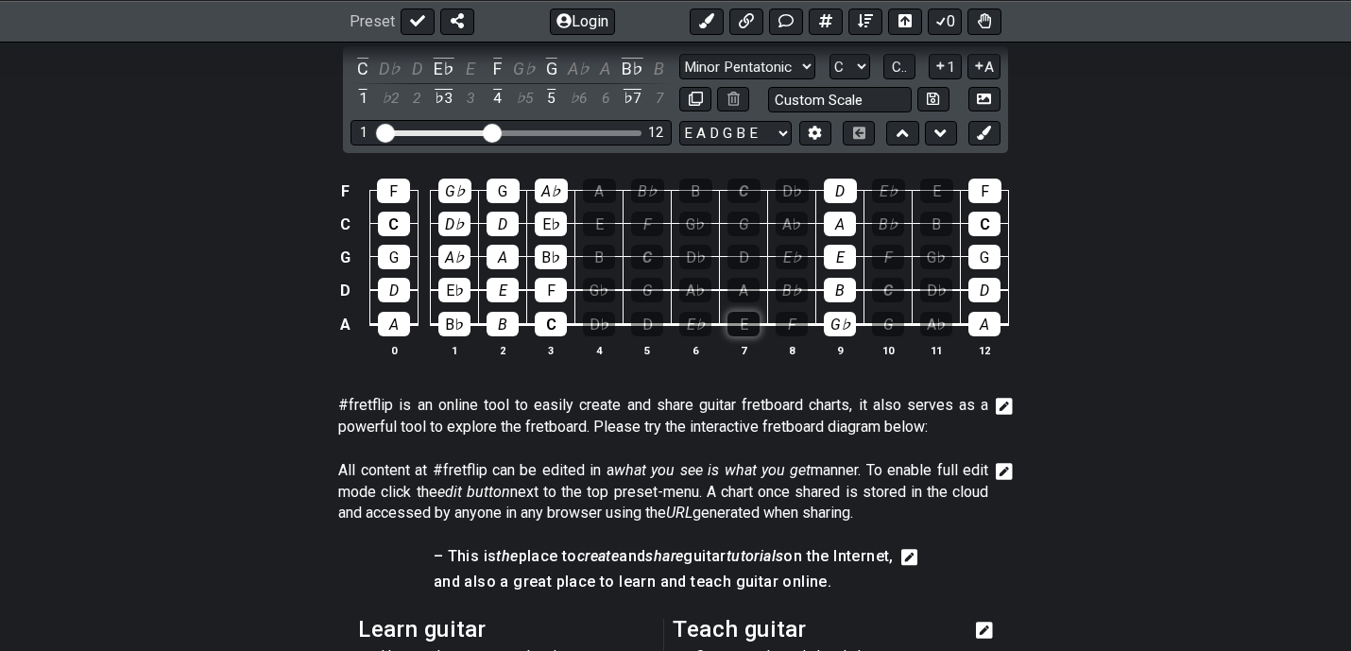
click at [745, 312] on div "E" at bounding box center [744, 324] width 32 height 25
click at [851, 319] on div "G♭" at bounding box center [840, 324] width 32 height 25
click at [851, 287] on div "B" at bounding box center [840, 290] width 32 height 25
click at [851, 258] on div "E" at bounding box center [840, 257] width 32 height 25
click at [851, 233] on div "A" at bounding box center [840, 224] width 32 height 25
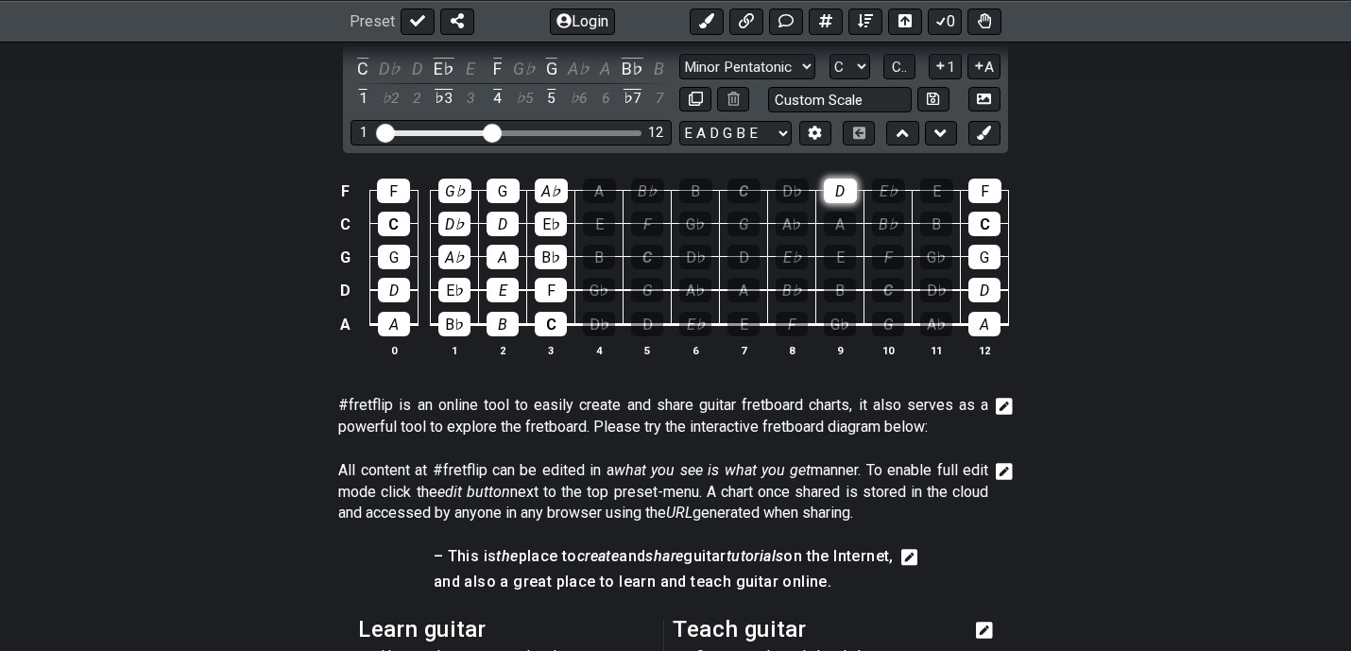
click at [851, 199] on div "D" at bounding box center [840, 191] width 33 height 25
click at [979, 189] on div "F" at bounding box center [984, 191] width 33 height 25
click at [979, 212] on div "C" at bounding box center [984, 224] width 32 height 25
click at [979, 251] on div "G" at bounding box center [984, 257] width 32 height 25
click at [979, 296] on div "D" at bounding box center [984, 290] width 32 height 25
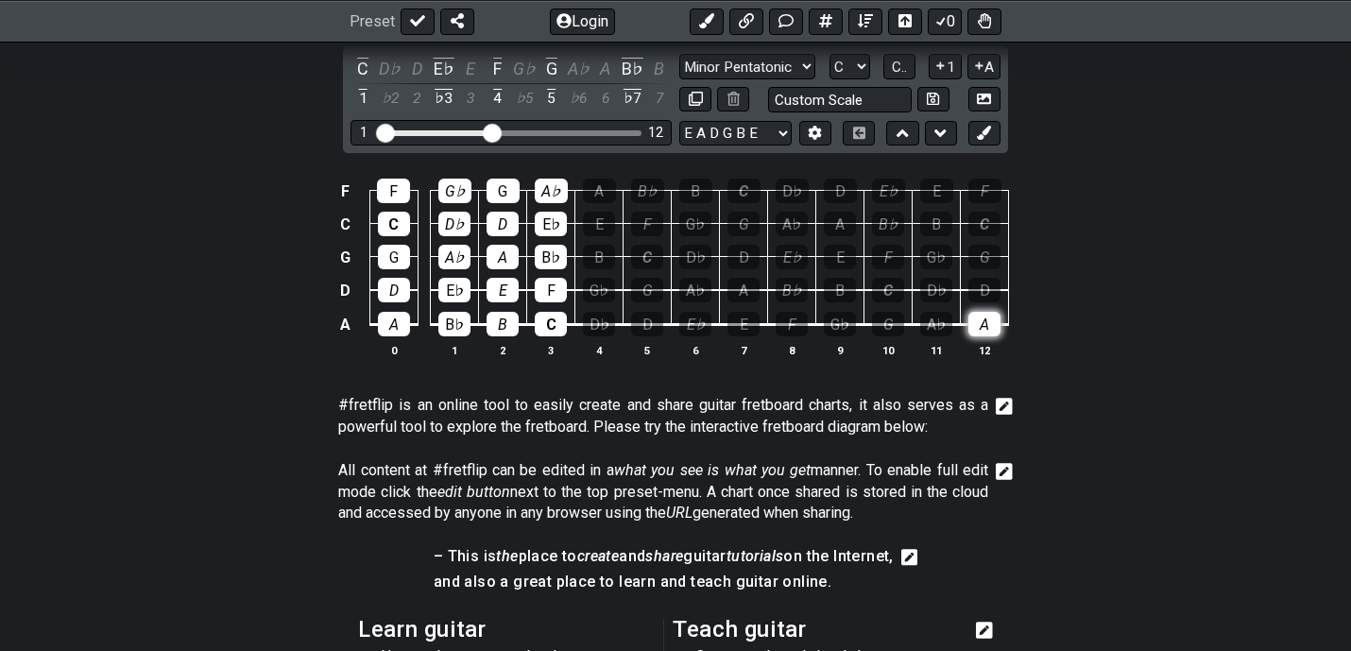
click at [979, 319] on div "A" at bounding box center [984, 324] width 32 height 25
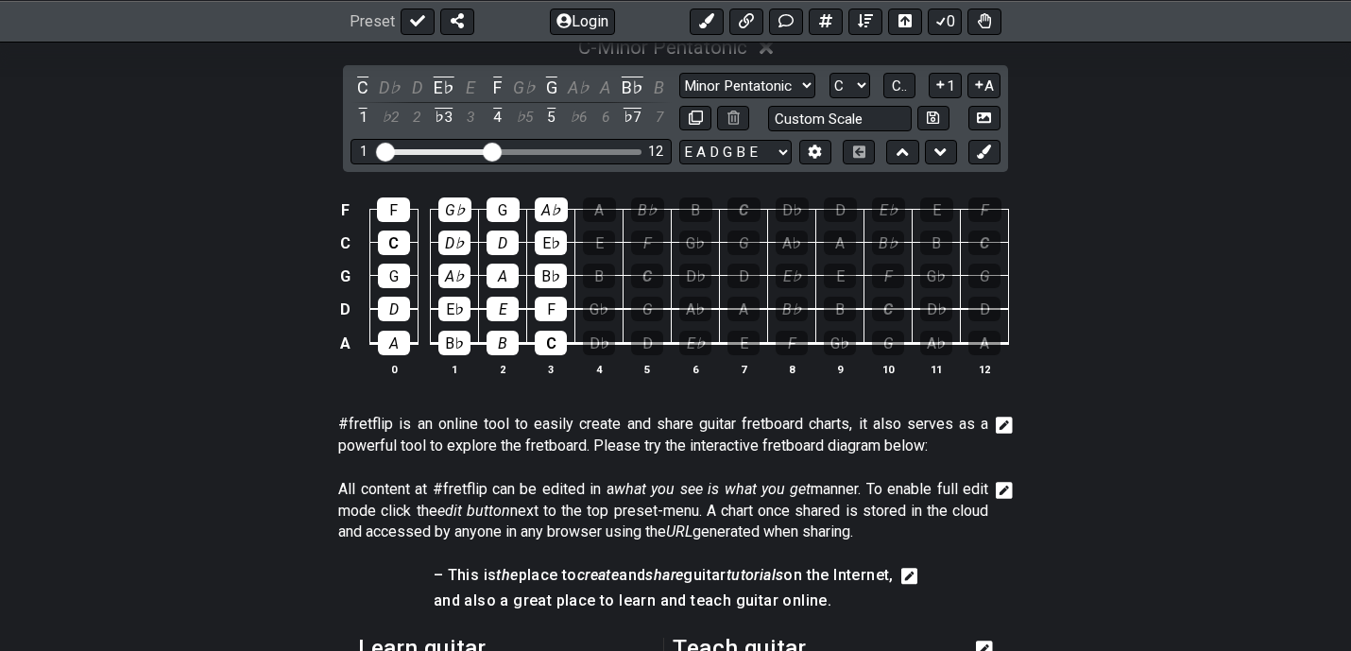
scroll to position [394, 0]
click at [705, 146] on select "E A D G B E E A D G B E E A D G B E B E A D F♯ B A D G C E A D A D G B E E♭ A♭ …" at bounding box center [735, 154] width 112 height 26
click at [708, 28] on button at bounding box center [707, 21] width 34 height 26
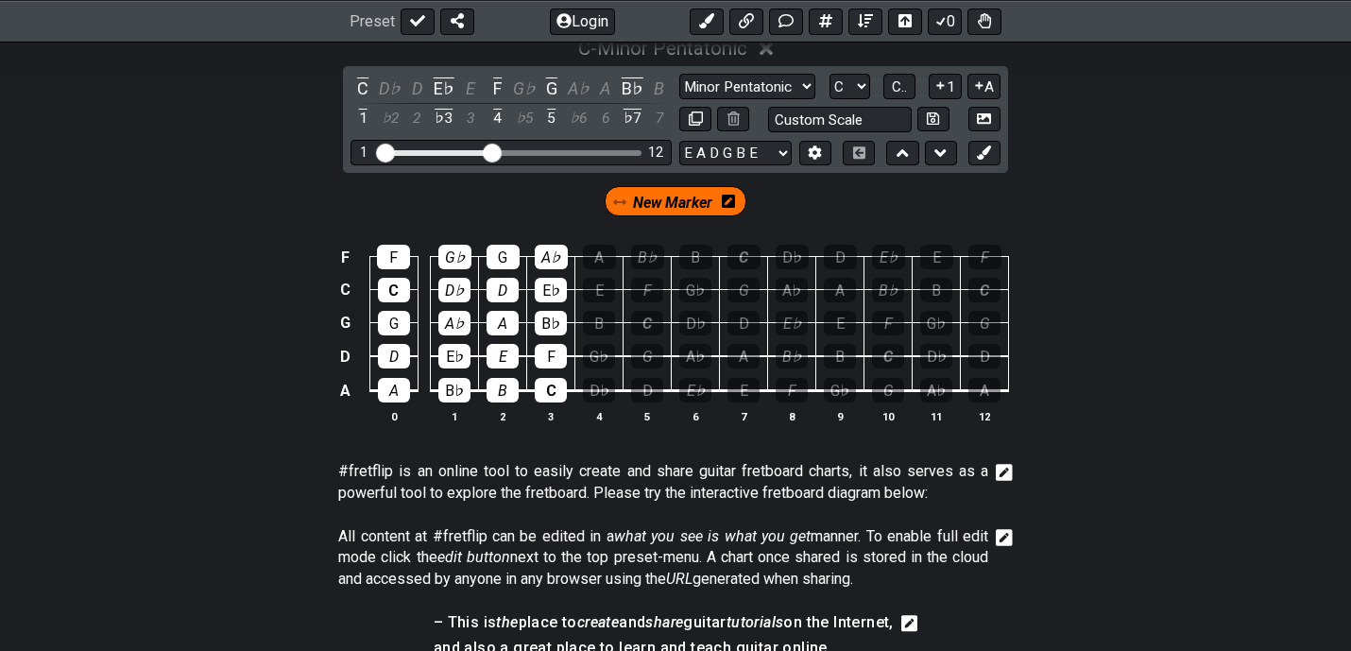
click at [727, 199] on icon at bounding box center [728, 201] width 13 height 15
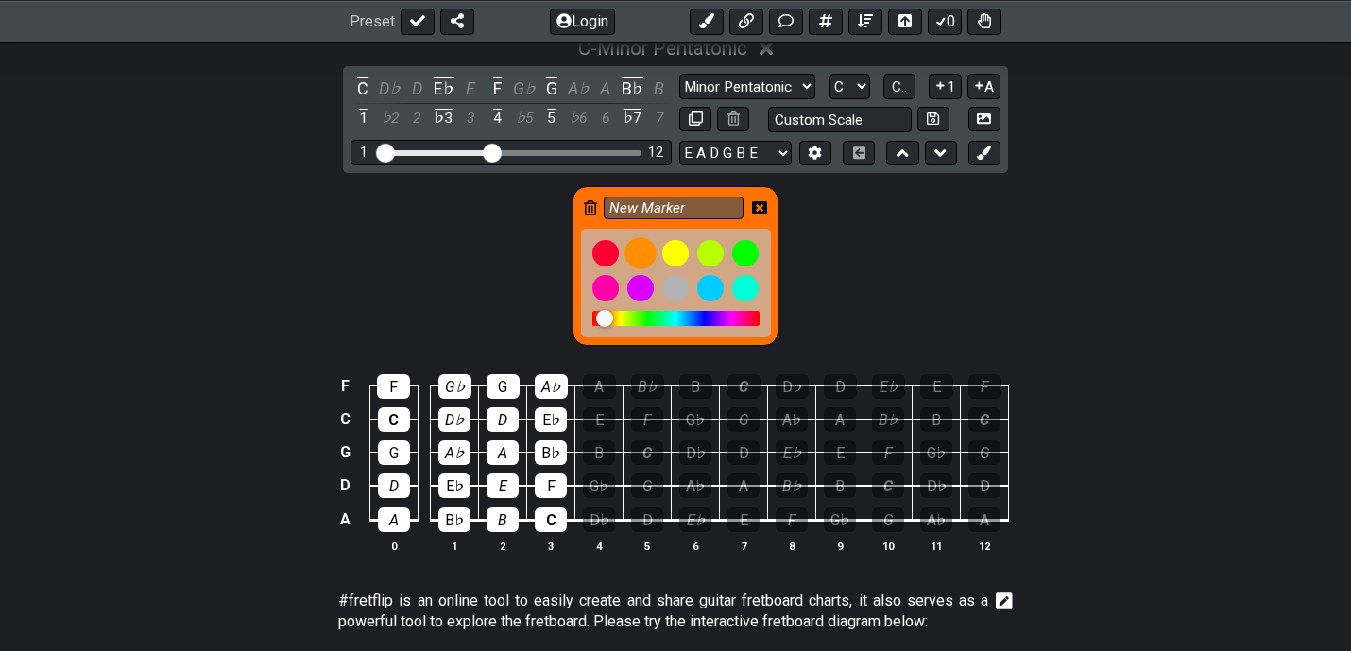
click at [642, 249] on div at bounding box center [641, 253] width 32 height 32
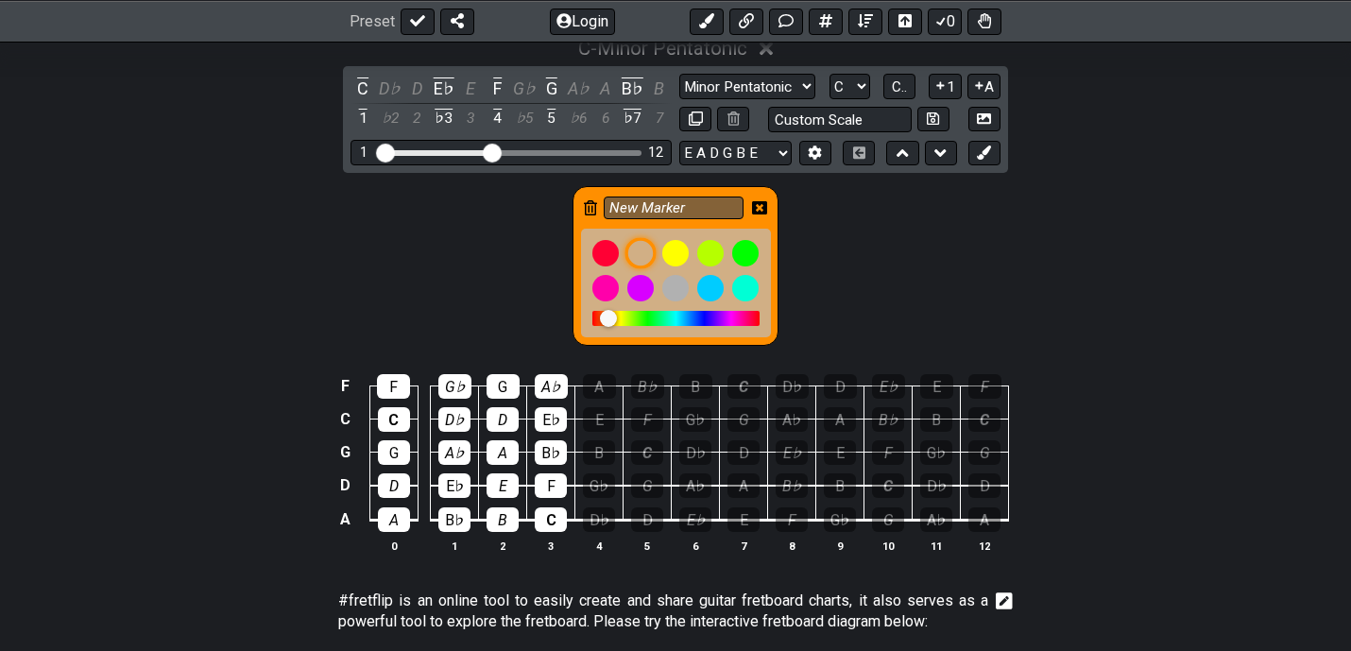
click at [642, 250] on div at bounding box center [641, 253] width 32 height 32
click at [609, 317] on div at bounding box center [609, 318] width 17 height 17
click at [403, 382] on div "F" at bounding box center [393, 386] width 33 height 25
click at [400, 407] on div "C" at bounding box center [394, 419] width 32 height 25
click at [398, 442] on div "G" at bounding box center [394, 452] width 32 height 25
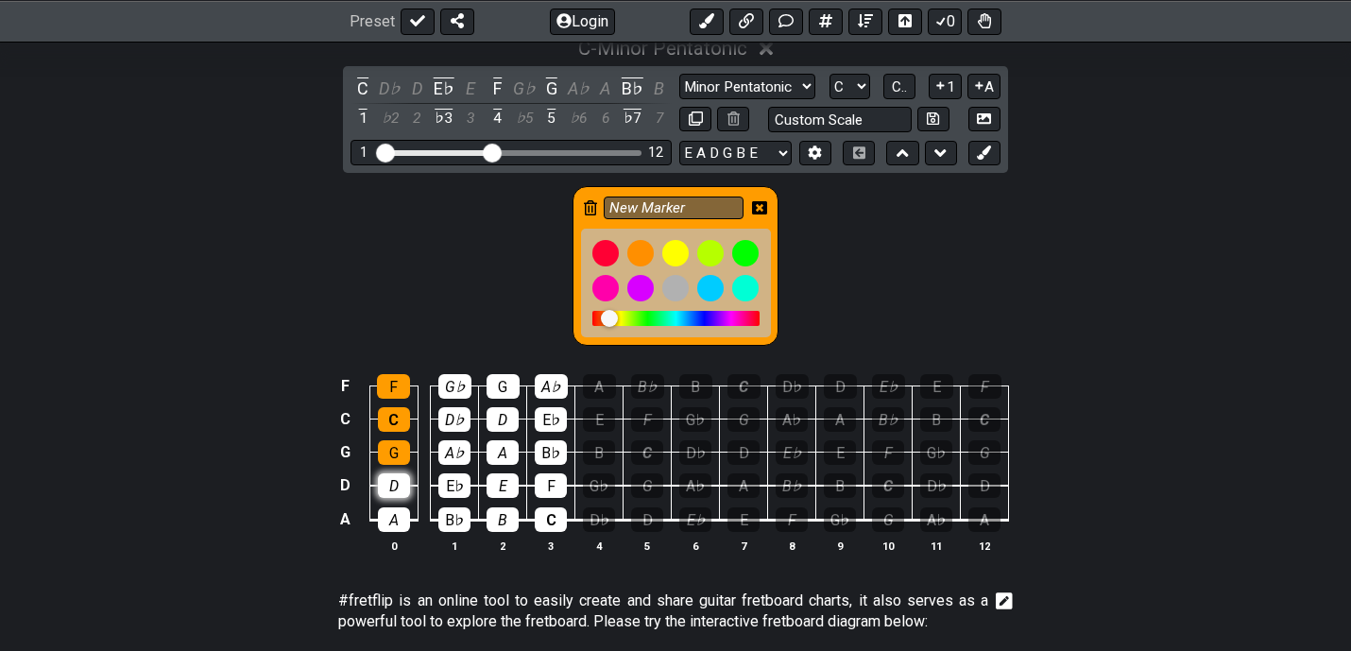
click at [396, 477] on div "D" at bounding box center [394, 485] width 32 height 25
click at [395, 513] on div "A" at bounding box center [394, 519] width 32 height 25
click at [452, 507] on div "B♭" at bounding box center [454, 519] width 32 height 25
click at [453, 484] on div "E♭" at bounding box center [454, 485] width 32 height 25
click at [453, 460] on div "A♭" at bounding box center [454, 452] width 32 height 25
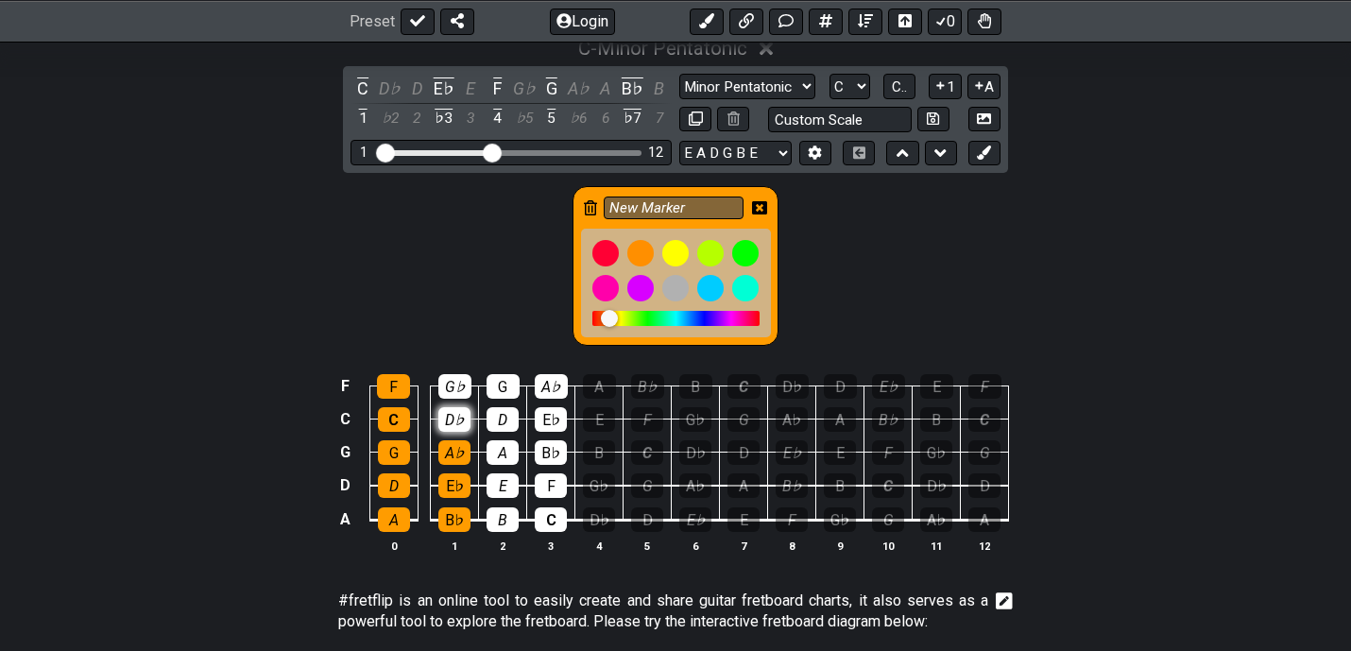
click at [453, 429] on div "D♭" at bounding box center [454, 419] width 32 height 25
click at [453, 386] on div "G♭" at bounding box center [454, 386] width 33 height 25
click at [480, 386] on td "D" at bounding box center [503, 401] width 48 height 33
click at [498, 420] on div "D" at bounding box center [503, 419] width 32 height 25
click at [499, 389] on div "G" at bounding box center [503, 386] width 33 height 25
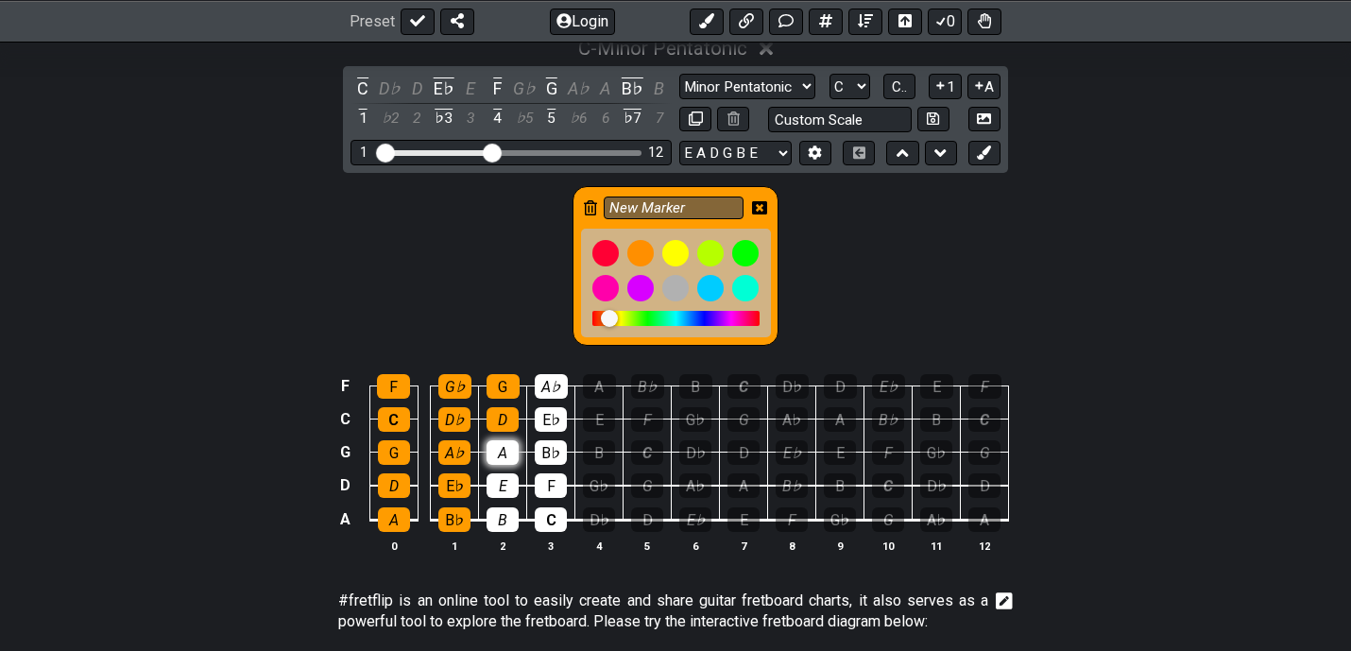
click at [495, 441] on div "A" at bounding box center [503, 452] width 32 height 25
click at [495, 485] on div "E" at bounding box center [503, 485] width 32 height 25
click at [495, 516] on div "B" at bounding box center [503, 519] width 32 height 25
click at [539, 513] on div "C" at bounding box center [551, 519] width 32 height 25
click at [546, 488] on div "F" at bounding box center [551, 485] width 32 height 25
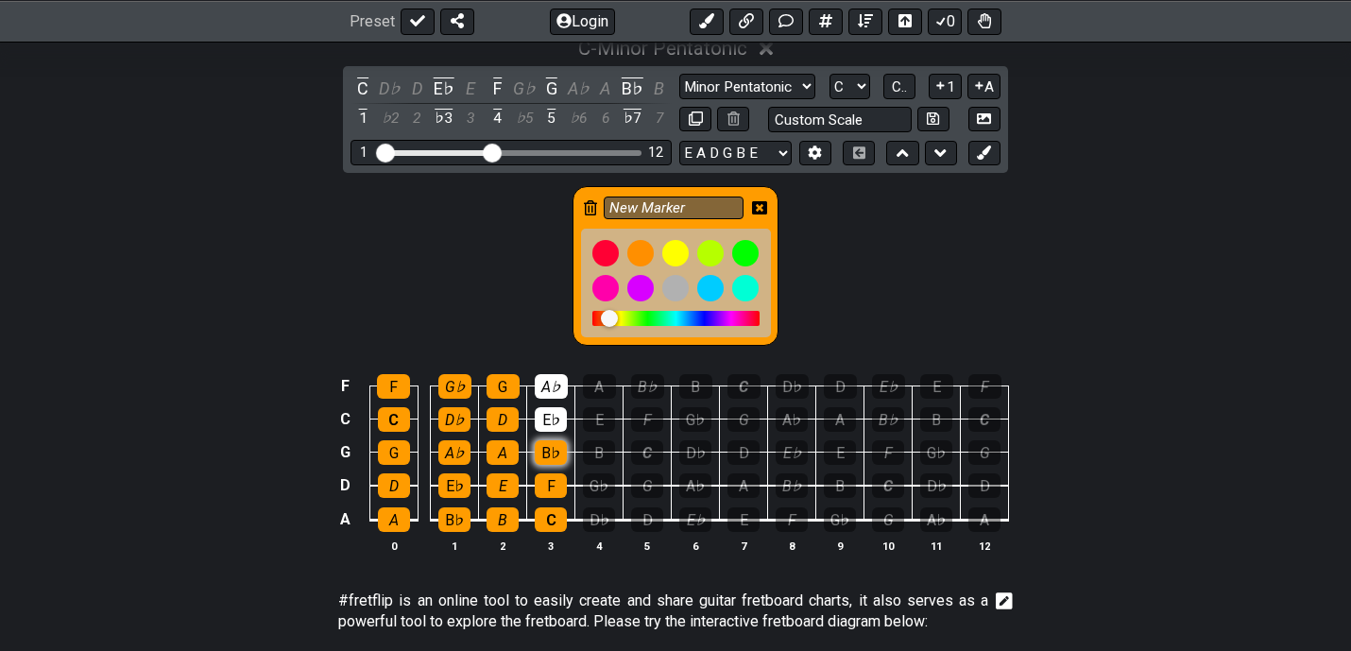
click at [550, 450] on div "B♭" at bounding box center [551, 452] width 32 height 25
click at [551, 416] on div "E♭" at bounding box center [551, 419] width 32 height 25
click at [551, 388] on div "A♭" at bounding box center [551, 386] width 33 height 25
click at [735, 253] on div at bounding box center [745, 253] width 26 height 26
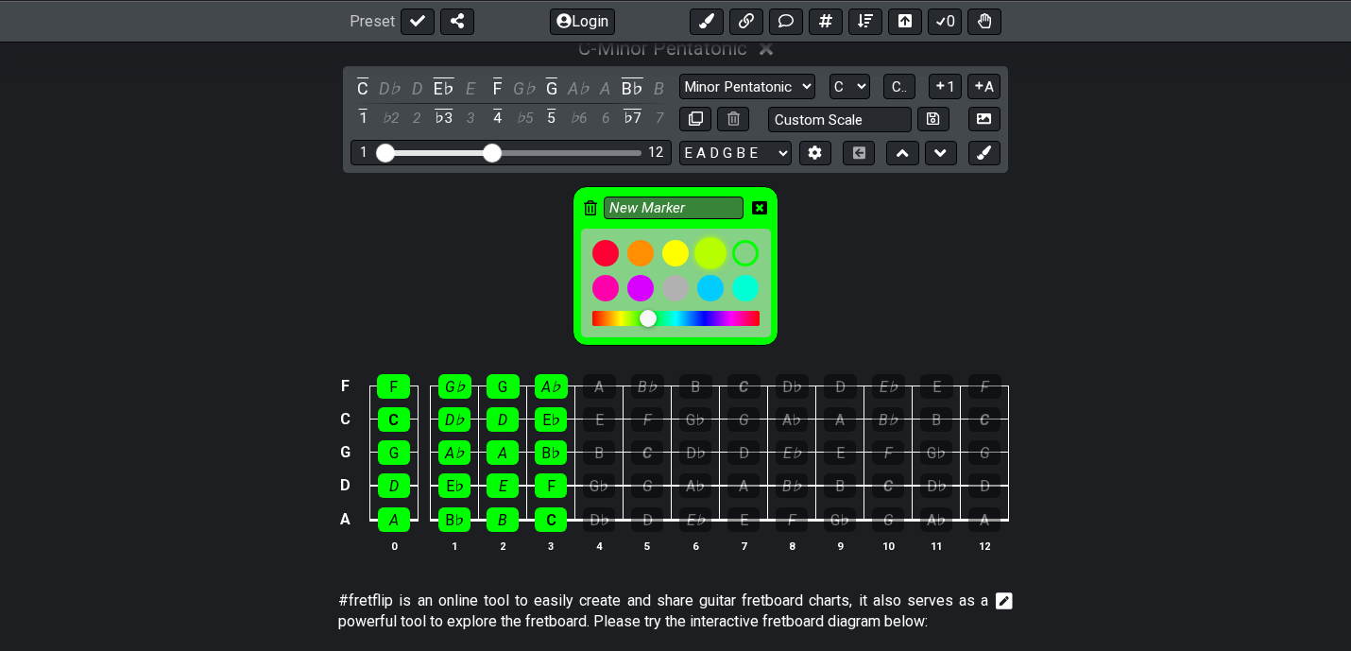
click at [722, 254] on div at bounding box center [710, 253] width 32 height 32
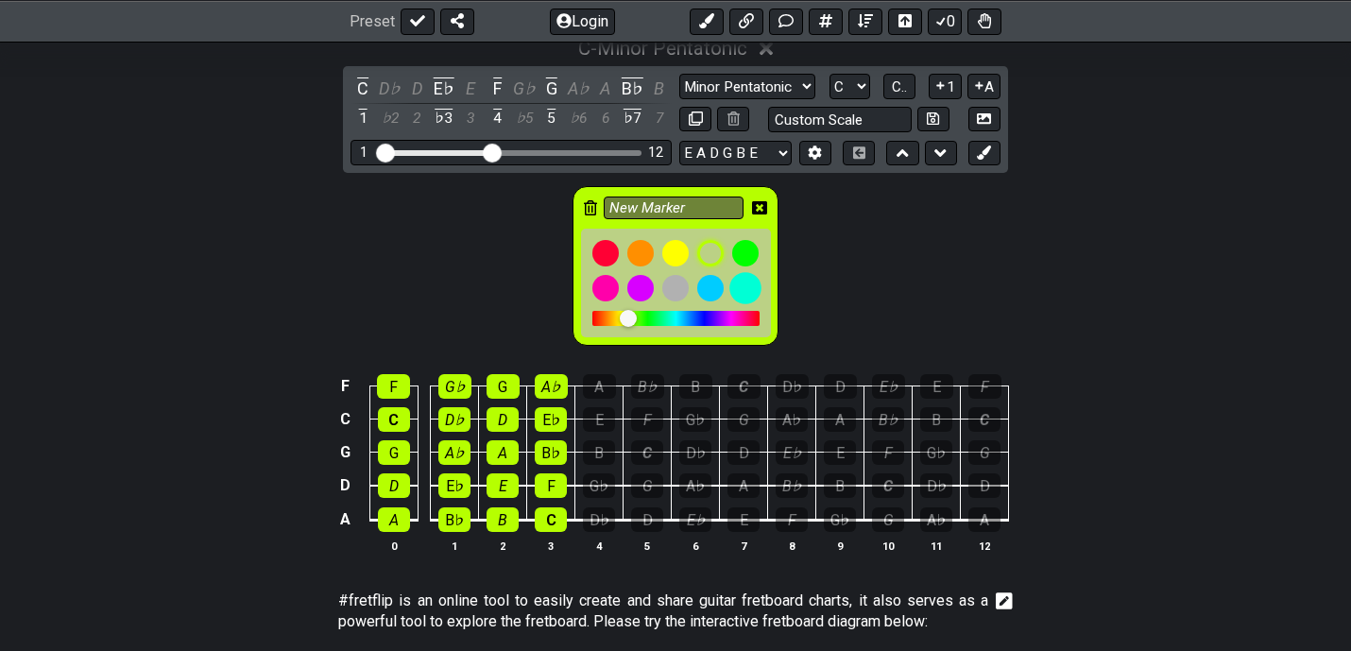
click at [745, 278] on div at bounding box center [745, 288] width 32 height 32
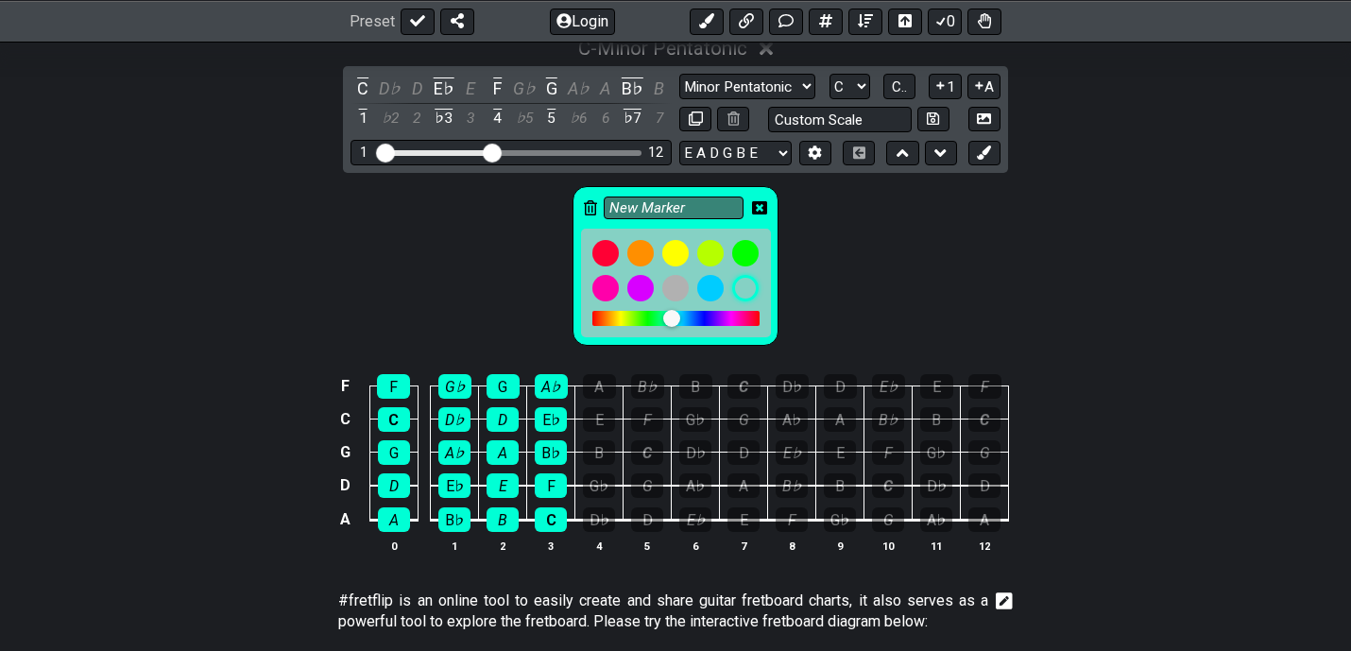
click at [866, 264] on div "New Marker" at bounding box center [675, 261] width 1351 height 177
click at [760, 203] on icon at bounding box center [759, 207] width 15 height 15
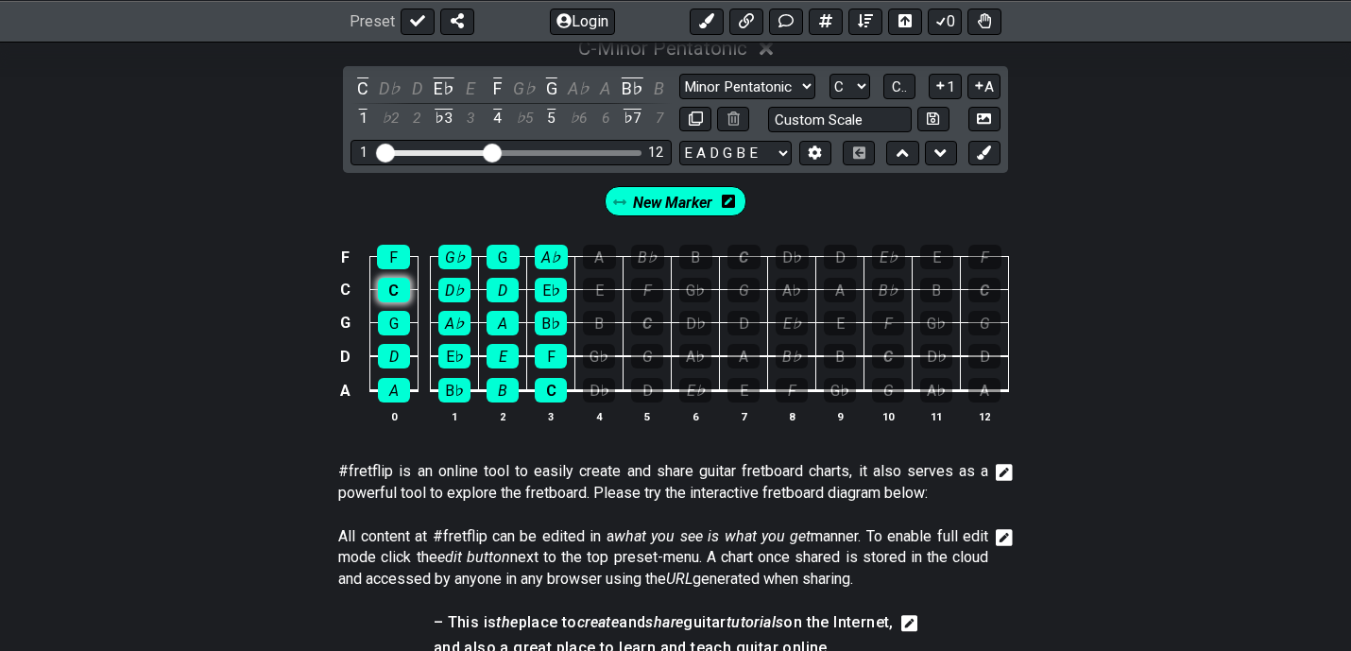
click at [387, 298] on div "C" at bounding box center [394, 290] width 32 height 25
click at [802, 86] on select "Minor Pentatonic Click to edit Minor Pentatonic Major Pentatonic Minor Blues Ma…" at bounding box center [747, 87] width 136 height 26
select select "Click to edit"
click at [679, 74] on select "Minor Pentatonic Click to edit Minor Pentatonic Major Pentatonic Minor Blues Ma…" at bounding box center [747, 87] width 136 height 26
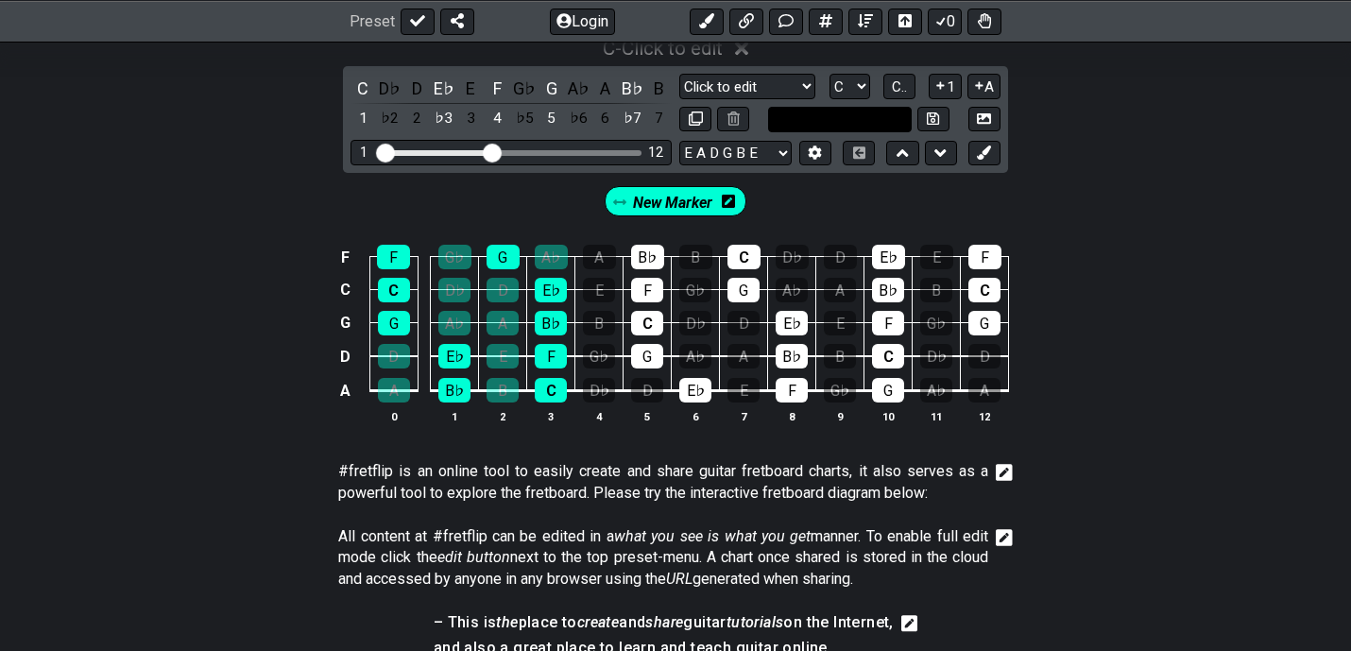
click at [788, 128] on input "text" at bounding box center [840, 120] width 144 height 26
type input "Custom Scale"
click at [804, 217] on div "New Marker" at bounding box center [675, 196] width 1351 height 47
click at [691, 200] on span "New Marker" at bounding box center [672, 202] width 79 height 27
click at [738, 194] on div "New Marker" at bounding box center [676, 201] width 150 height 30
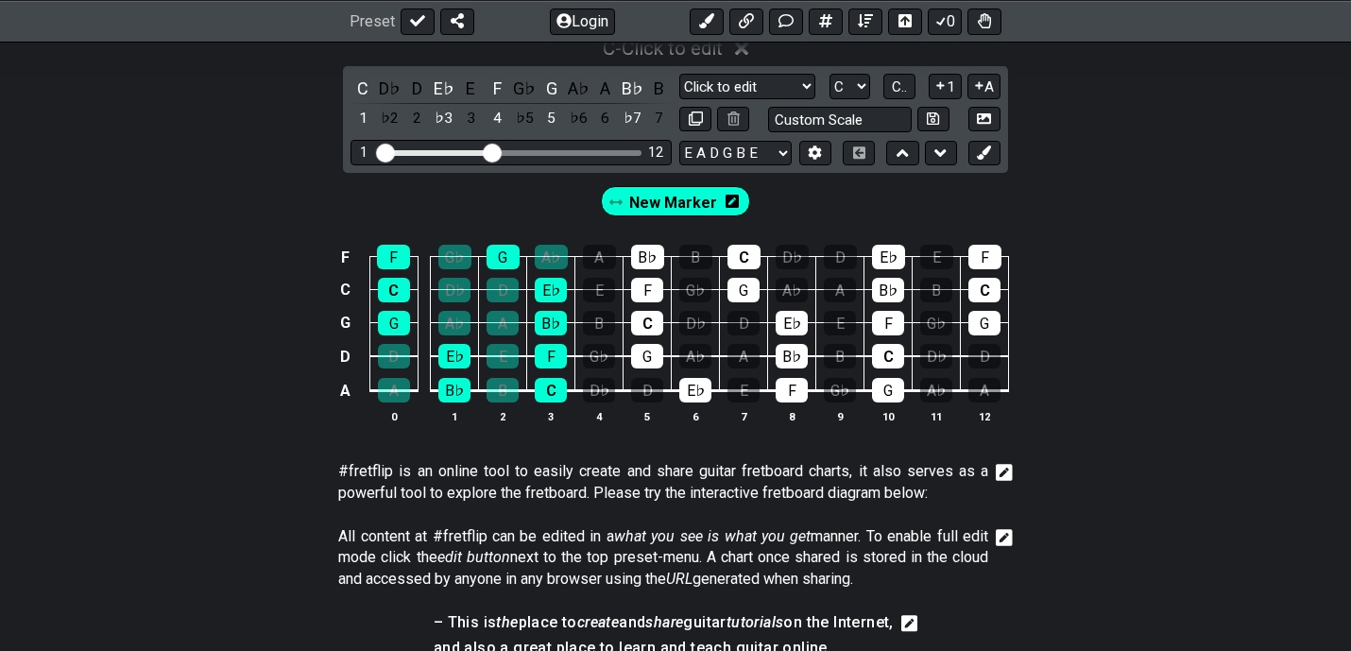
click at [739, 194] on div "New Marker" at bounding box center [676, 201] width 150 height 30
click at [731, 198] on icon at bounding box center [732, 201] width 13 height 15
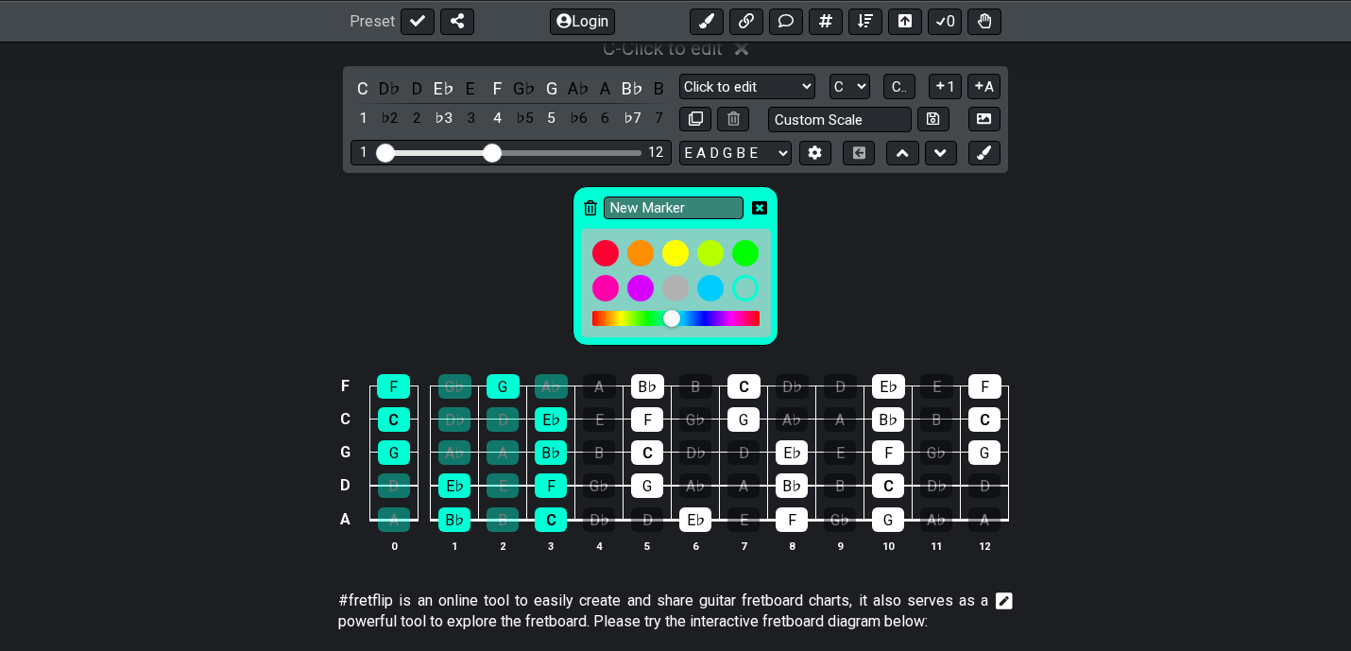
click at [763, 208] on icon at bounding box center [759, 207] width 15 height 13
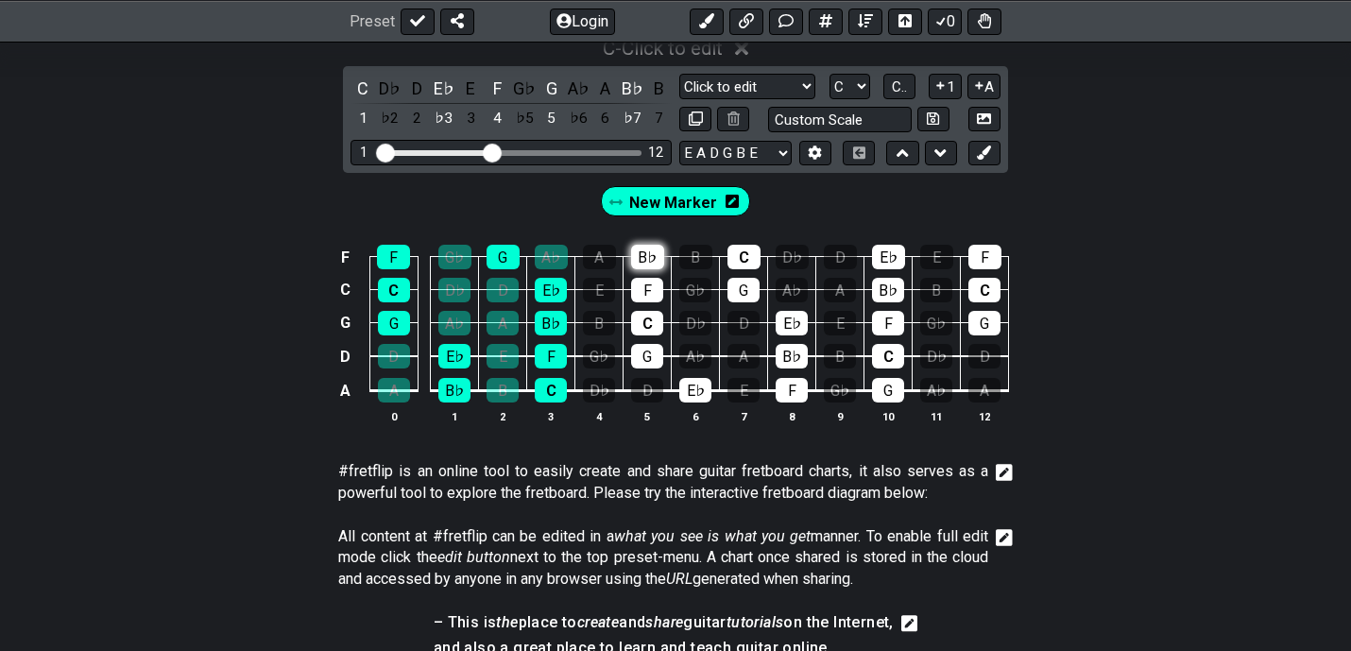
click at [643, 265] on div "B♭" at bounding box center [647, 257] width 33 height 25
click at [643, 295] on div "F" at bounding box center [647, 290] width 32 height 25
click at [643, 320] on div "C" at bounding box center [647, 323] width 32 height 25
click at [643, 352] on div "G" at bounding box center [647, 356] width 32 height 25
click at [692, 384] on div "E♭" at bounding box center [695, 390] width 32 height 25
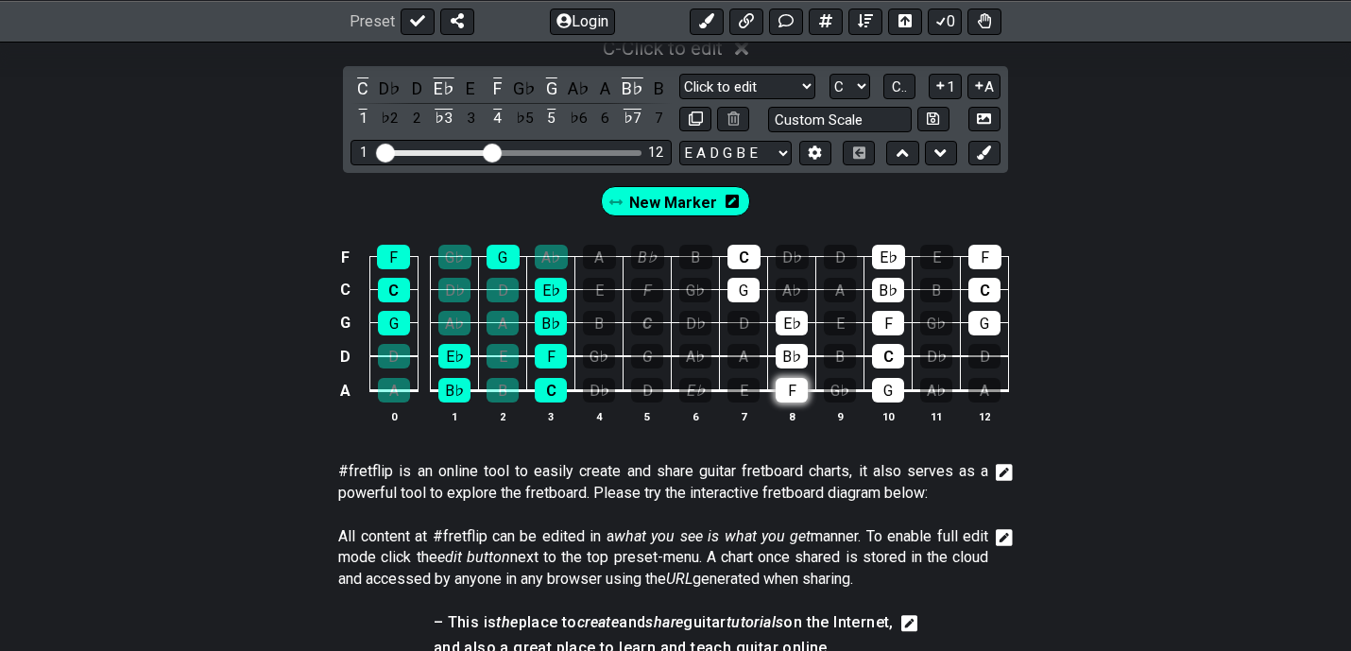
click at [785, 386] on div "F" at bounding box center [792, 390] width 32 height 25
click at [794, 348] on div "B♭" at bounding box center [792, 356] width 32 height 25
click at [799, 325] on div "E♭" at bounding box center [792, 323] width 32 height 25
click at [747, 297] on div "G" at bounding box center [744, 290] width 32 height 25
click at [744, 257] on div "C" at bounding box center [744, 257] width 33 height 25
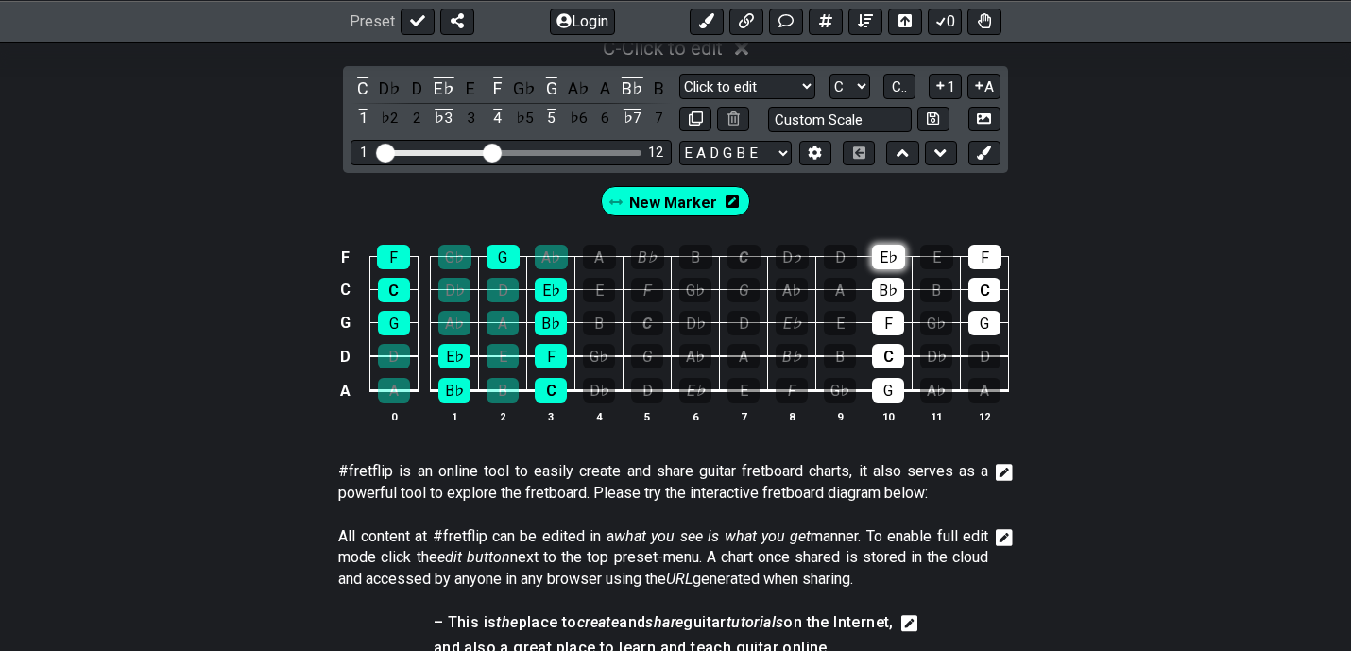
click at [889, 254] on div "E♭" at bounding box center [888, 257] width 33 height 25
click at [889, 284] on div "B♭" at bounding box center [888, 290] width 32 height 25
click at [888, 331] on div "F" at bounding box center [888, 323] width 32 height 25
click at [888, 351] on div "C" at bounding box center [888, 356] width 32 height 25
click at [888, 379] on div "G" at bounding box center [888, 390] width 32 height 25
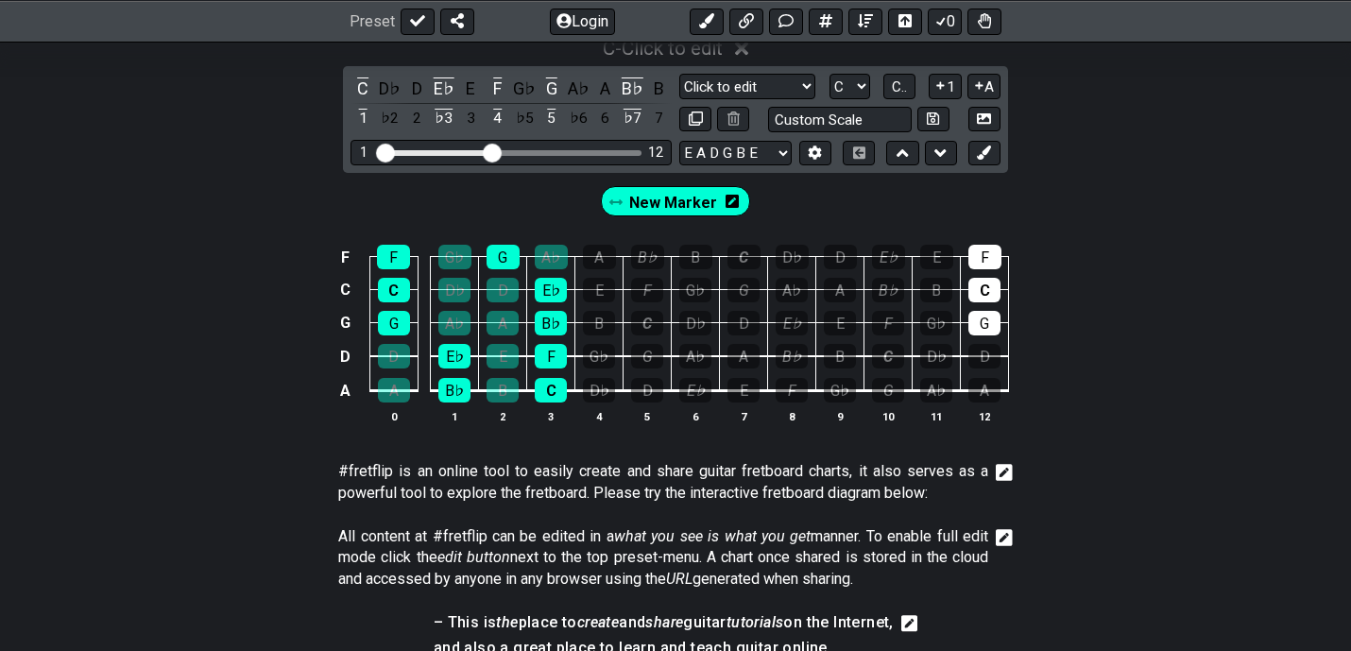
click at [1002, 311] on td "G" at bounding box center [985, 306] width 48 height 33
click at [994, 304] on td "G" at bounding box center [985, 306] width 48 height 33
click at [992, 314] on div "G" at bounding box center [984, 323] width 32 height 25
click at [992, 301] on td "G" at bounding box center [985, 306] width 48 height 33
click at [992, 261] on div "F" at bounding box center [984, 257] width 33 height 25
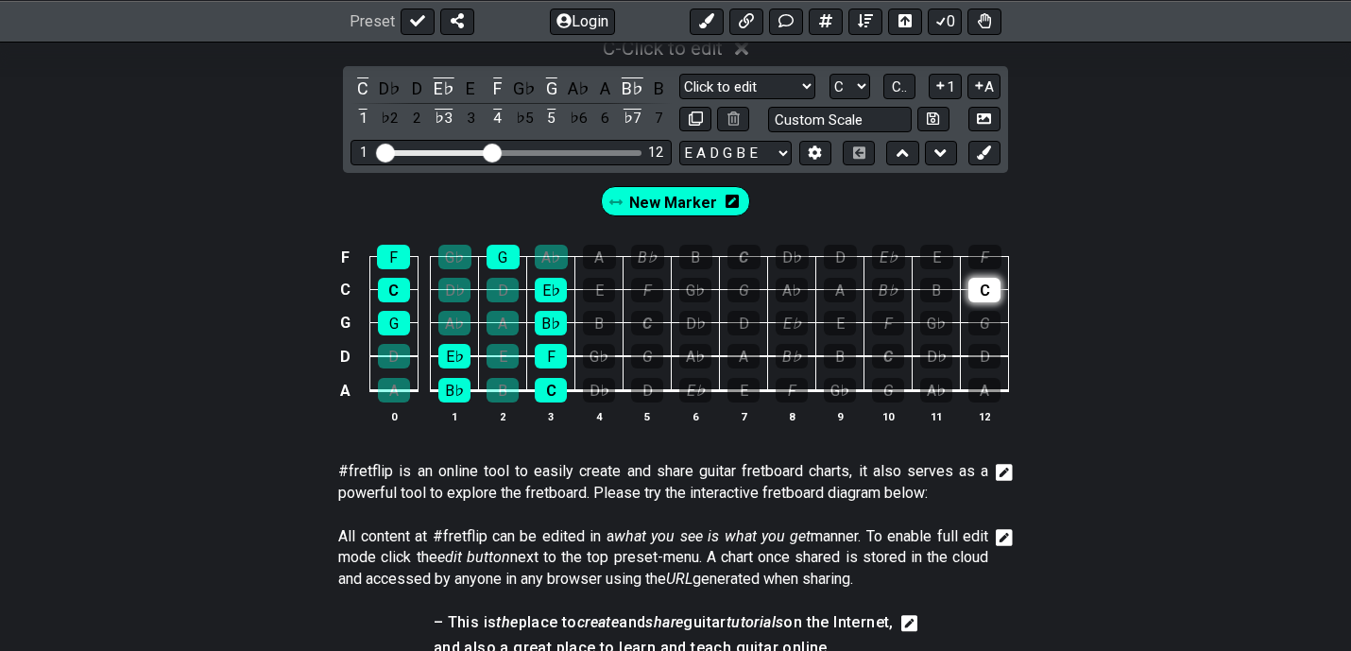
click at [985, 299] on div "C" at bounding box center [984, 290] width 32 height 25
click at [729, 194] on icon at bounding box center [732, 201] width 13 height 15
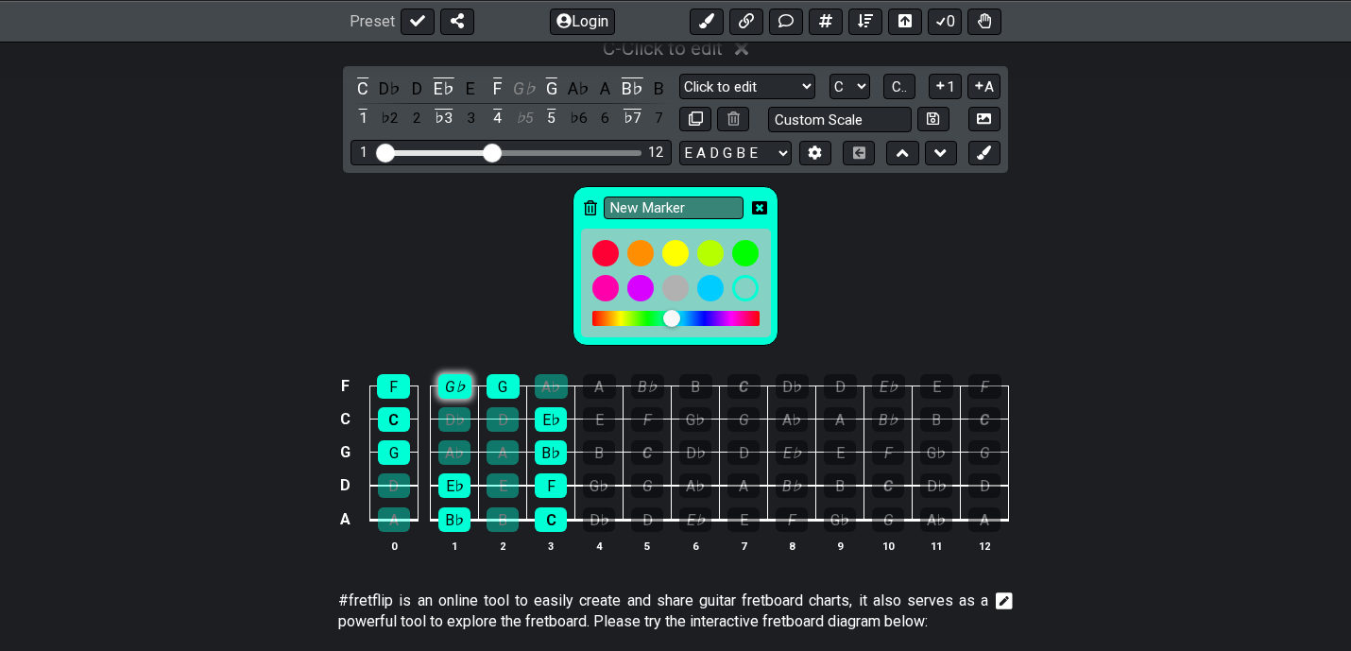
click at [454, 395] on div "G♭" at bounding box center [454, 386] width 33 height 25
click at [453, 428] on div "D♭" at bounding box center [454, 419] width 32 height 25
click at [453, 440] on div "A♭" at bounding box center [454, 452] width 32 height 25
click at [389, 457] on div "G" at bounding box center [394, 452] width 32 height 25
click at [392, 428] on div "C" at bounding box center [394, 419] width 32 height 25
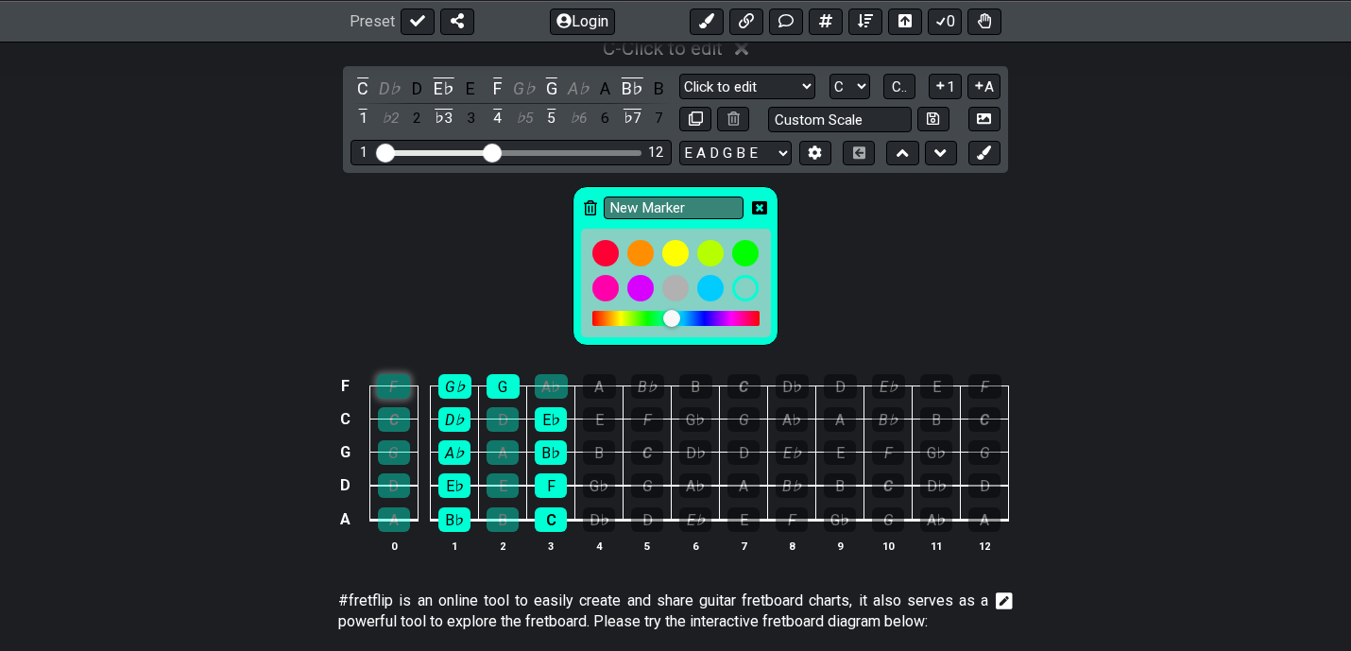
click at [396, 392] on div "F" at bounding box center [393, 386] width 33 height 25
click at [497, 413] on div "D" at bounding box center [503, 419] width 32 height 25
click at [505, 451] on div "A" at bounding box center [503, 452] width 32 height 25
click at [503, 482] on div "E" at bounding box center [503, 485] width 32 height 25
click at [502, 505] on td "B" at bounding box center [503, 503] width 48 height 35
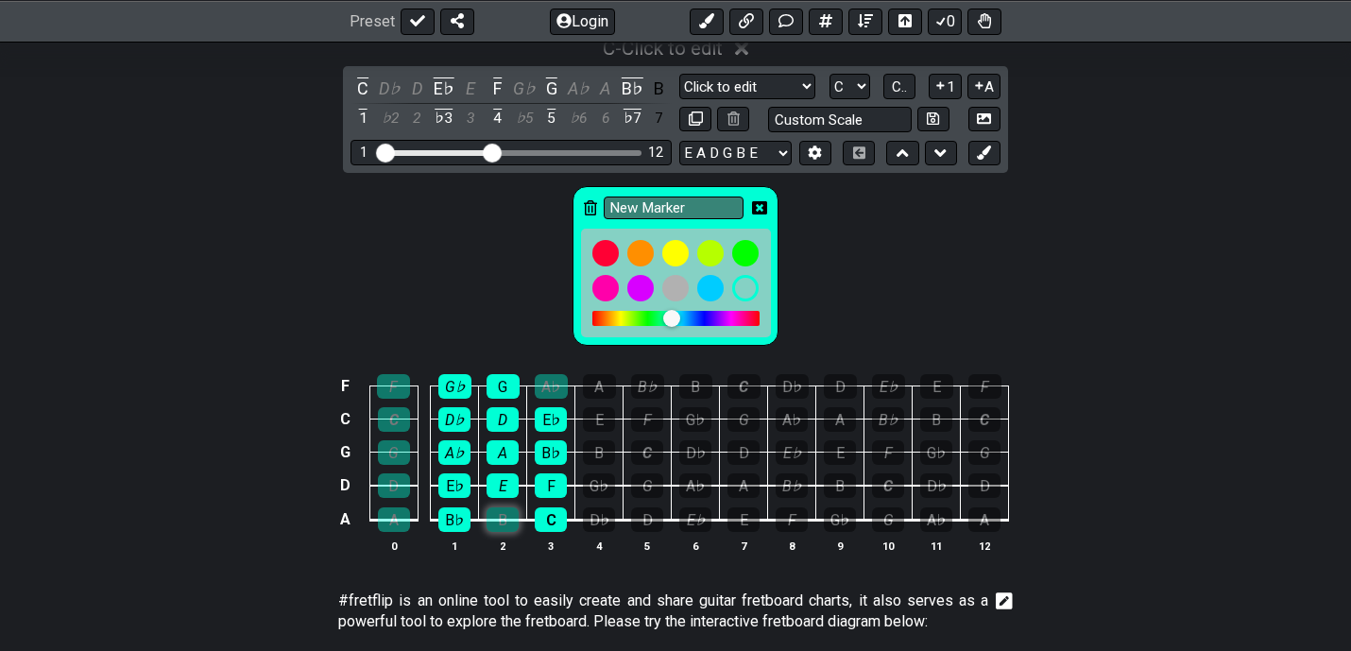
click at [506, 521] on div "B" at bounding box center [503, 519] width 32 height 25
click at [553, 388] on div "A♭" at bounding box center [551, 386] width 33 height 25
click at [594, 209] on icon at bounding box center [590, 207] width 13 height 15
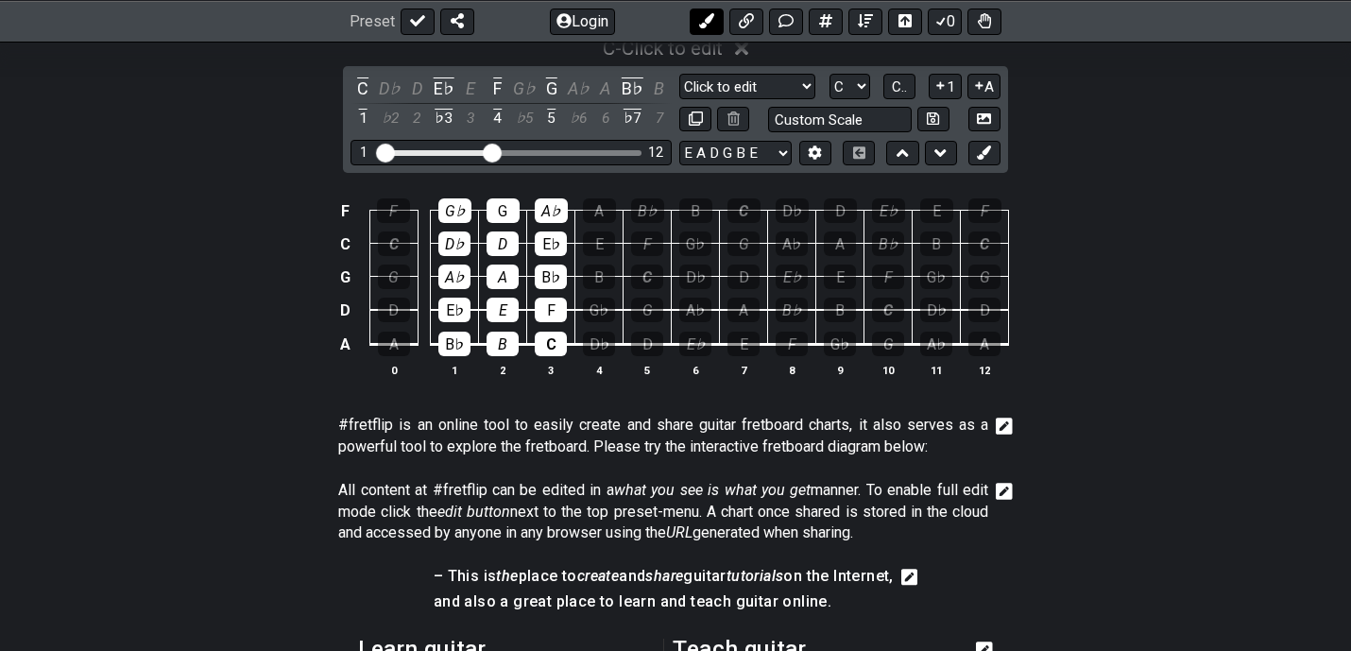
click at [714, 18] on button at bounding box center [707, 21] width 34 height 26
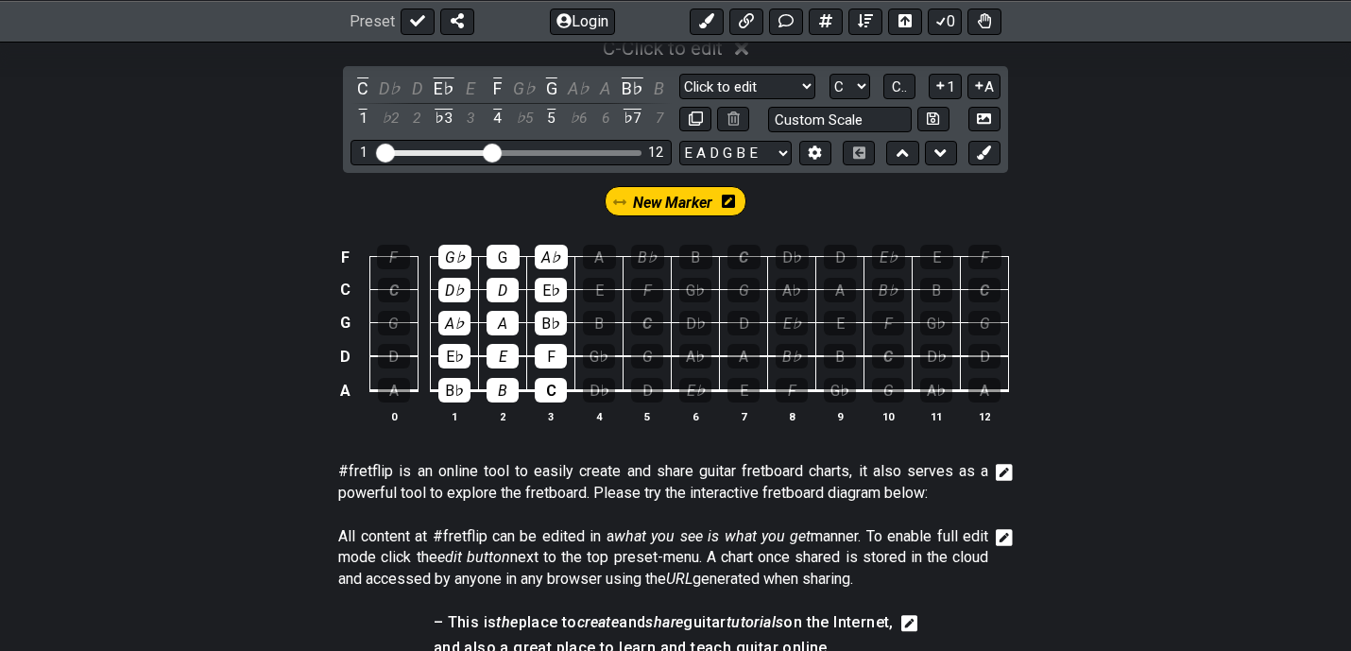
click at [729, 197] on icon at bounding box center [728, 201] width 13 height 15
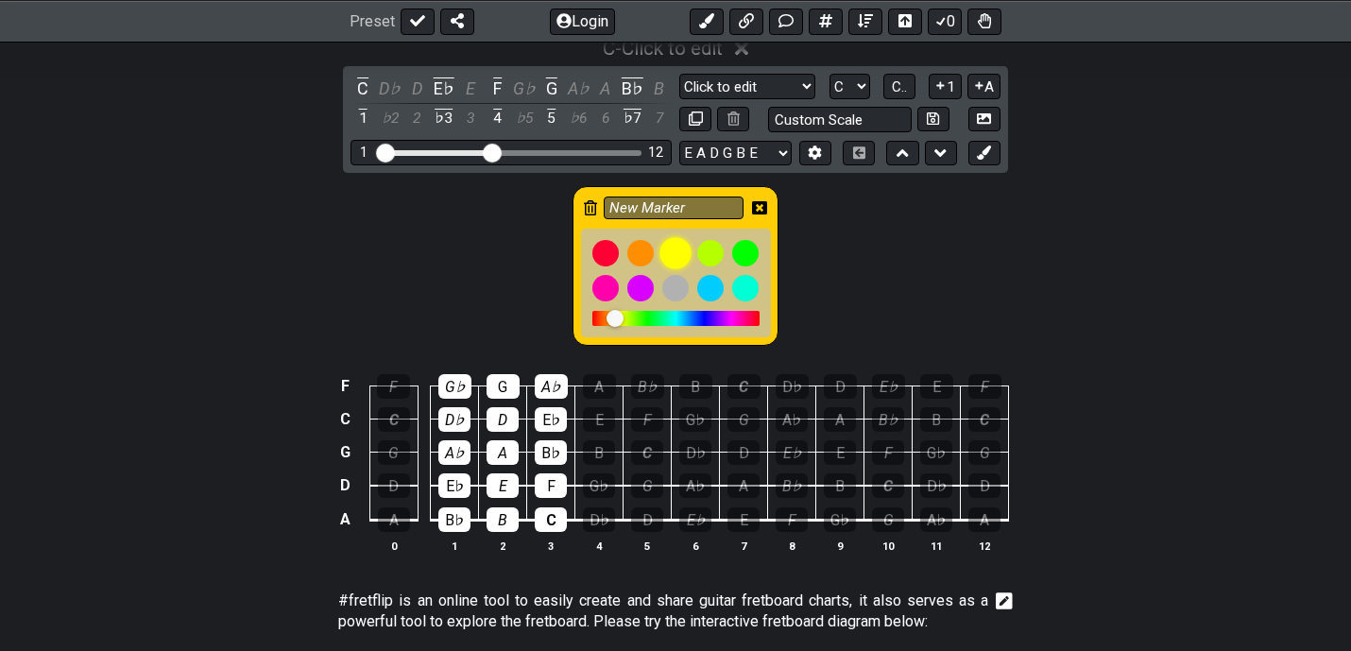
click at [681, 252] on div at bounding box center [675, 253] width 32 height 32
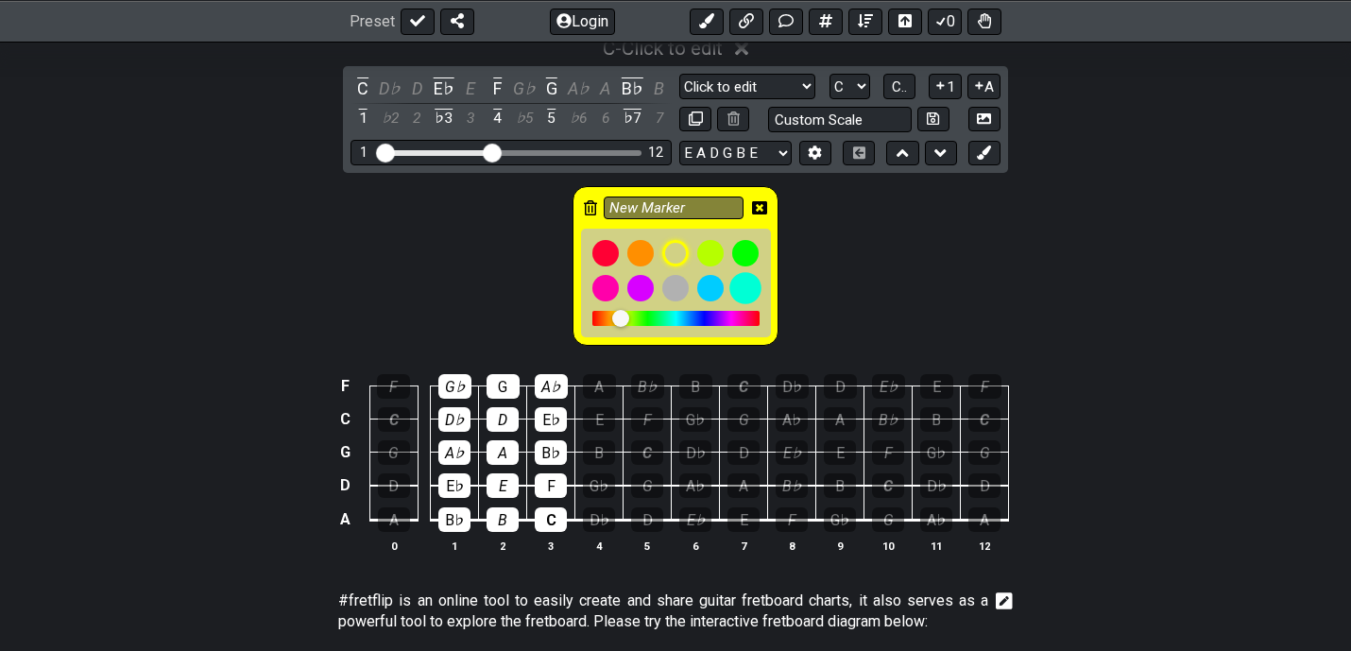
click at [753, 279] on div at bounding box center [745, 288] width 32 height 32
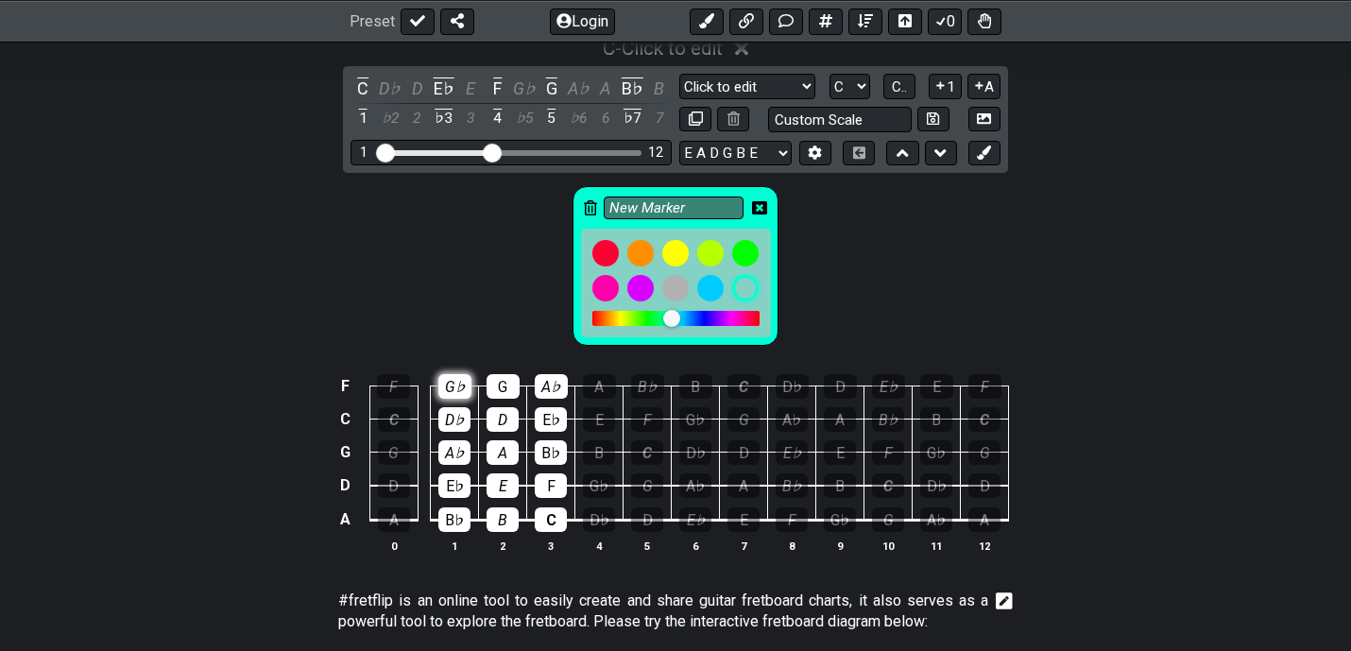
click at [457, 379] on div "G♭" at bounding box center [454, 386] width 33 height 25
click at [491, 379] on div "G" at bounding box center [503, 386] width 33 height 25
click at [522, 379] on td "G" at bounding box center [503, 369] width 48 height 33
click at [537, 385] on div "A♭" at bounding box center [551, 386] width 33 height 25
click at [537, 400] on td "E♭" at bounding box center [551, 401] width 48 height 33
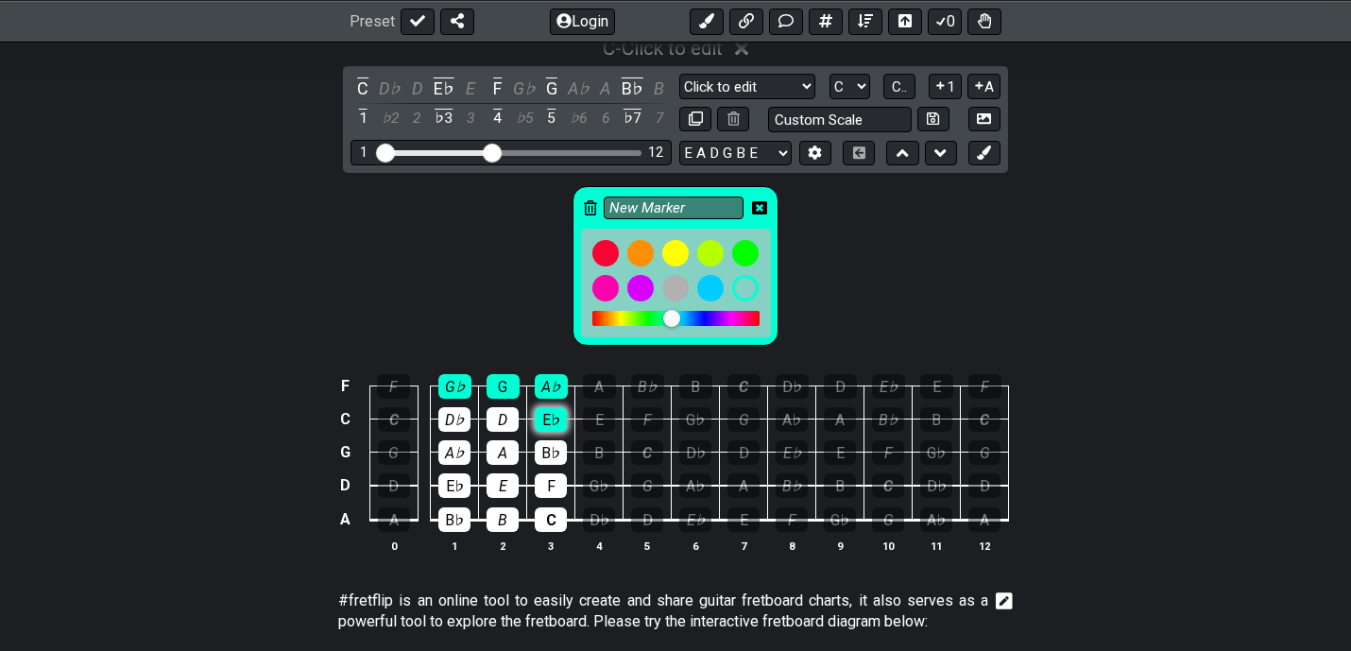
click at [541, 408] on div "E♭" at bounding box center [551, 419] width 32 height 25
click at [514, 414] on div "D" at bounding box center [503, 419] width 32 height 25
click at [458, 414] on div "D♭" at bounding box center [454, 419] width 32 height 25
click at [453, 430] on div "D♭" at bounding box center [454, 419] width 32 height 25
click at [452, 440] on div "A♭" at bounding box center [454, 452] width 32 height 25
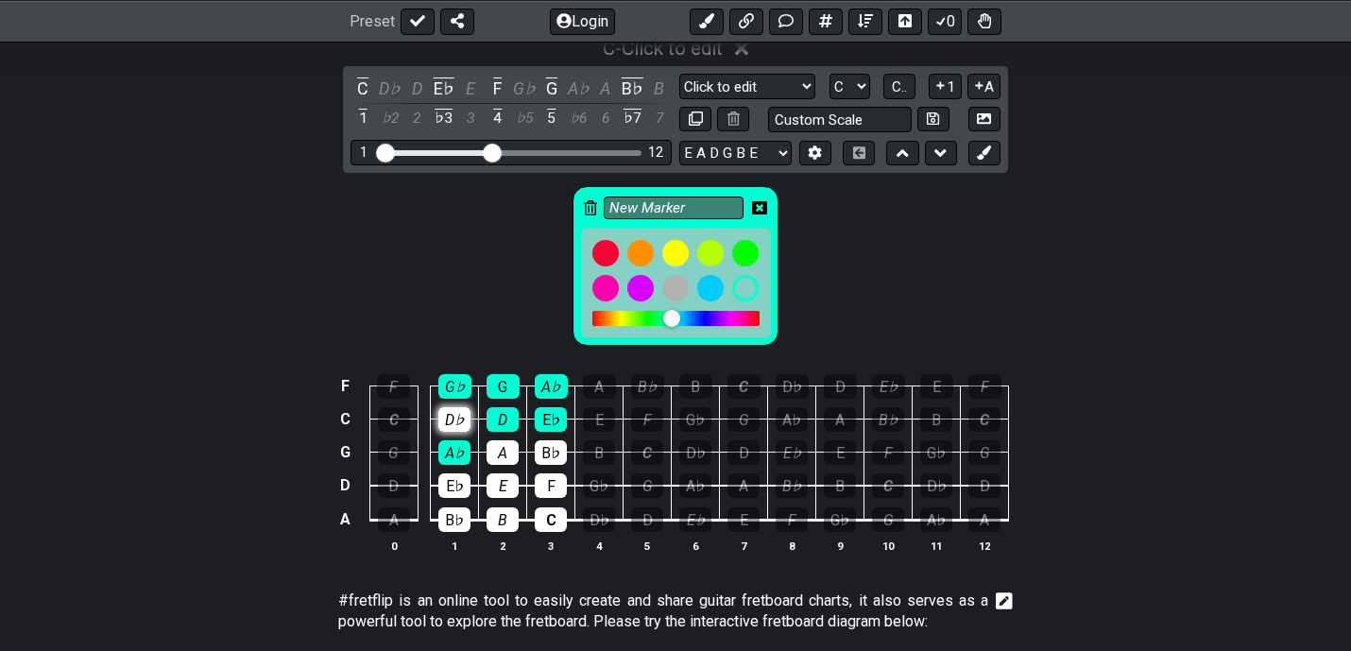
click at [452, 421] on div "D♭" at bounding box center [454, 419] width 32 height 25
click at [501, 452] on div "A" at bounding box center [503, 452] width 32 height 25
click at [542, 448] on div "B♭" at bounding box center [551, 452] width 32 height 25
click at [540, 473] on div "F" at bounding box center [551, 485] width 32 height 25
click at [489, 477] on div "E" at bounding box center [503, 485] width 32 height 25
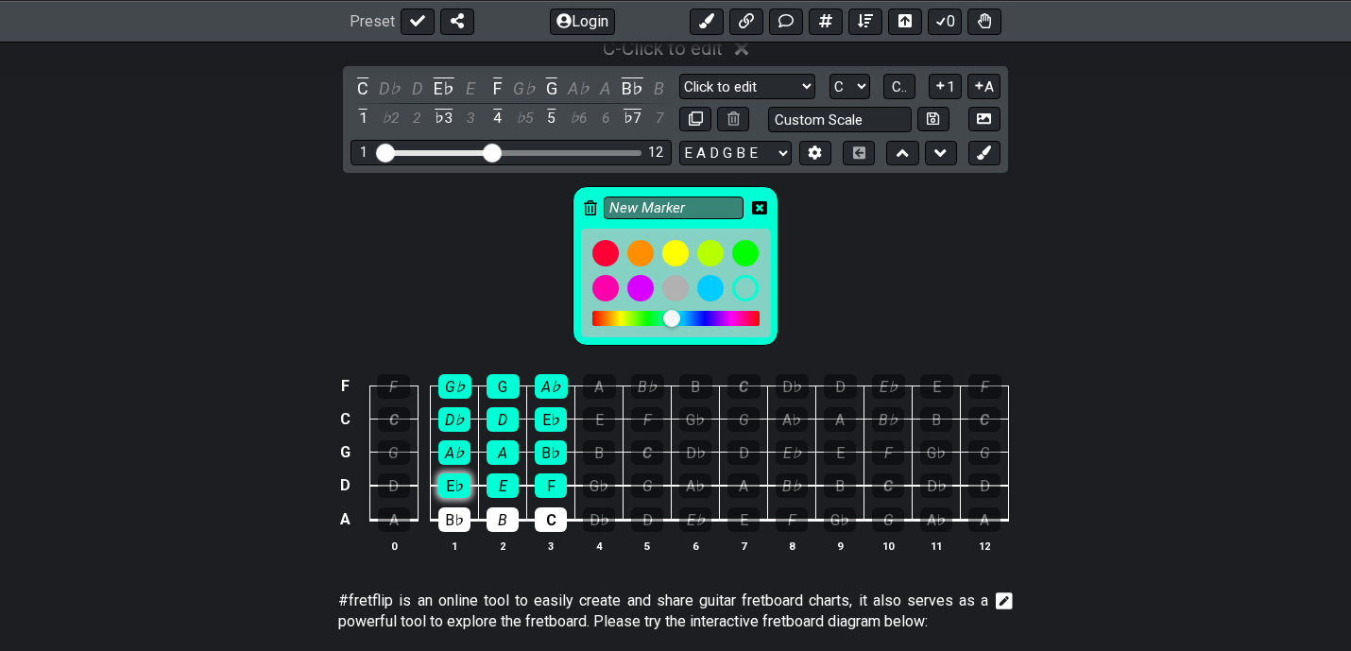
click at [461, 482] on div "E♭" at bounding box center [454, 485] width 32 height 25
click at [459, 517] on div "B♭" at bounding box center [454, 519] width 32 height 25
click at [492, 518] on div "B" at bounding box center [503, 519] width 32 height 25
click at [527, 518] on td "C" at bounding box center [551, 503] width 48 height 35
click at [540, 518] on div "C" at bounding box center [551, 519] width 32 height 25
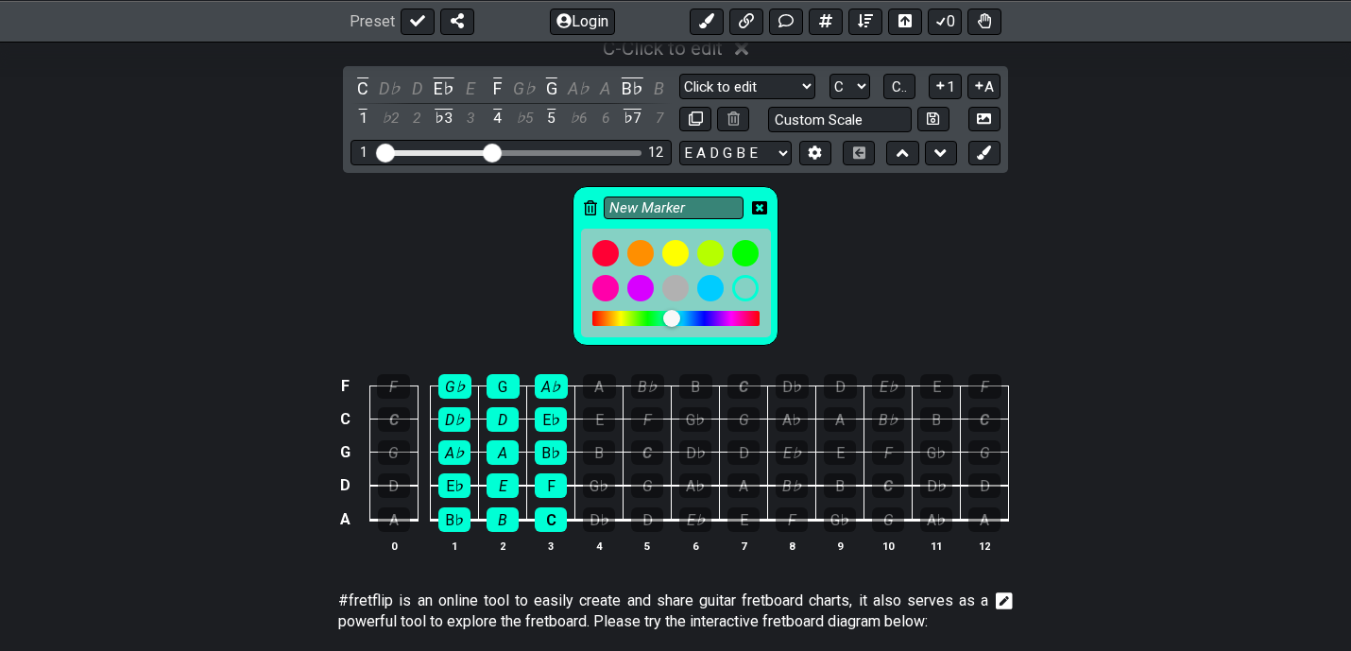
click at [762, 208] on icon at bounding box center [759, 207] width 15 height 15
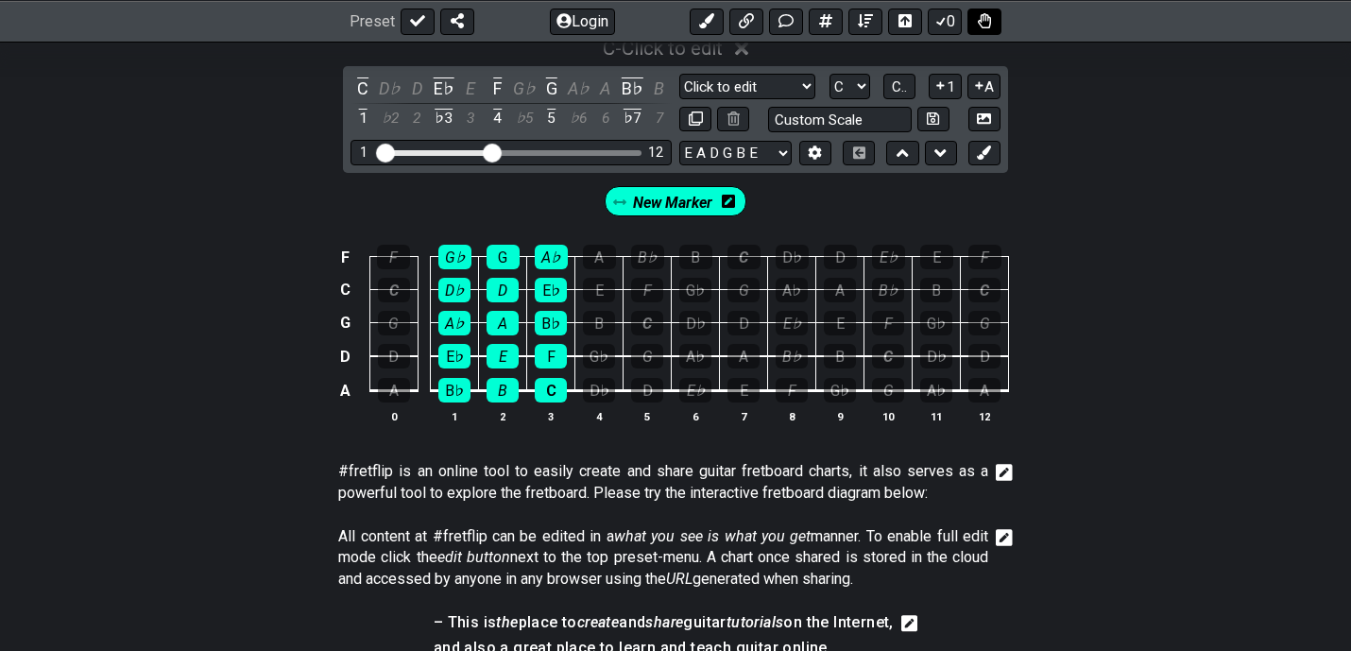
click at [990, 29] on button at bounding box center [985, 21] width 34 height 26
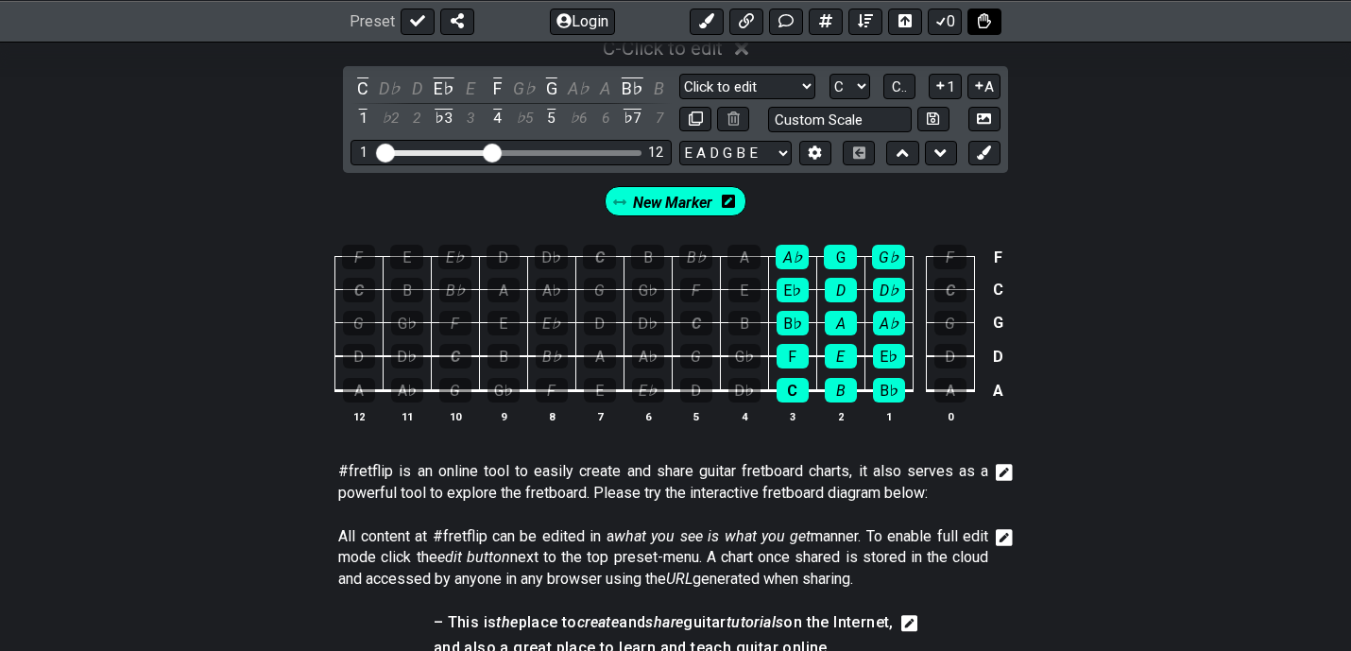
click at [990, 29] on button at bounding box center [985, 21] width 34 height 26
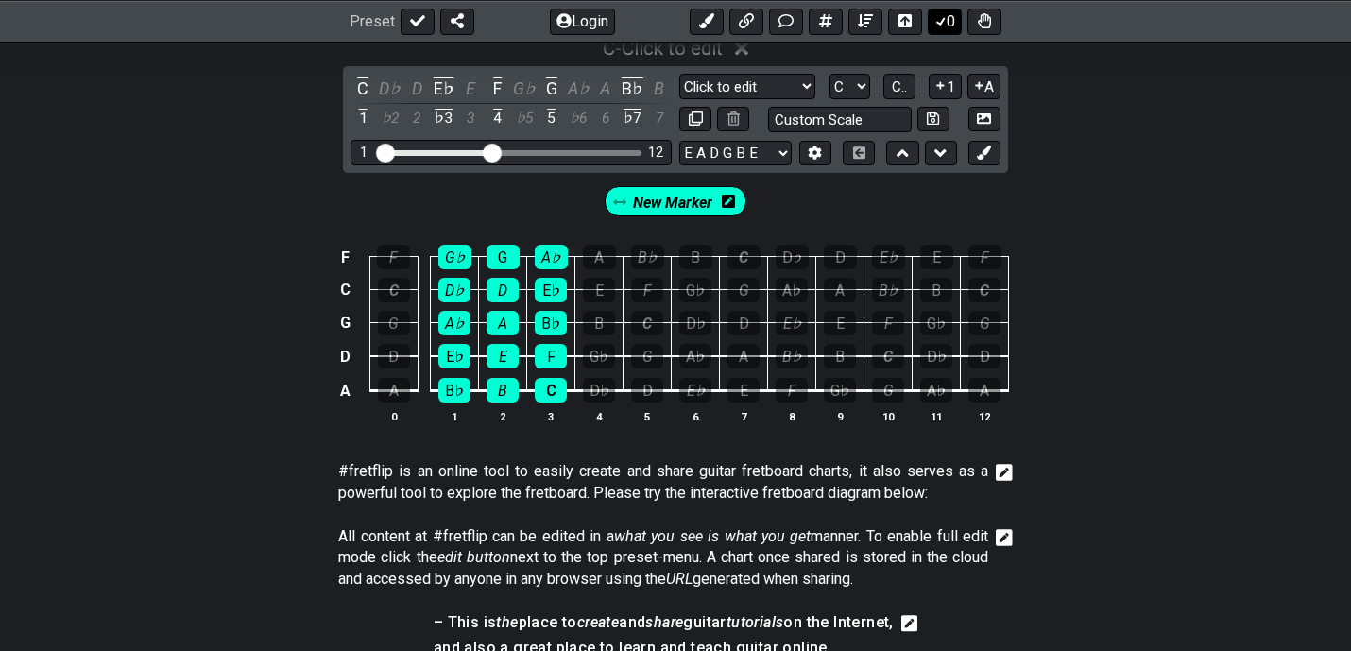
click at [942, 25] on icon at bounding box center [941, 20] width 19 height 15
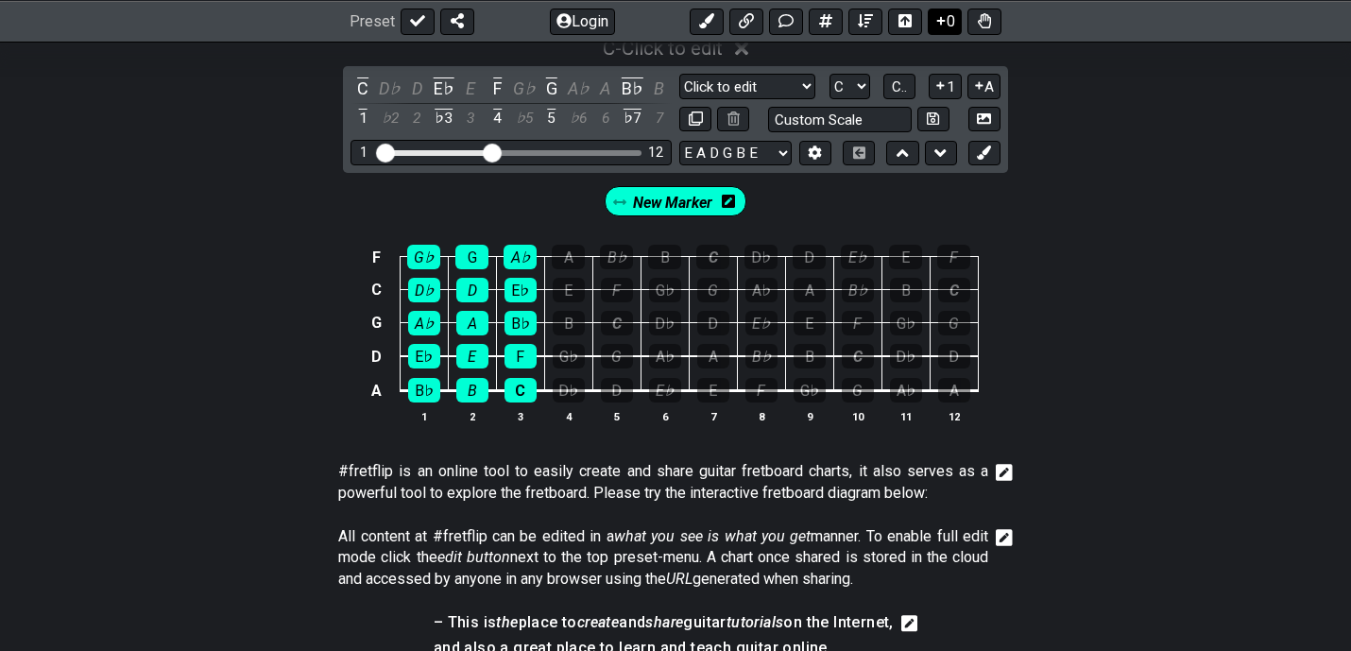
click at [942, 25] on icon at bounding box center [941, 20] width 19 height 15
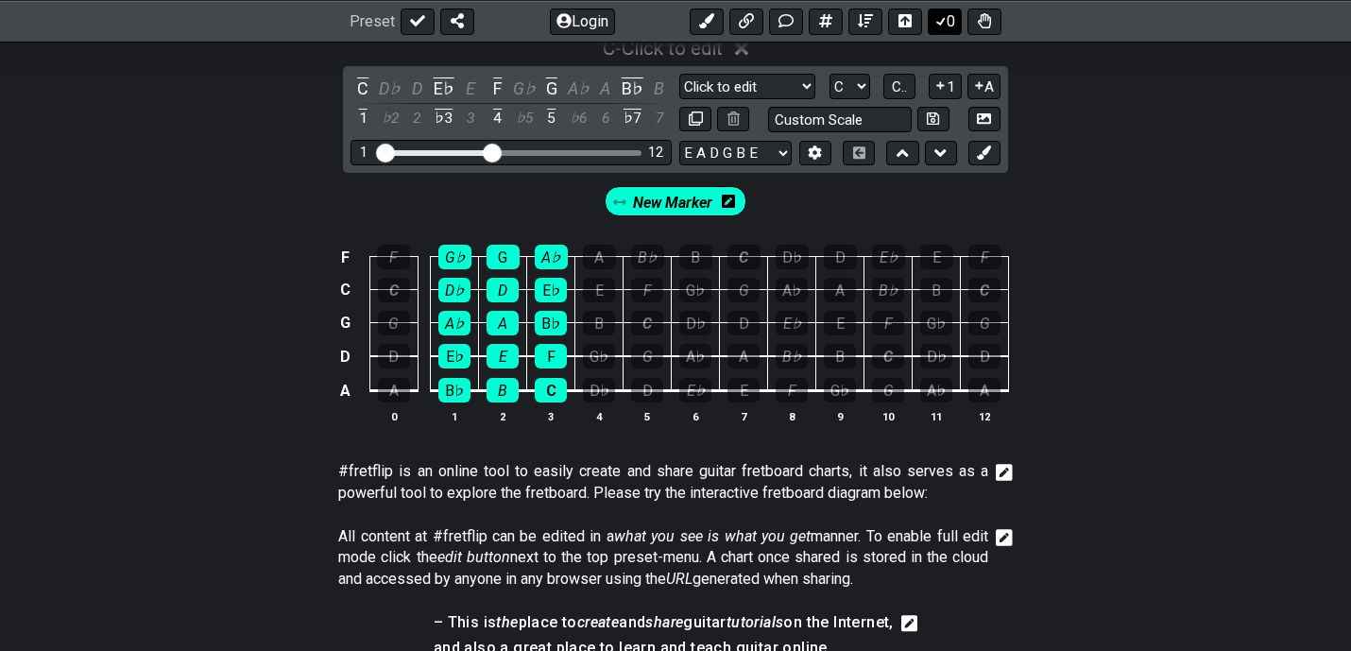
click at [942, 25] on icon at bounding box center [941, 20] width 19 height 15
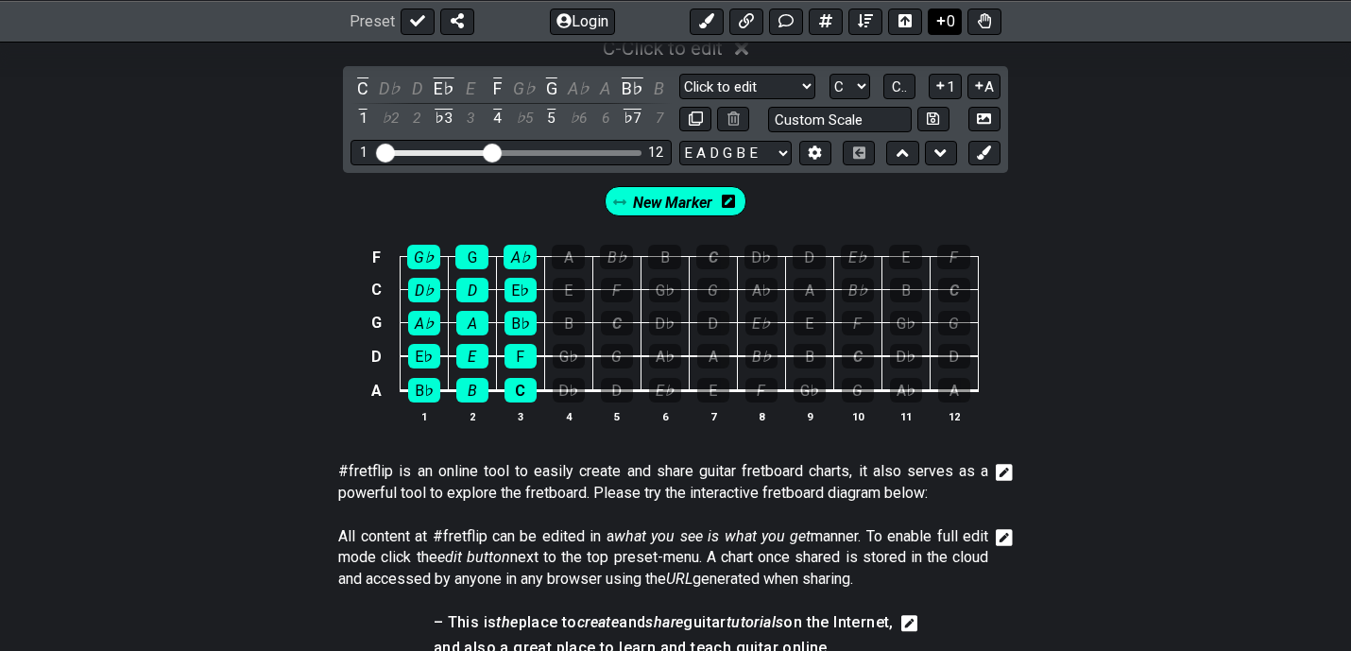
click at [942, 25] on icon at bounding box center [941, 20] width 19 height 15
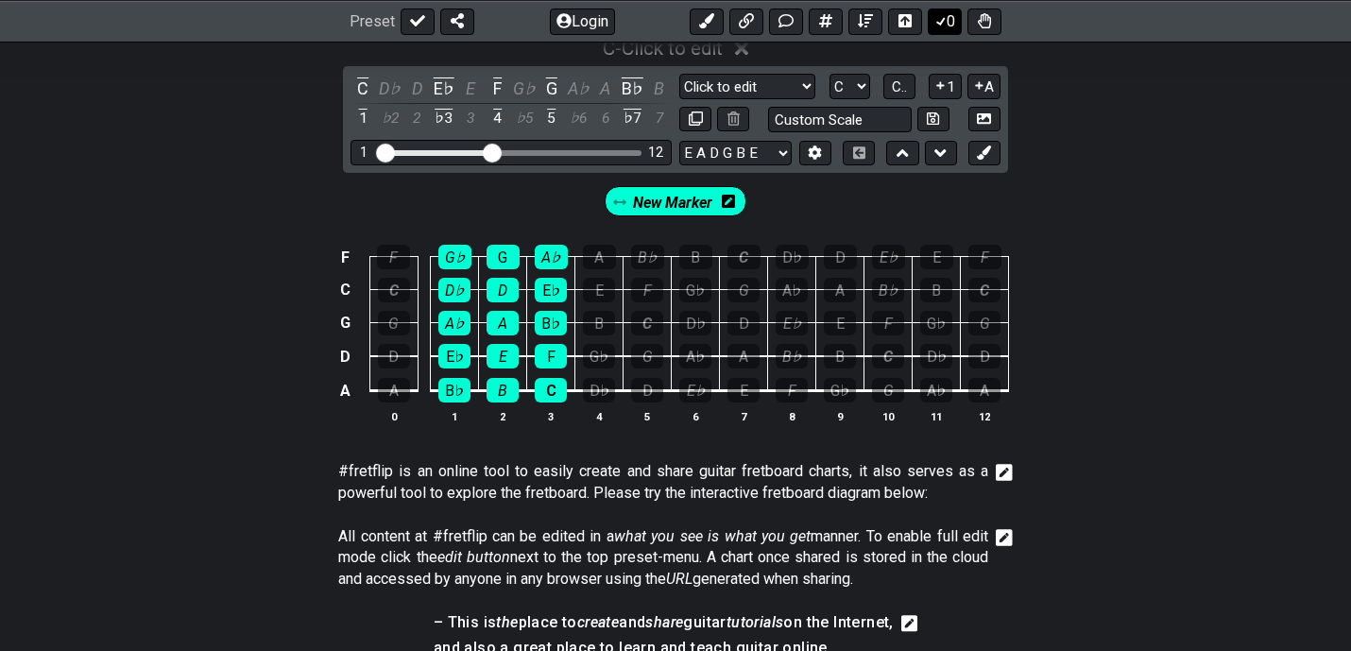
click at [942, 25] on icon at bounding box center [941, 20] width 19 height 15
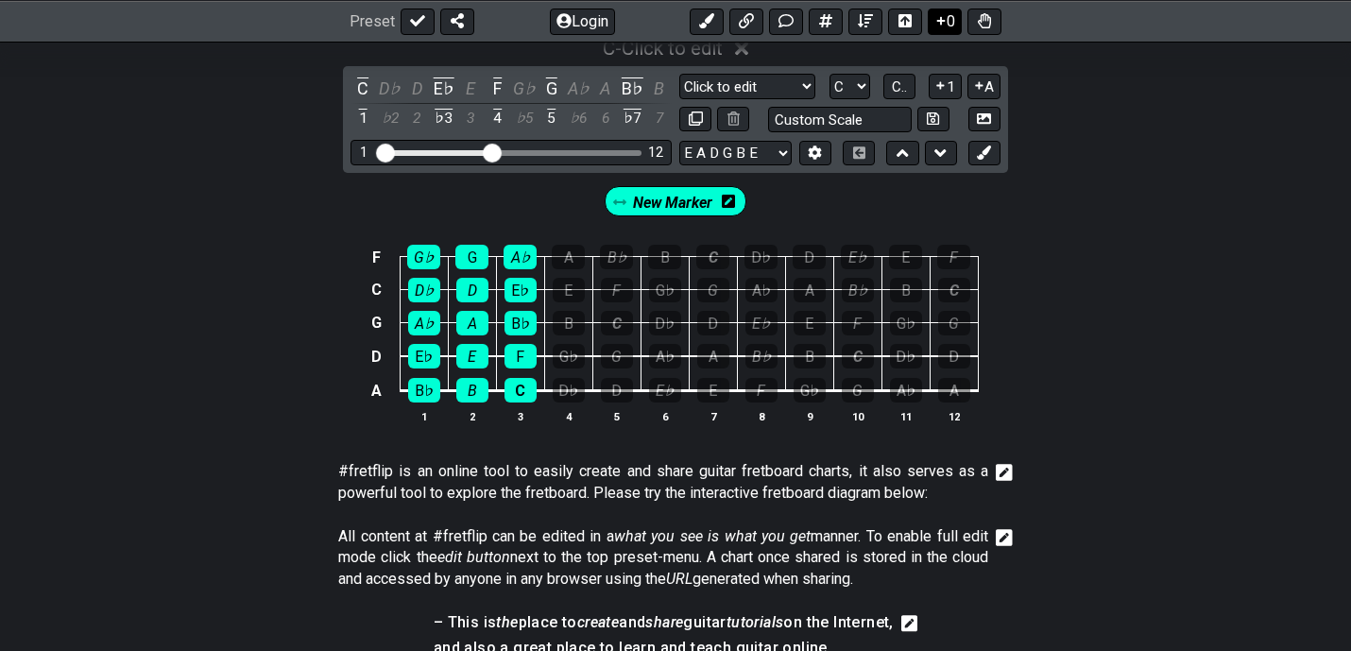
click at [942, 25] on icon at bounding box center [941, 20] width 19 height 15
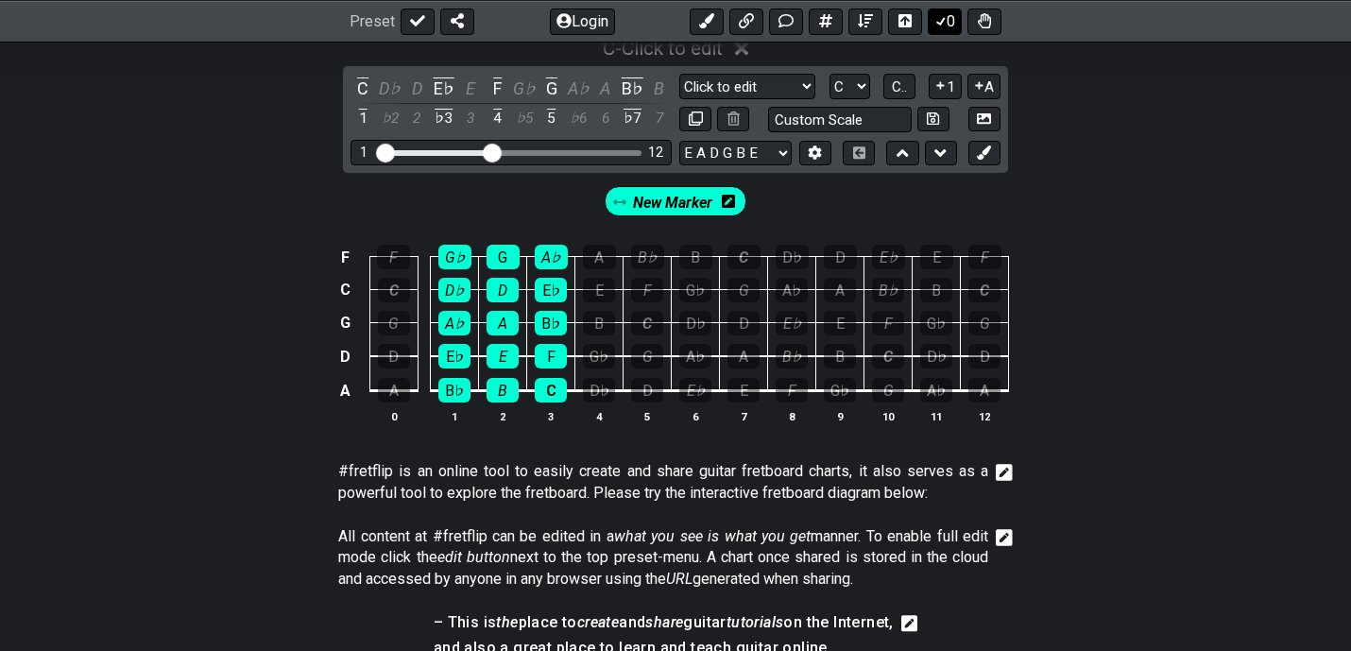
click at [942, 25] on icon at bounding box center [941, 20] width 19 height 15
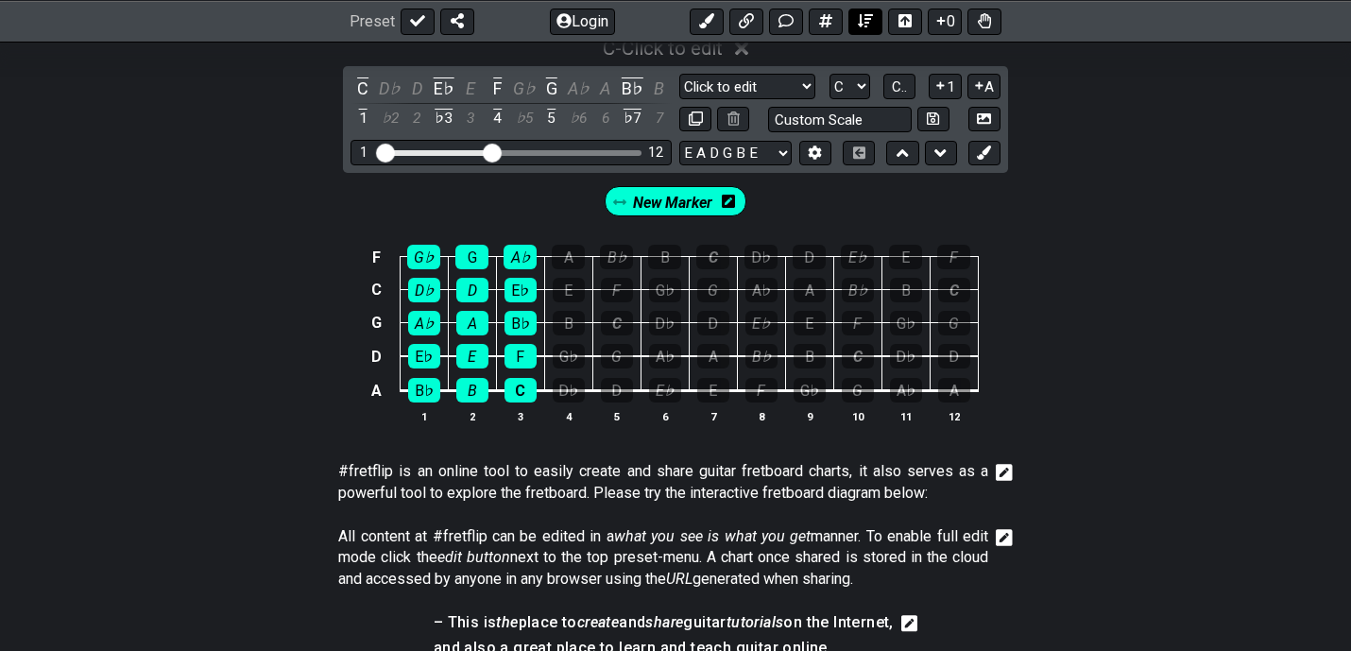
click at [873, 21] on button at bounding box center [865, 21] width 34 height 26
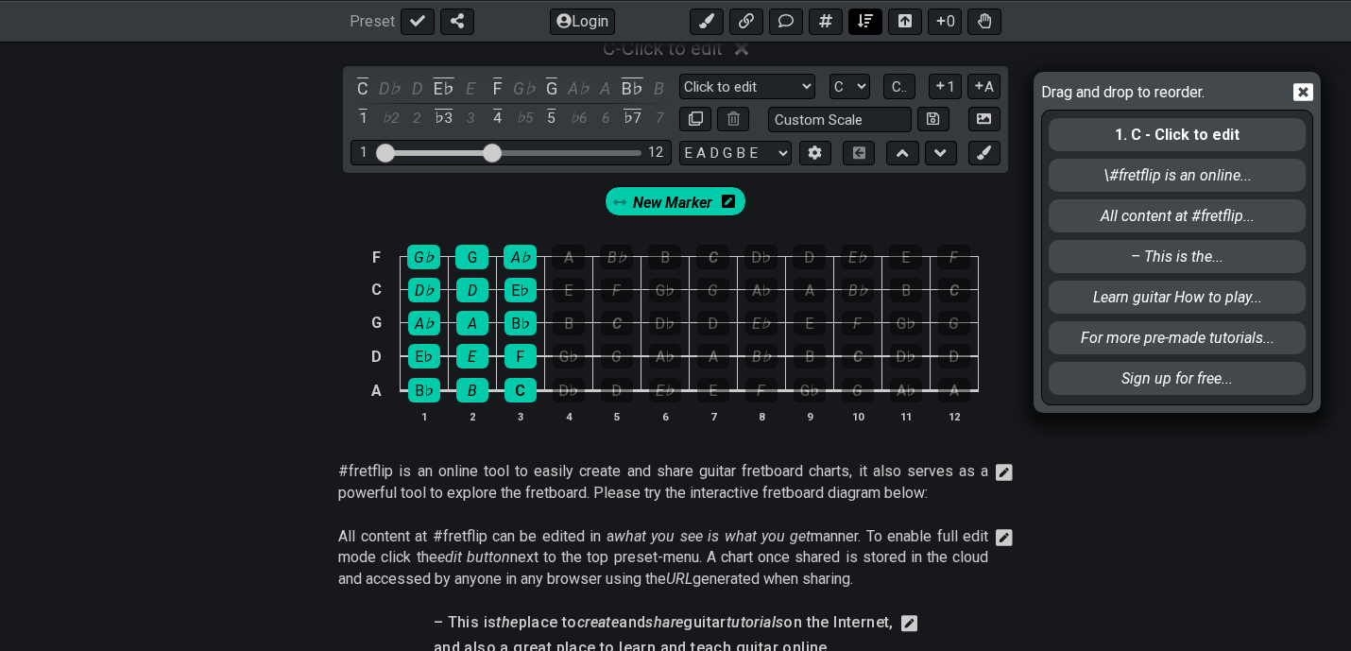
click at [873, 21] on div "Latest Charts Chart Gallery The Internet Guitar fretboard tool - view and edit …" at bounding box center [675, 430] width 1351 height 1649
click at [1308, 91] on icon at bounding box center [1303, 92] width 20 height 18
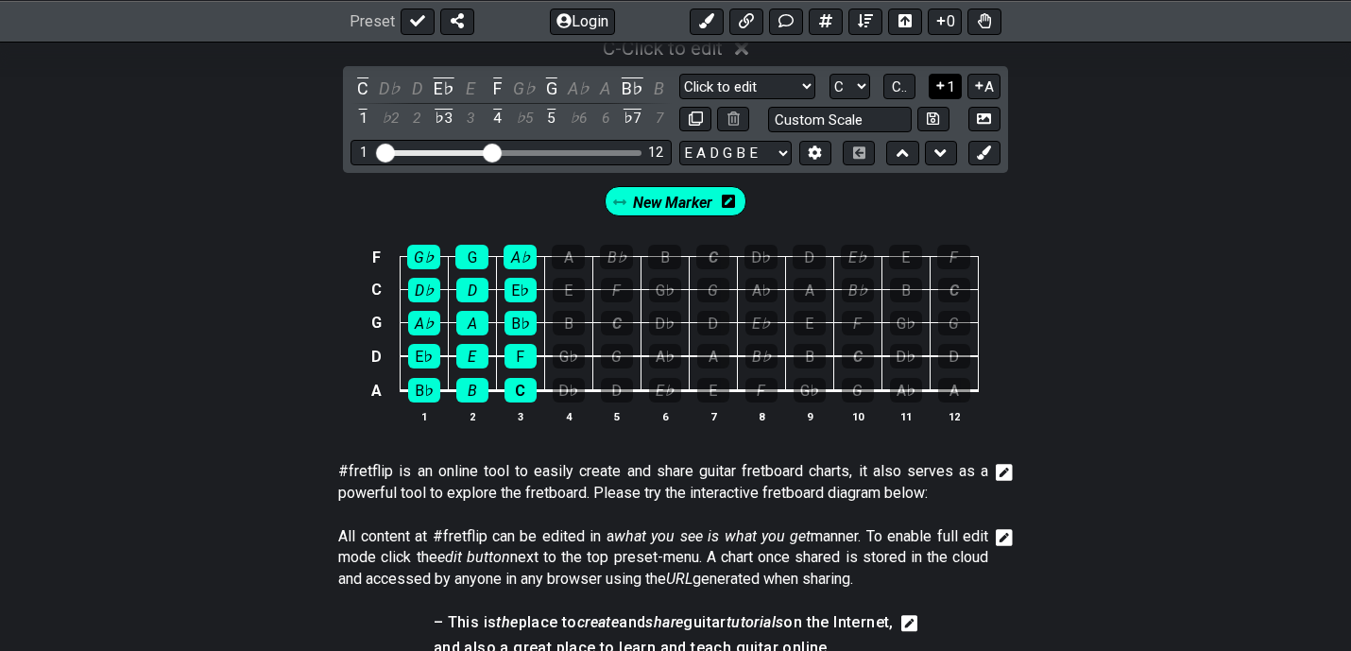
click at [950, 86] on button "1" at bounding box center [945, 87] width 32 height 26
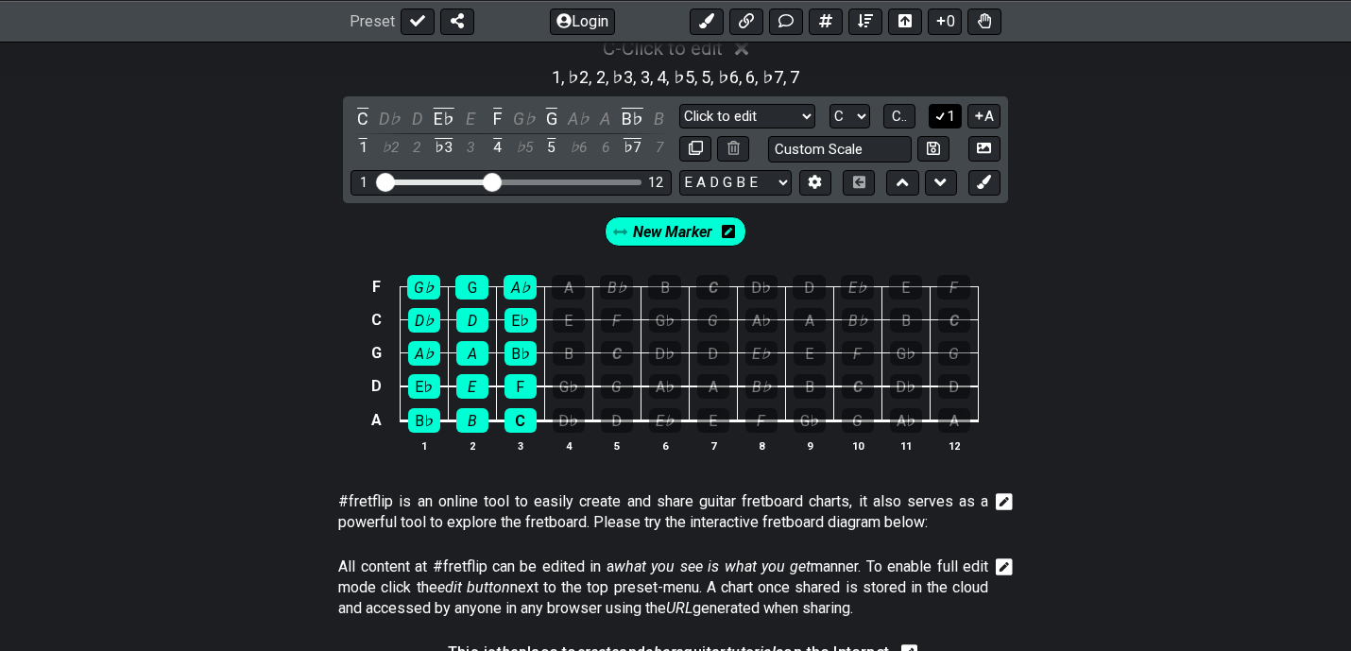
click at [946, 111] on icon at bounding box center [941, 116] width 18 height 14
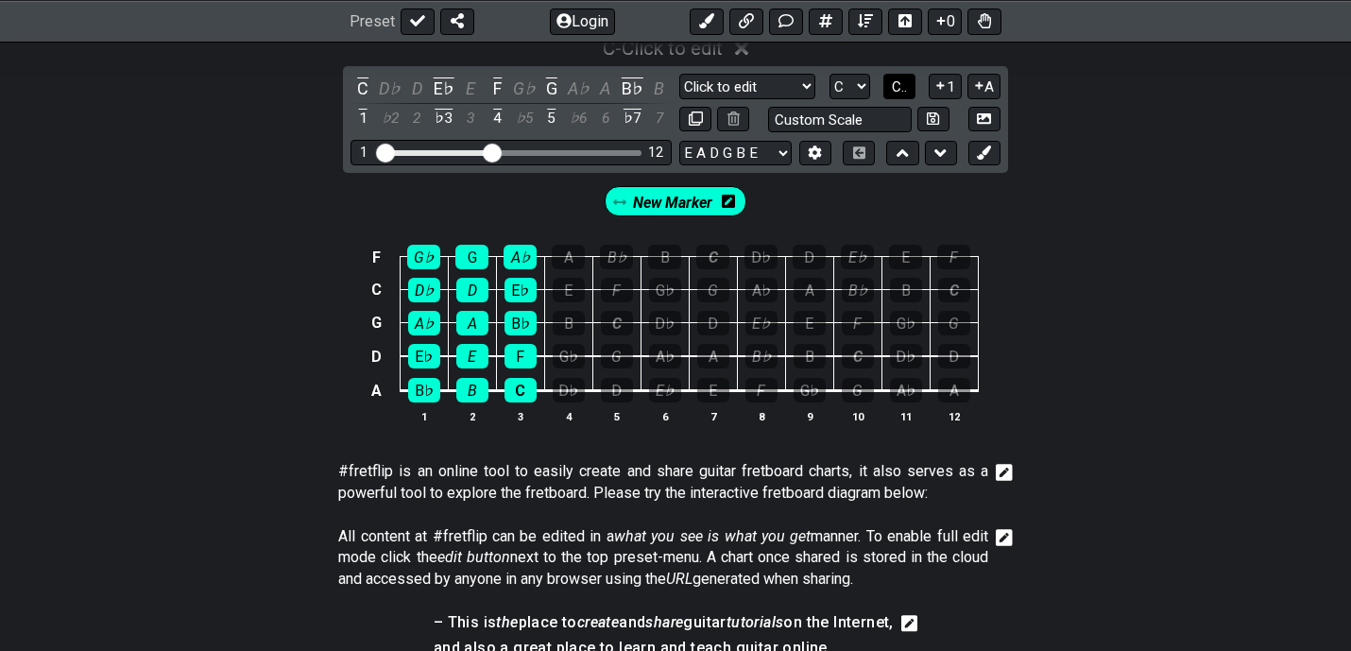
click at [906, 94] on button "C.." at bounding box center [899, 87] width 32 height 26
click at [905, 94] on button "1..7" at bounding box center [899, 87] width 36 height 26
